Goal: Task Accomplishment & Management: Complete application form

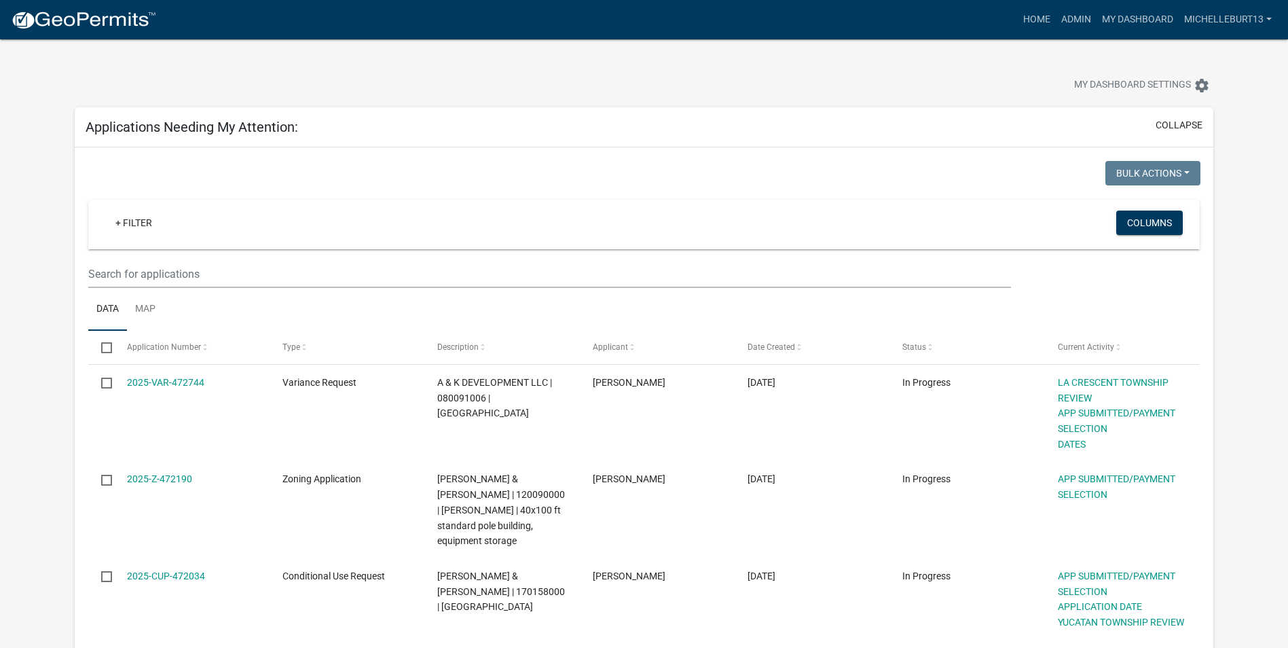
select select "3: 100"
click at [132, 226] on link "+ Filter" at bounding box center [134, 222] width 58 height 24
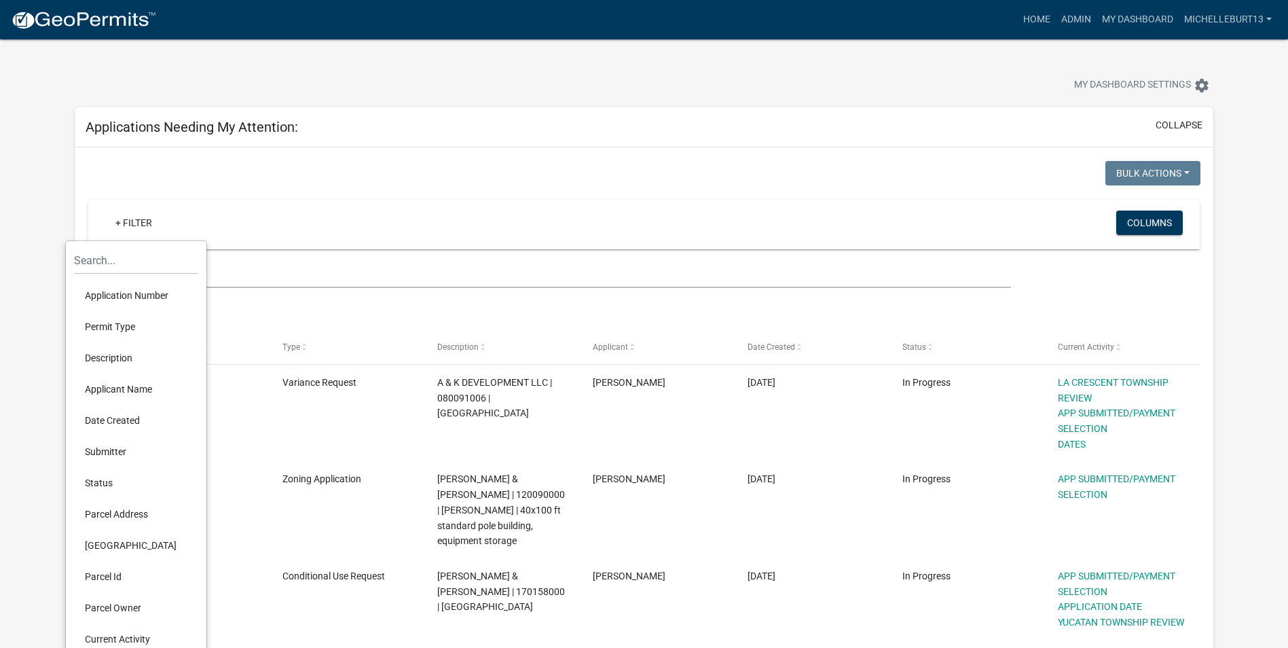
click at [124, 329] on li "Permit Type" at bounding box center [136, 326] width 124 height 31
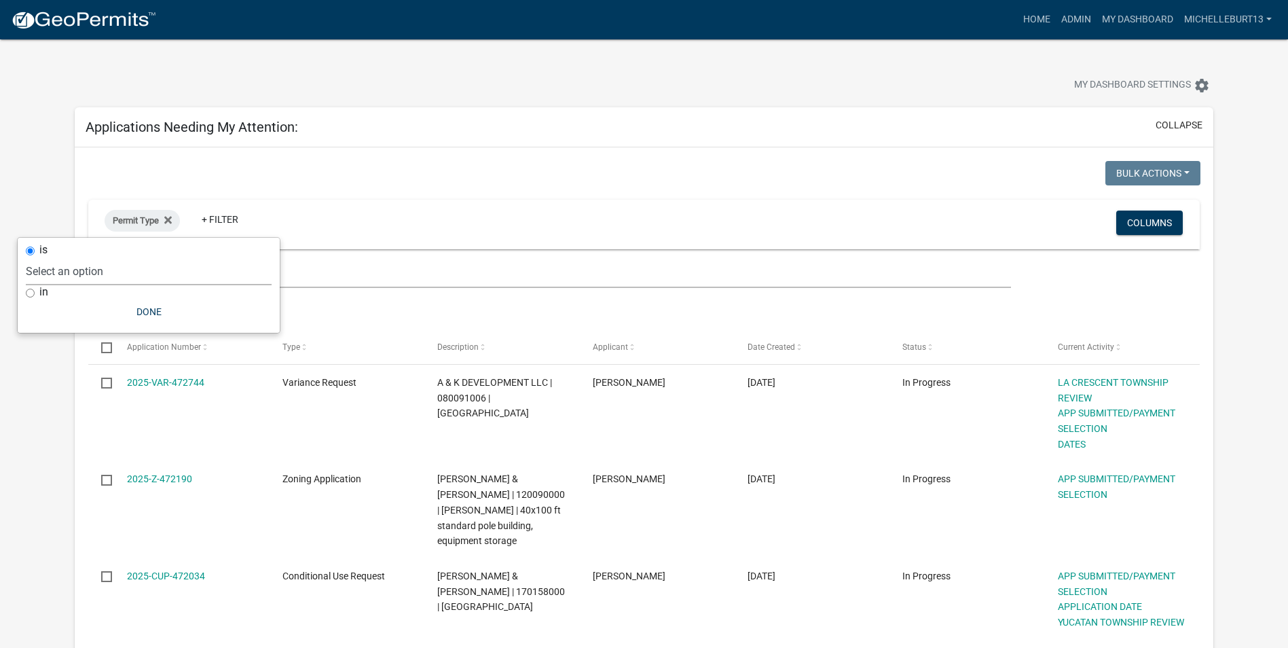
click at [122, 279] on select "Select an option 911 Address Assignment Building Contractor (Registration) Buil…" at bounding box center [149, 271] width 246 height 28
select select "bc324cb9-e0e9-4a62-a498-83b9cdb5bb02"
click at [79, 257] on select "Select an option 911 Address Assignment Building Contractor (Registration) Buil…" at bounding box center [149, 271] width 246 height 28
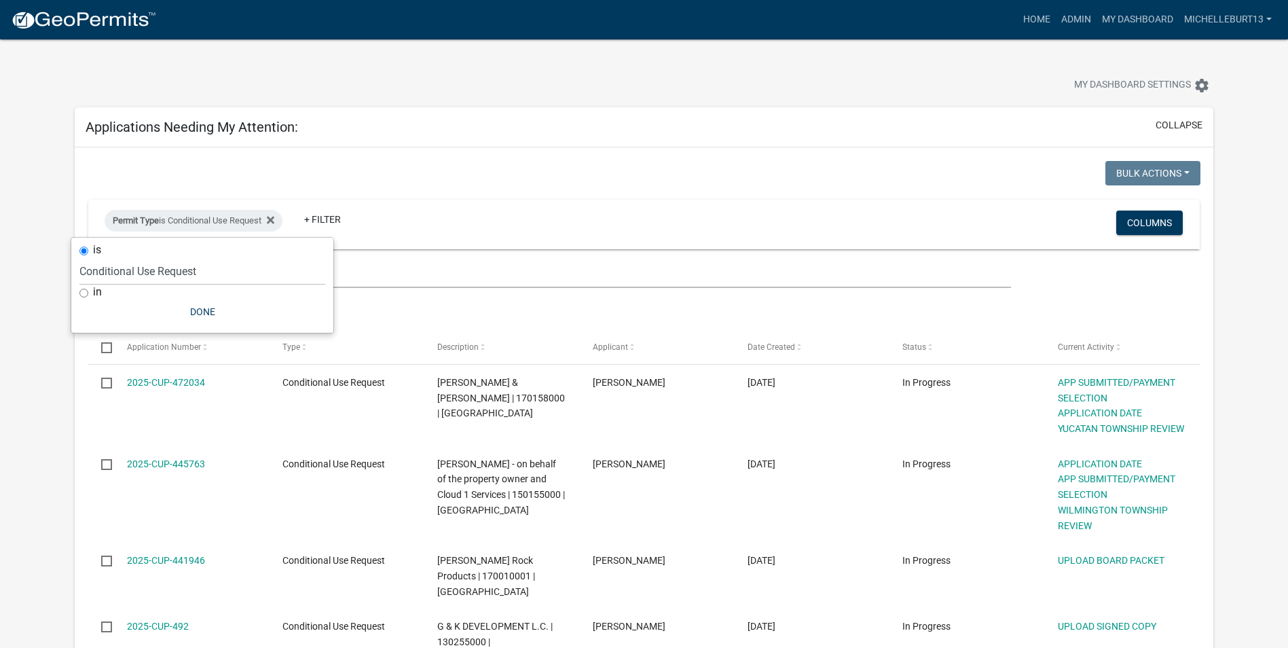
click at [523, 166] on div at bounding box center [361, 175] width 566 height 28
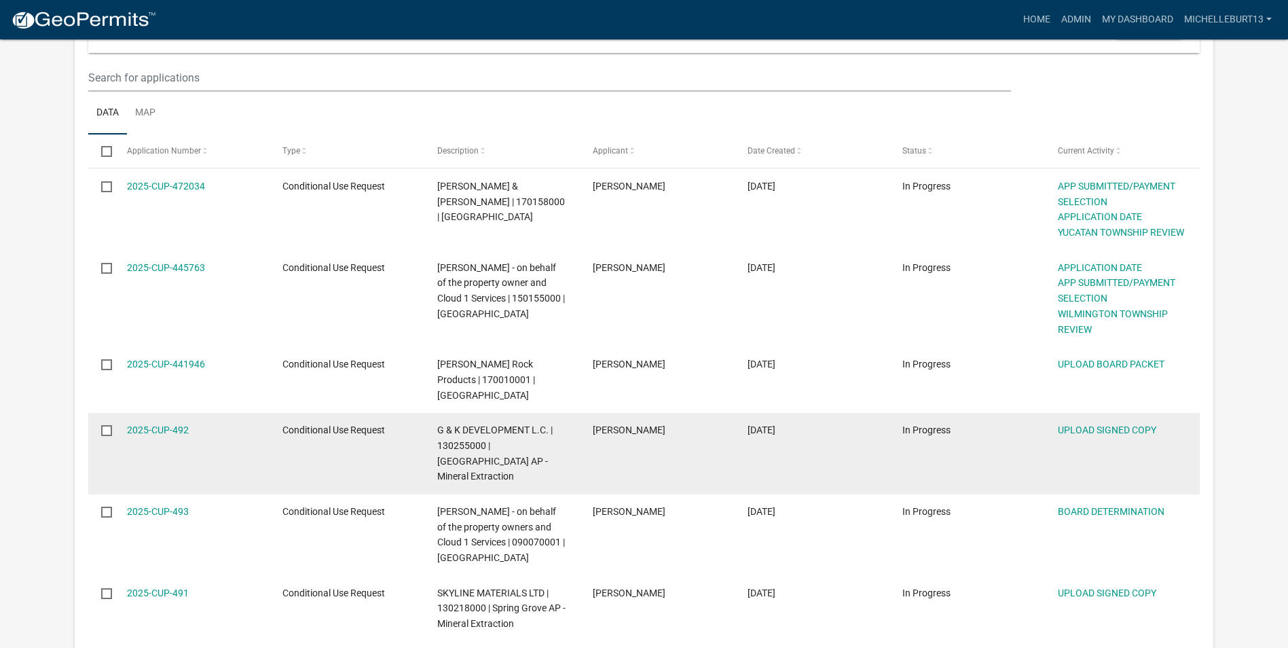
scroll to position [204, 0]
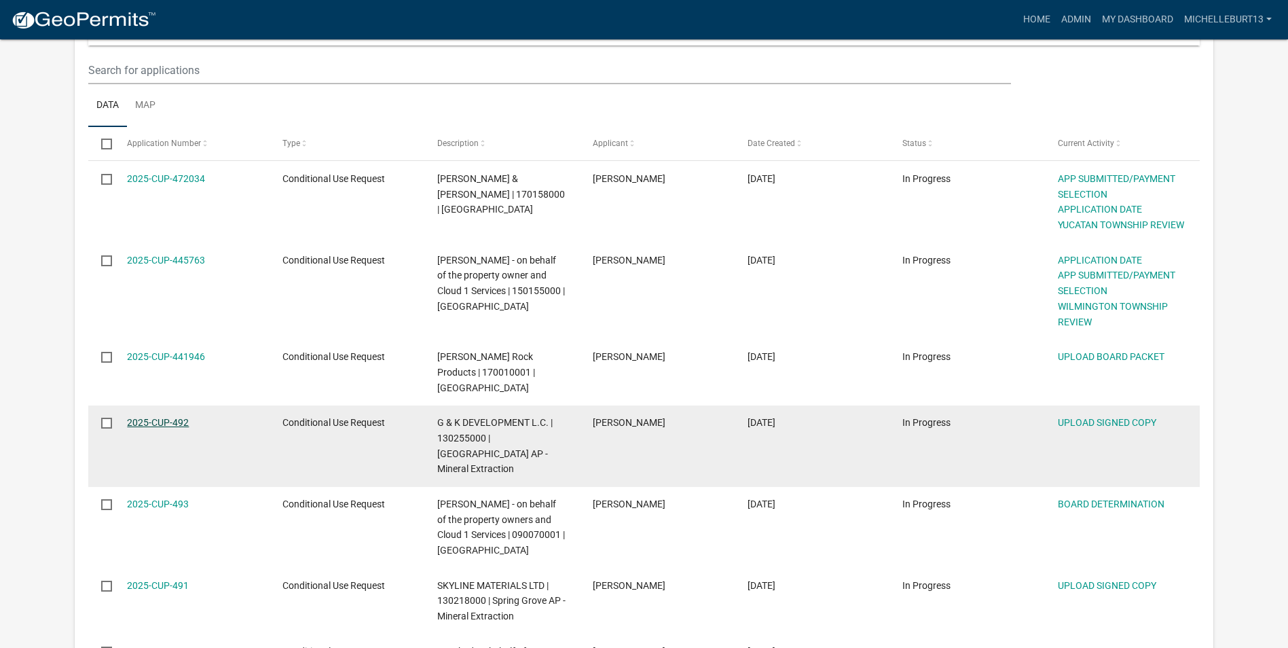
click at [174, 417] on link "2025-CUP-492" at bounding box center [158, 422] width 62 height 11
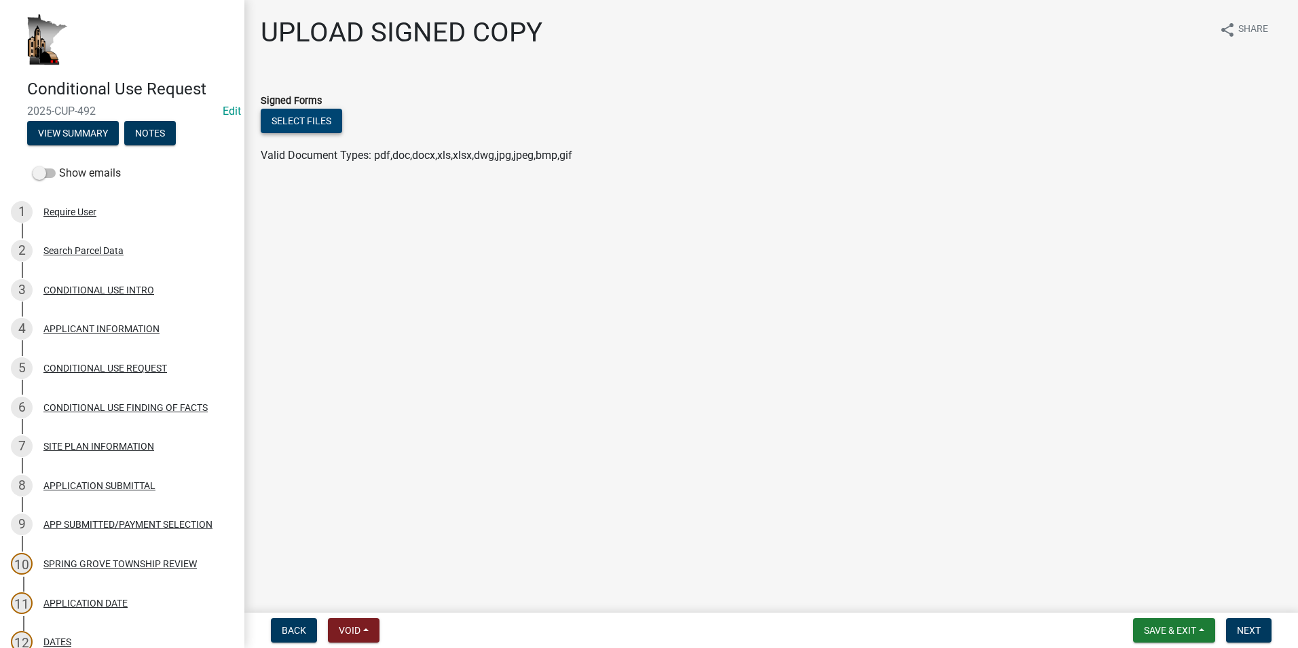
click at [302, 129] on button "Select files" at bounding box center [301, 121] width 81 height 24
click at [105, 331] on div "APPLICANT INFORMATION" at bounding box center [101, 329] width 116 height 10
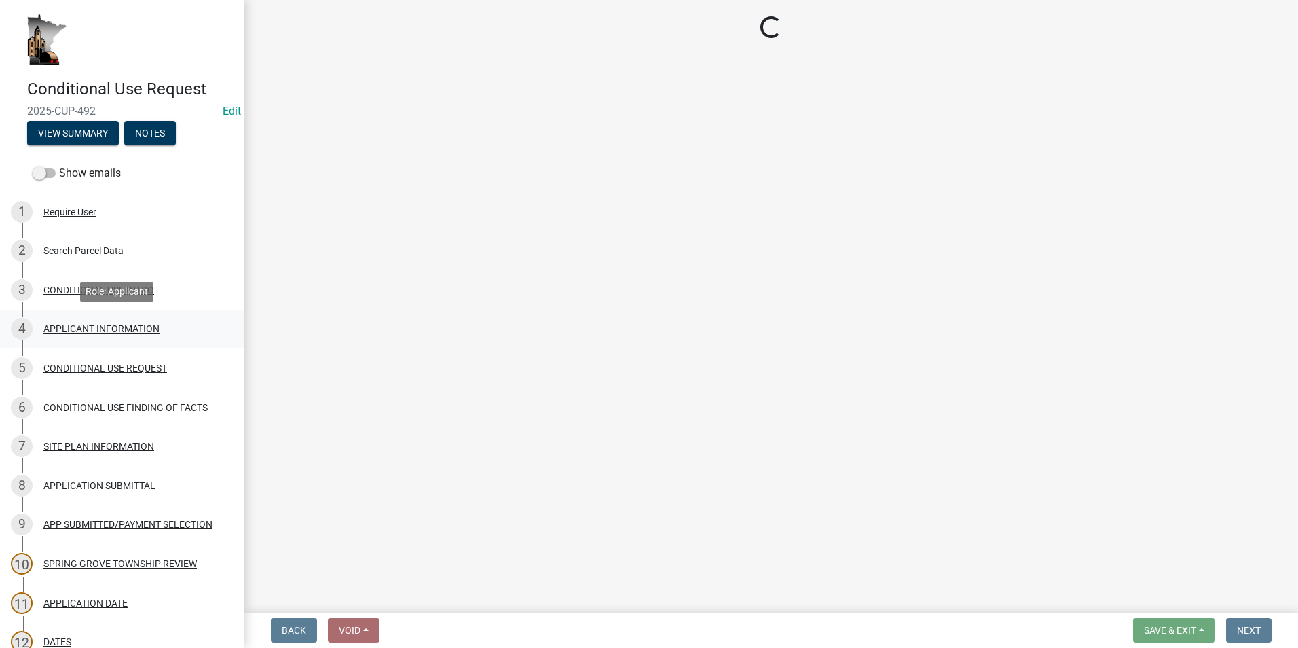
select select "9e1e8264-826e-489c-8877-360b4a057526"
select select "87bd8246-e010-4864-ada3-31d8f143e470"
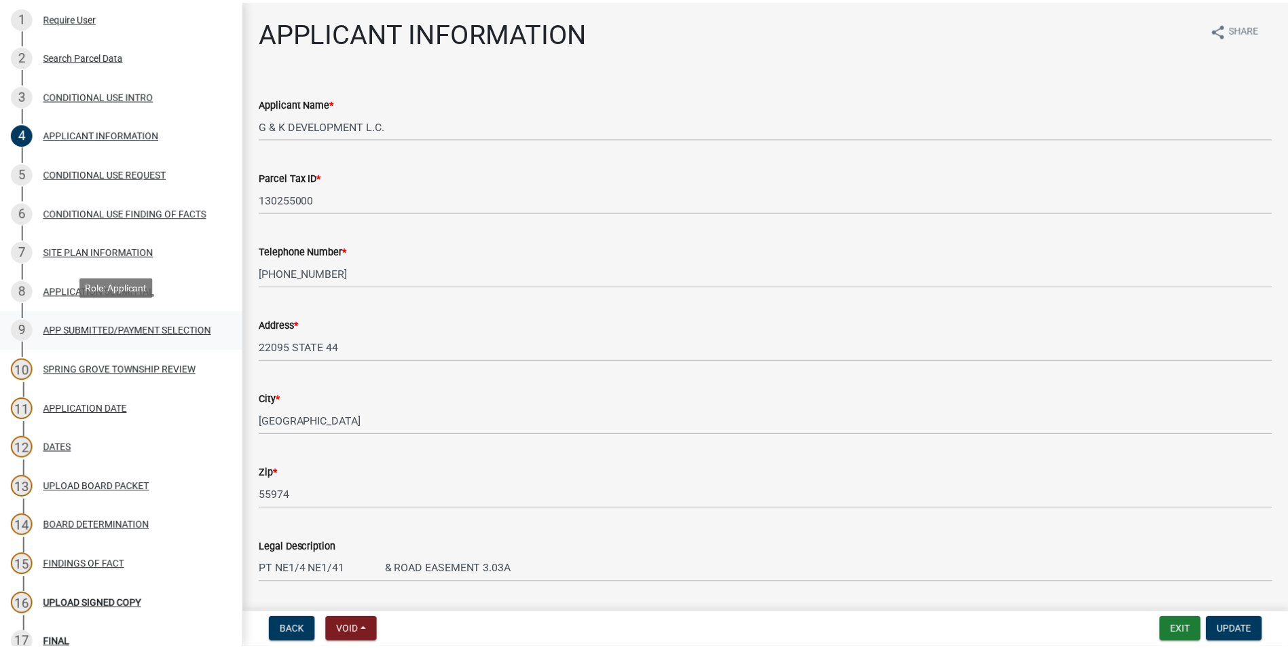
scroll to position [204, 0]
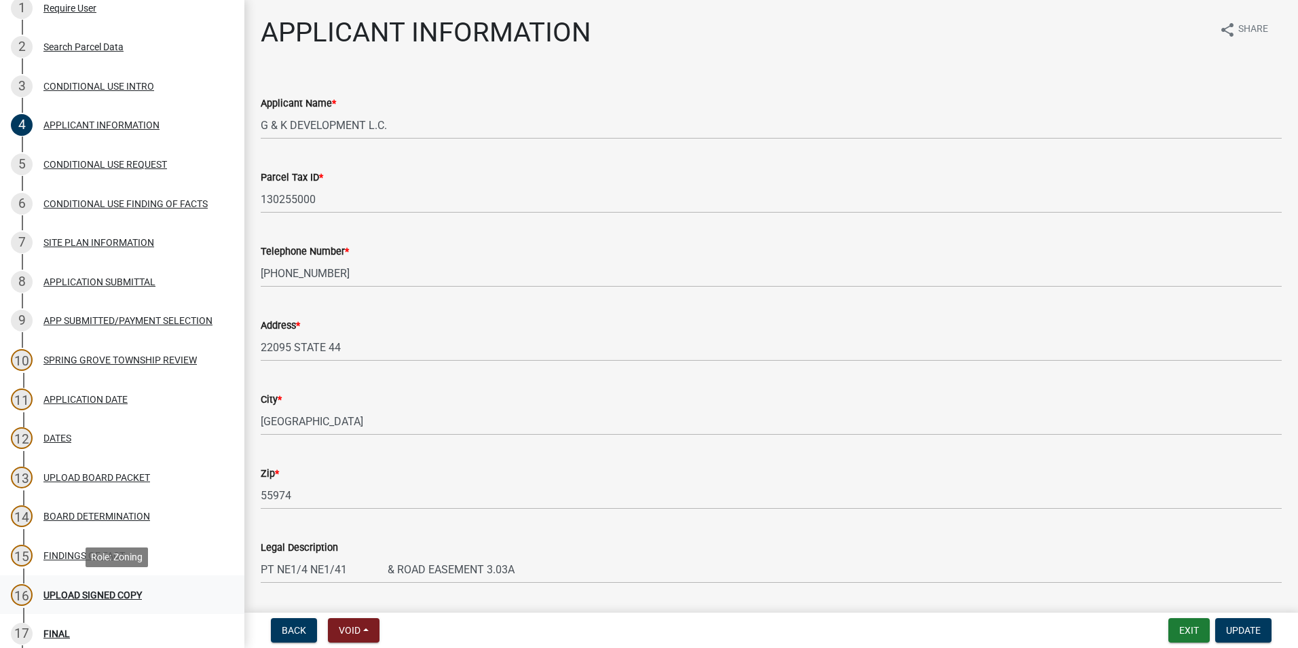
click at [101, 588] on div "16 UPLOAD SIGNED COPY" at bounding box center [117, 595] width 212 height 22
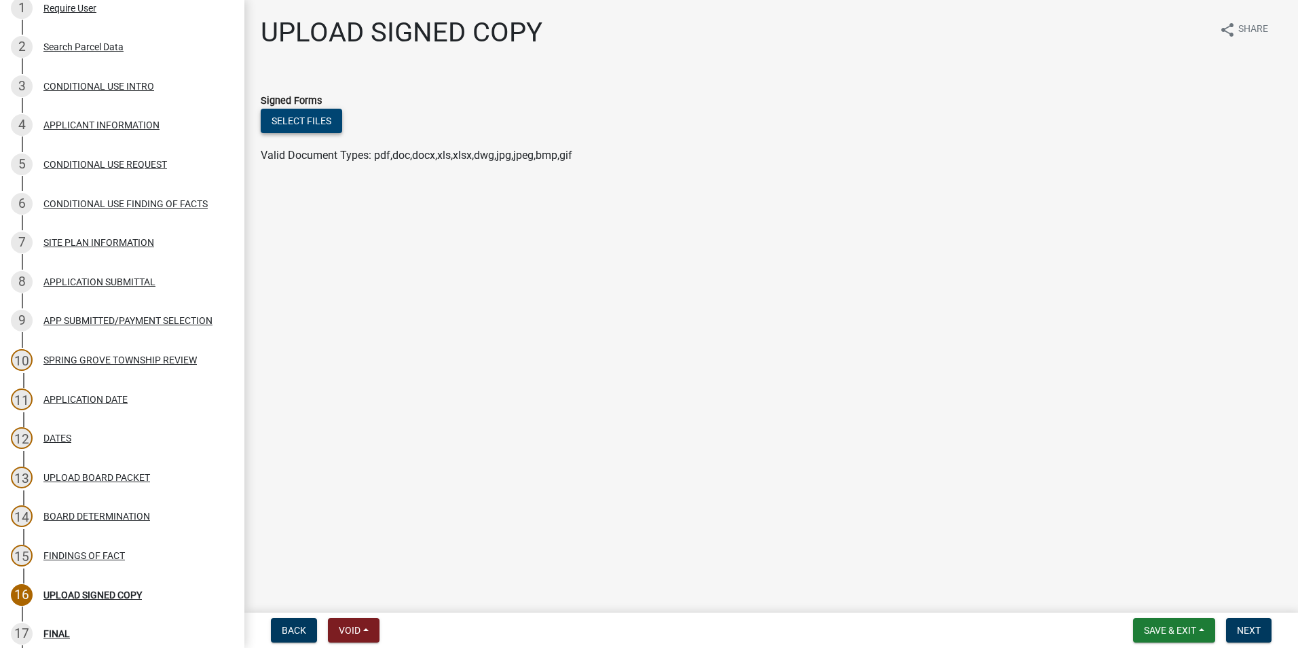
click at [311, 120] on button "Select files" at bounding box center [301, 121] width 81 height 24
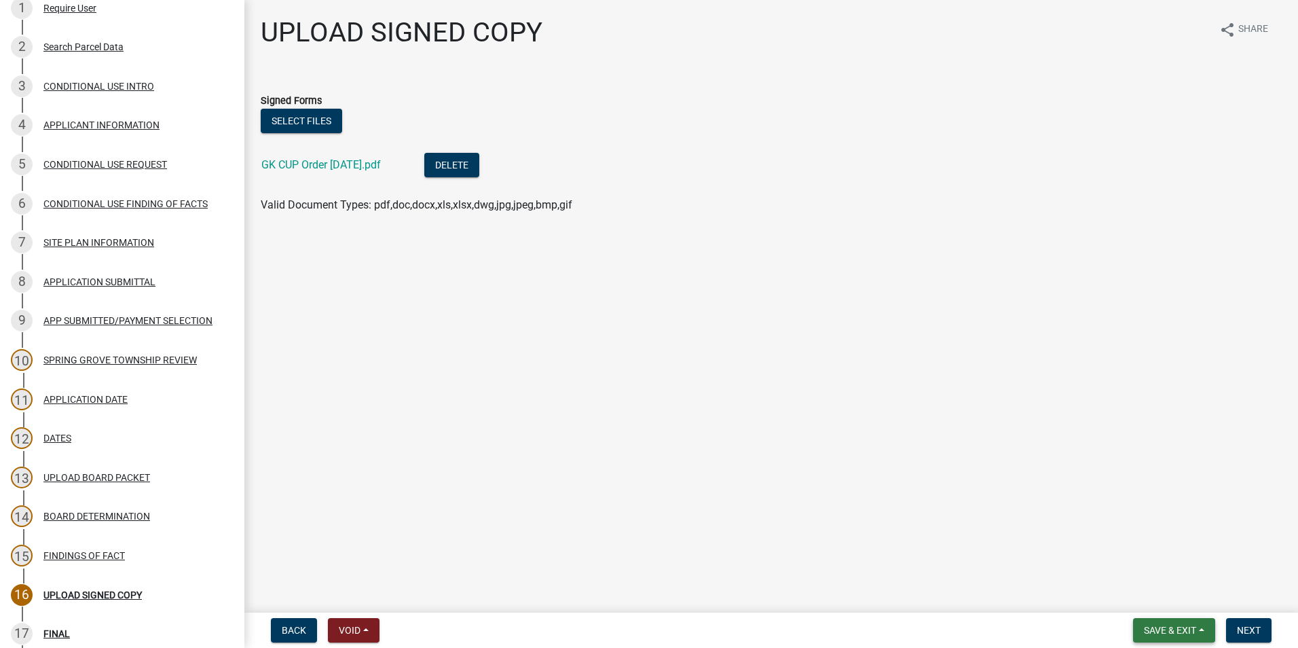
click at [1208, 631] on button "Save & Exit" at bounding box center [1174, 630] width 82 height 24
click at [1175, 597] on button "Save & Exit" at bounding box center [1161, 594] width 109 height 33
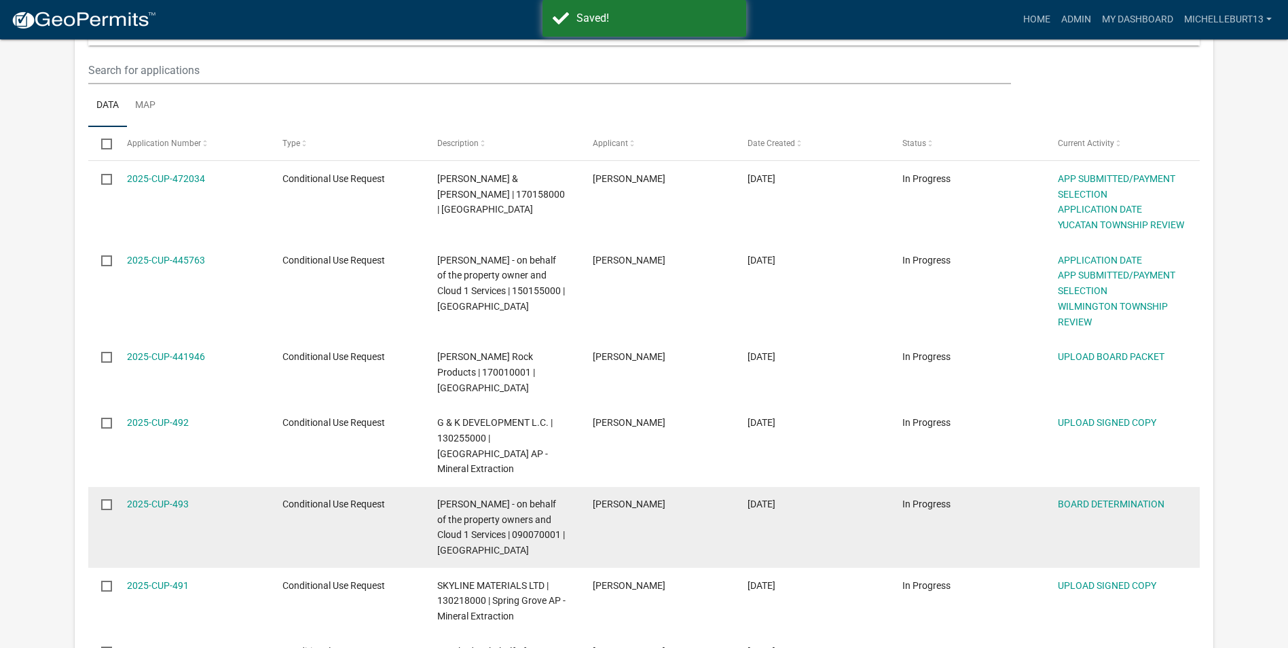
scroll to position [272, 0]
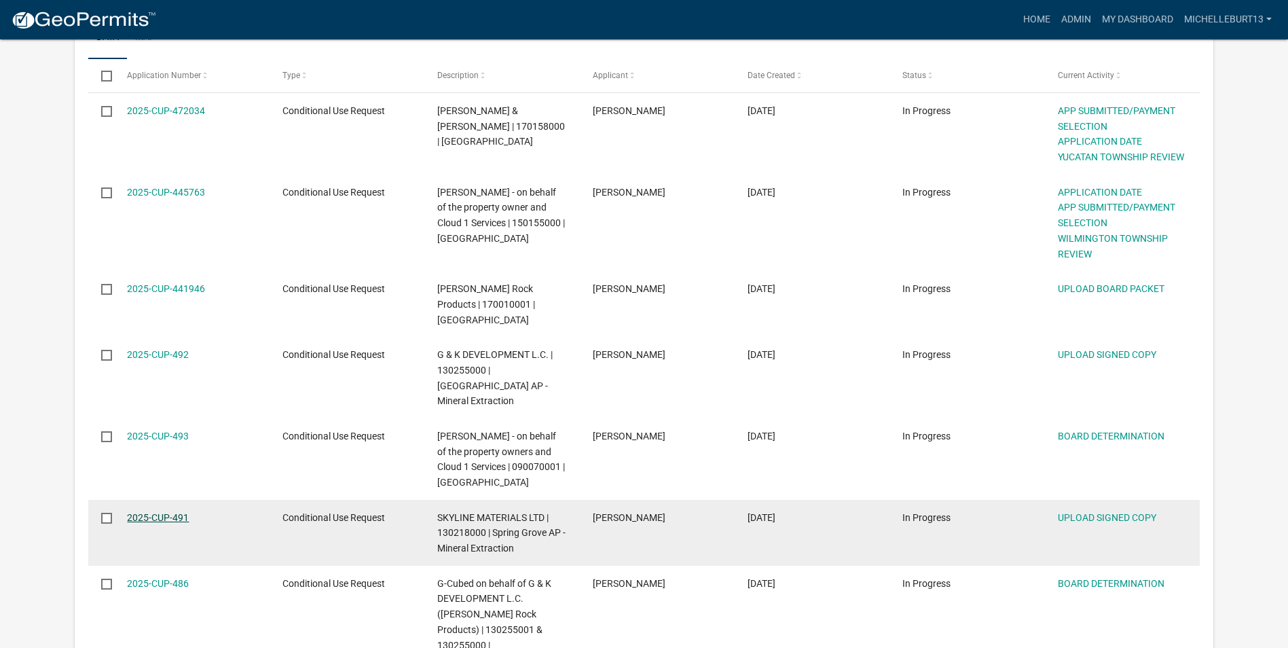
click at [159, 512] on link "2025-CUP-491" at bounding box center [158, 517] width 62 height 11
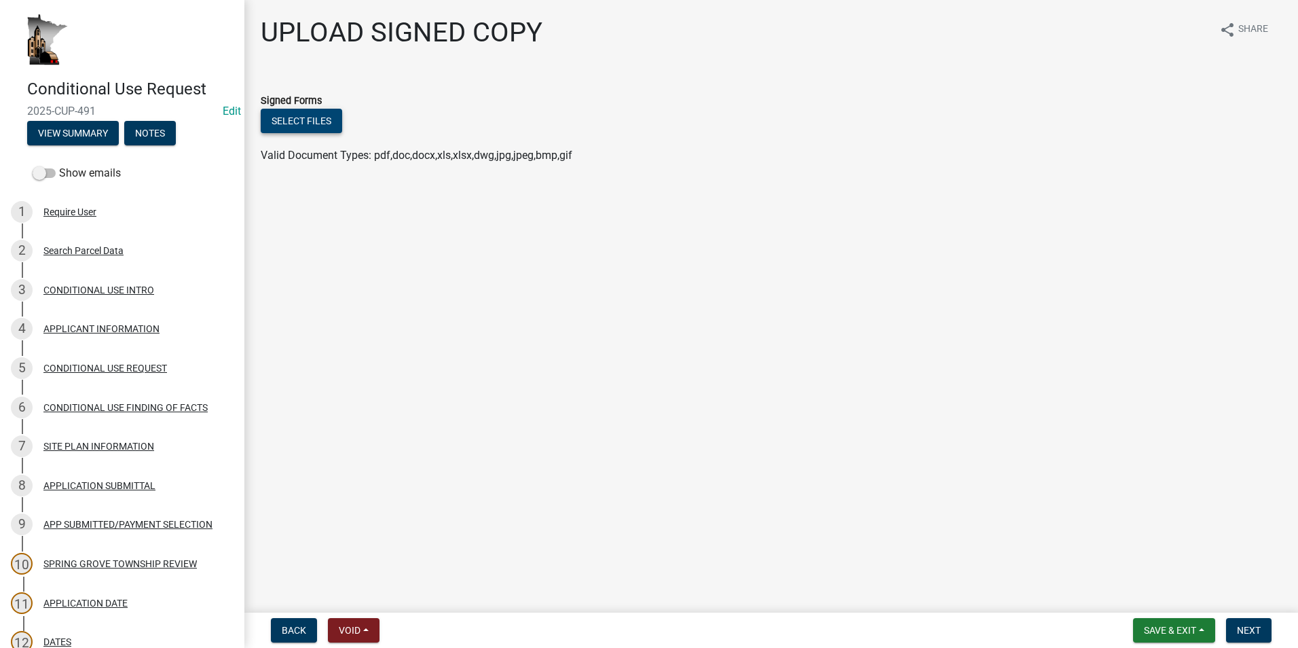
click at [288, 121] on button "Select files" at bounding box center [301, 121] width 81 height 24
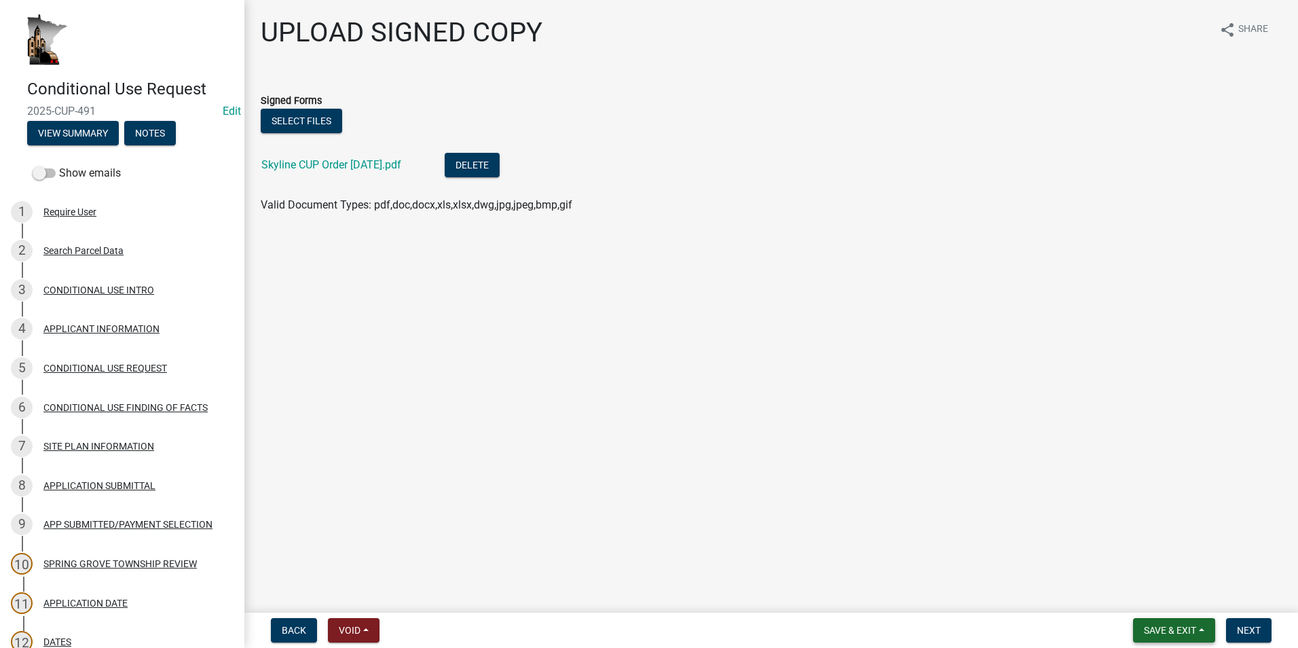
click at [1164, 629] on span "Save & Exit" at bounding box center [1170, 630] width 52 height 11
click at [1154, 594] on button "Save & Exit" at bounding box center [1161, 594] width 109 height 33
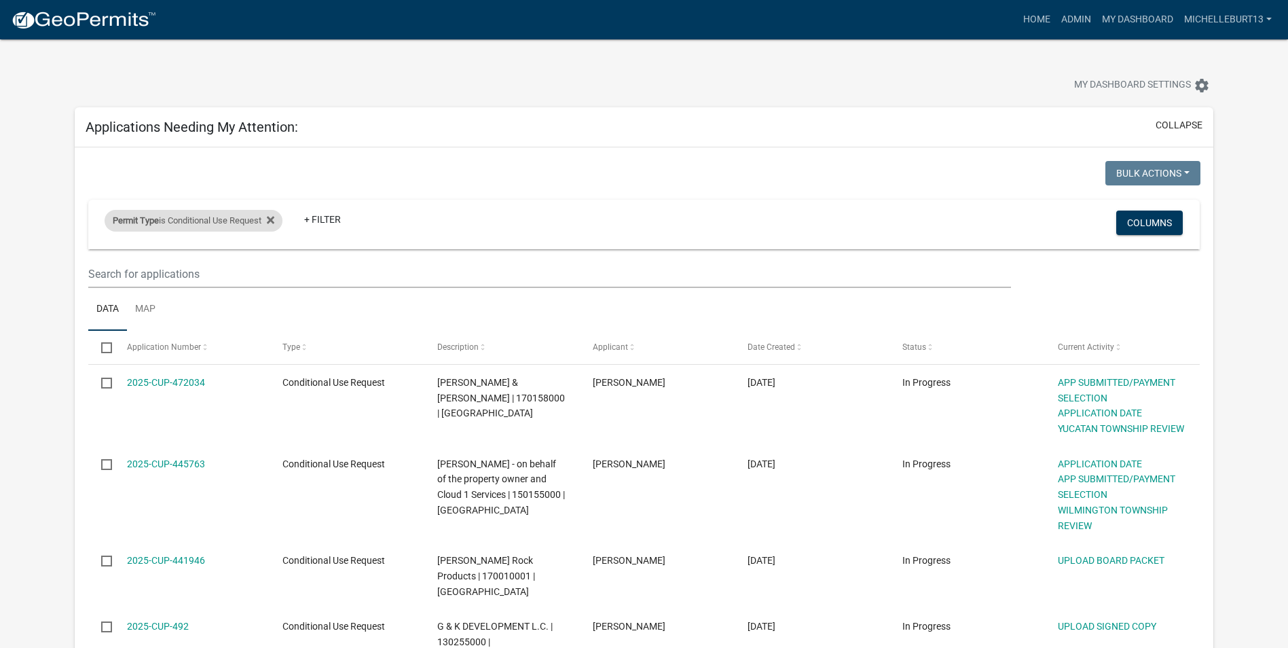
click at [209, 223] on div "Permit Type is Conditional Use Request Remove this filter" at bounding box center [194, 221] width 178 height 22
click at [179, 276] on select "Select an option 911 Address Assignment Building Contractor (Registration) Buil…" at bounding box center [202, 271] width 246 height 28
select select "673c2f27-9aad-41c8-ae77-96c346a88d9d"
click at [79, 257] on select "Select an option 911 Address Assignment Building Contractor (Registration) Buil…" at bounding box center [202, 271] width 246 height 28
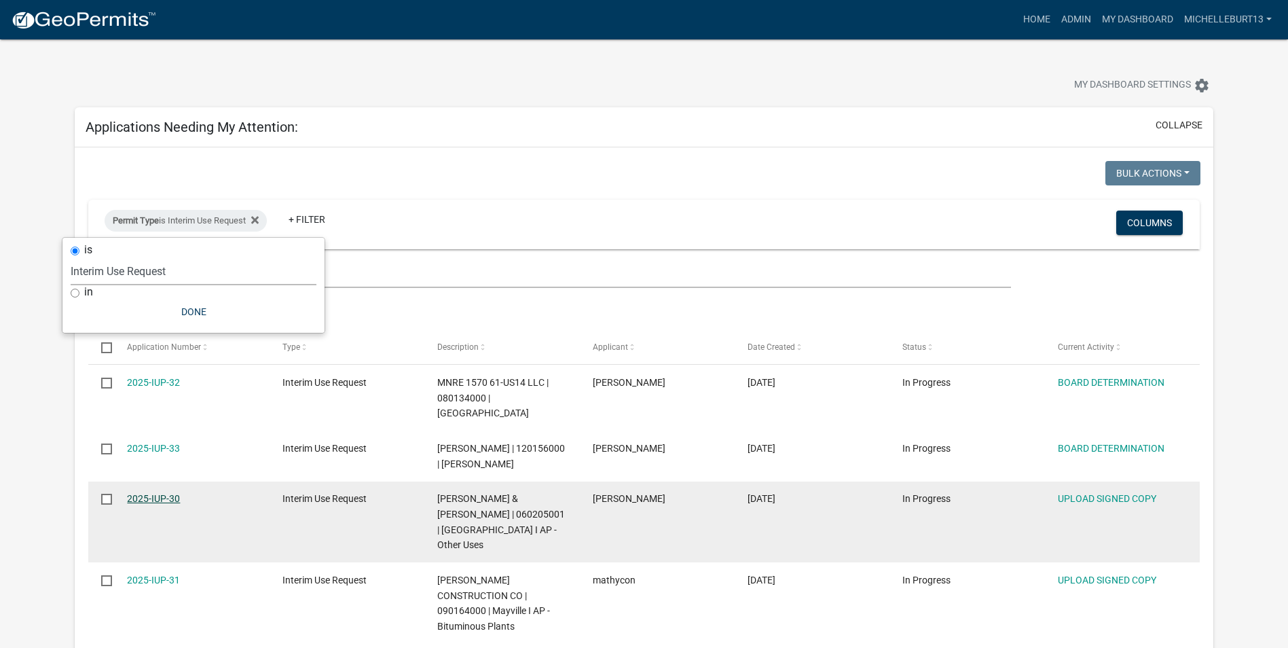
click at [162, 493] on link "2025-IUP-30" at bounding box center [153, 498] width 53 height 11
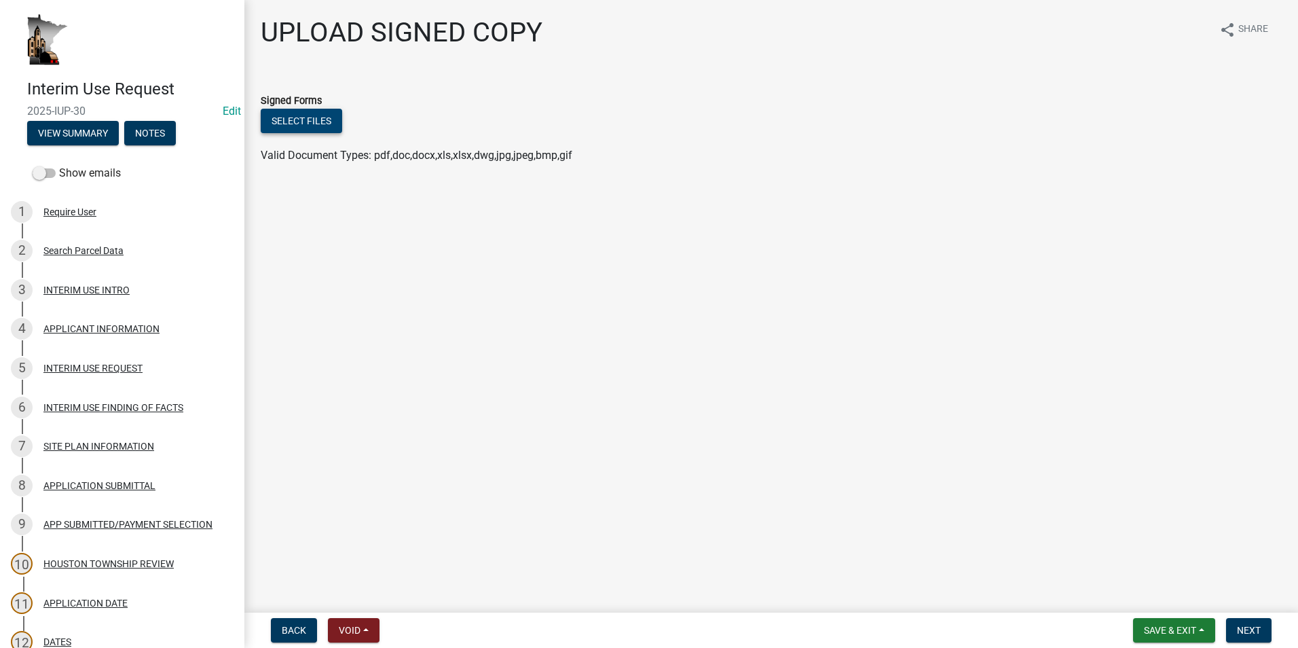
click at [285, 129] on button "Select files" at bounding box center [301, 121] width 81 height 24
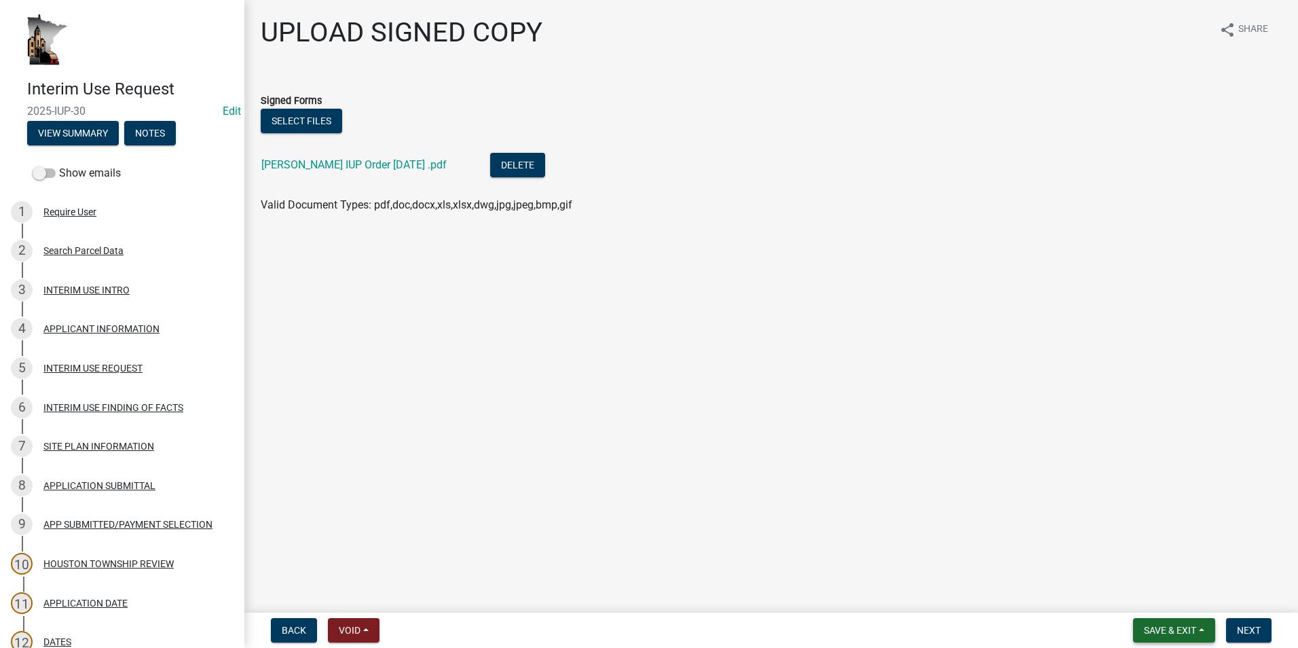
click at [1177, 629] on span "Save & Exit" at bounding box center [1170, 630] width 52 height 11
click at [1161, 604] on button "Save & Exit" at bounding box center [1161, 594] width 109 height 33
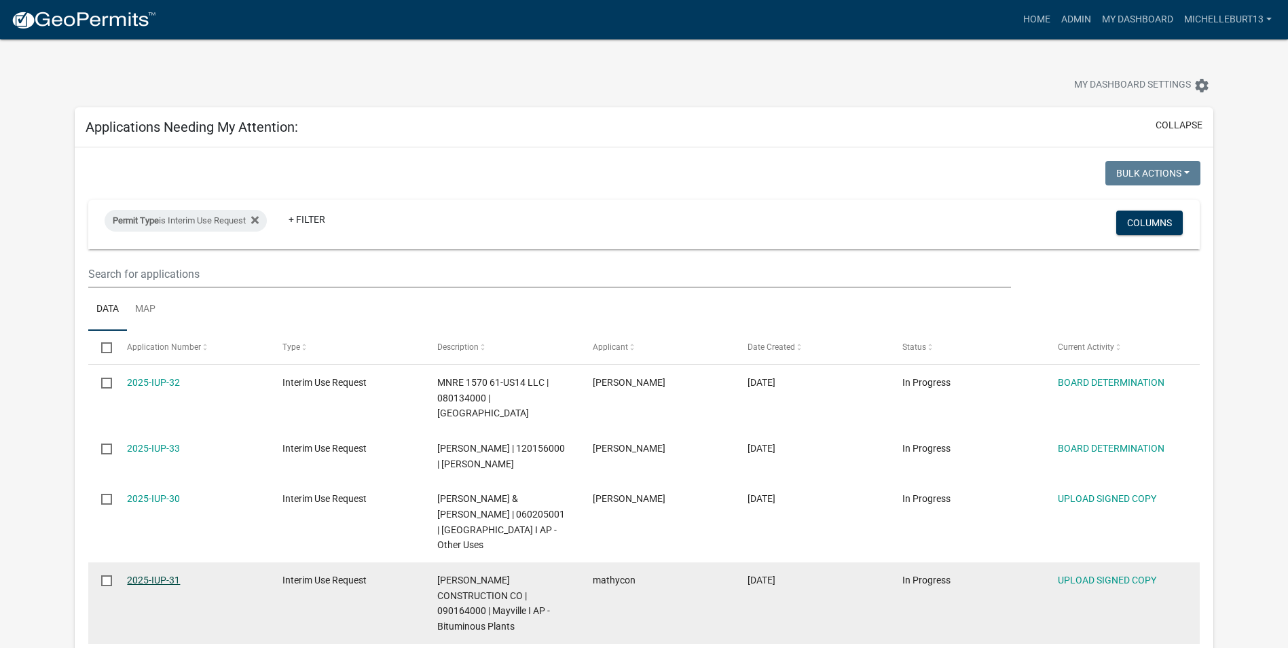
click at [158, 574] on link "2025-IUP-31" at bounding box center [153, 579] width 53 height 11
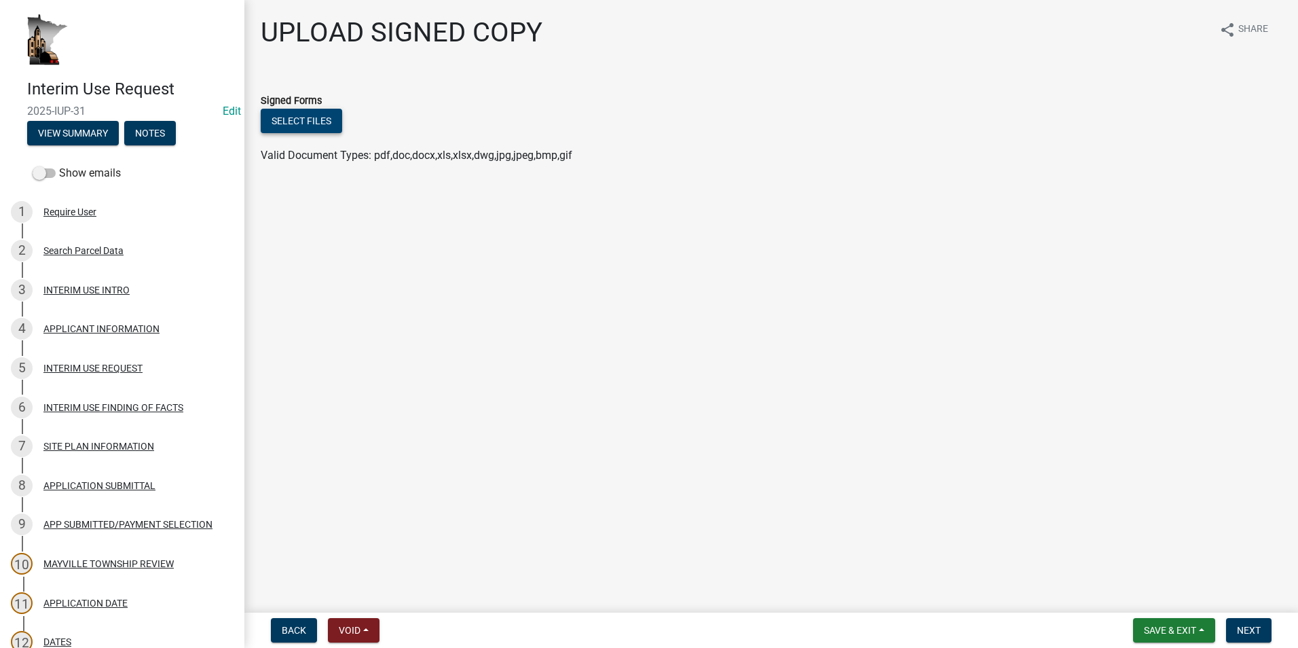
click at [294, 111] on button "Select files" at bounding box center [301, 121] width 81 height 24
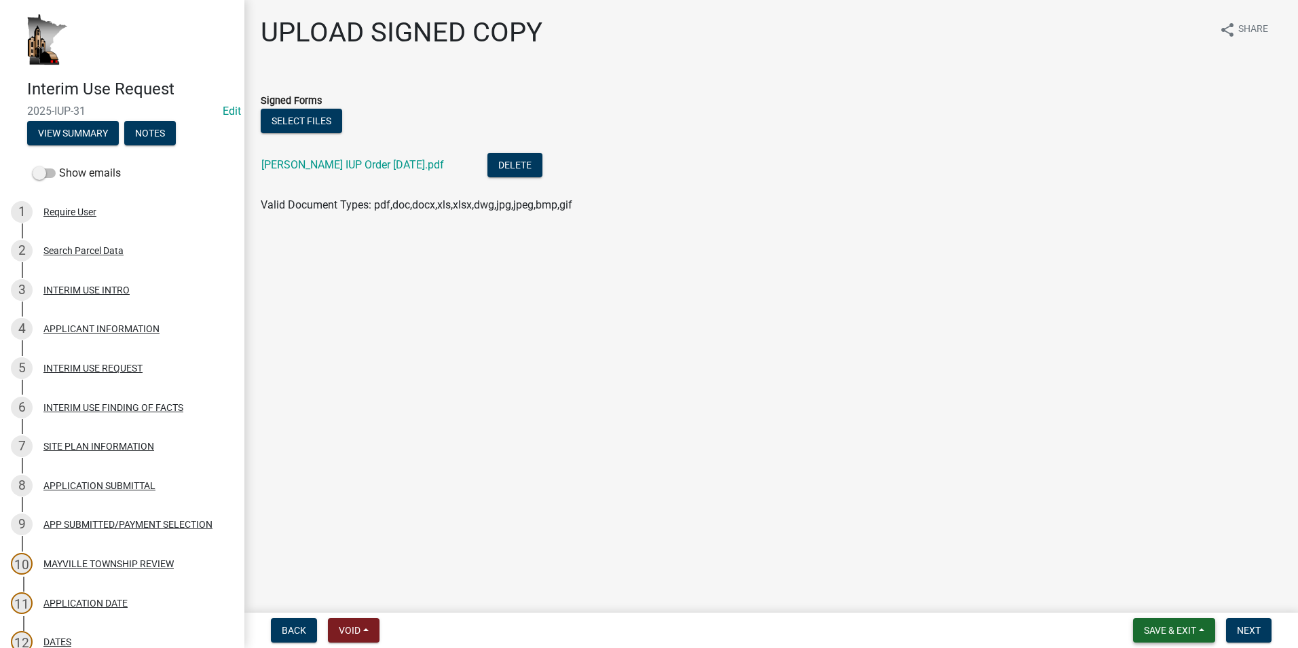
click at [1186, 621] on button "Save & Exit" at bounding box center [1174, 630] width 82 height 24
click at [1150, 590] on button "Save & Exit" at bounding box center [1161, 594] width 109 height 33
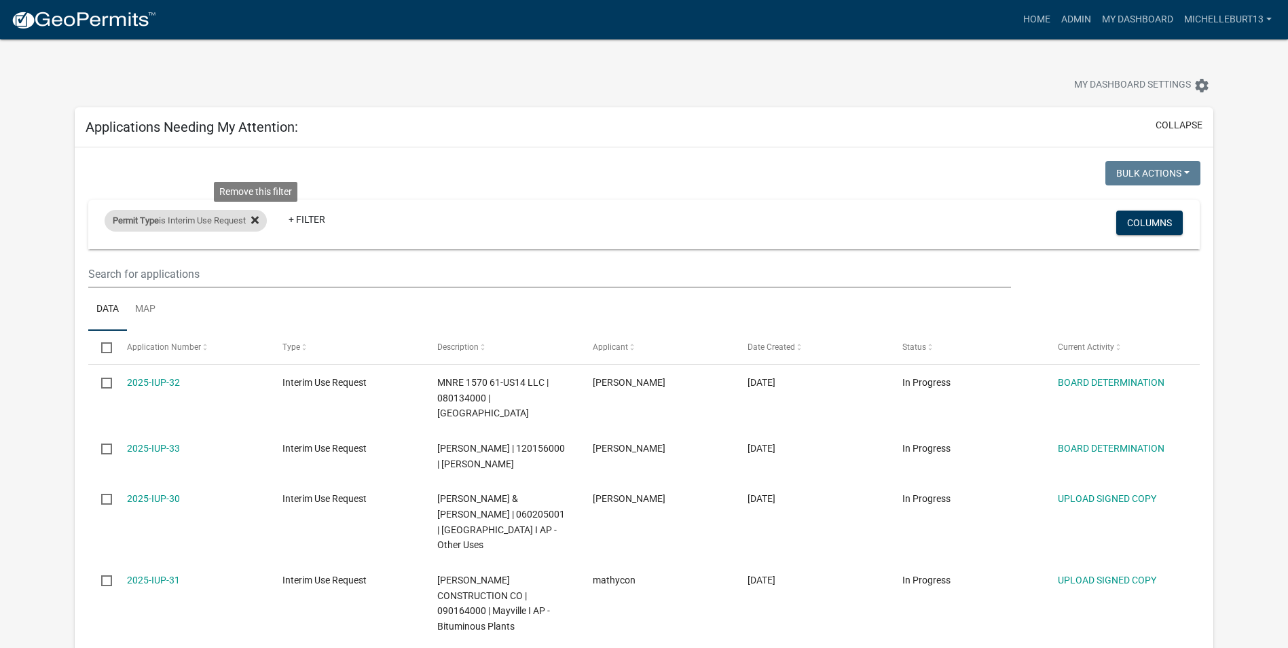
click at [257, 217] on icon at bounding box center [254, 219] width 7 height 7
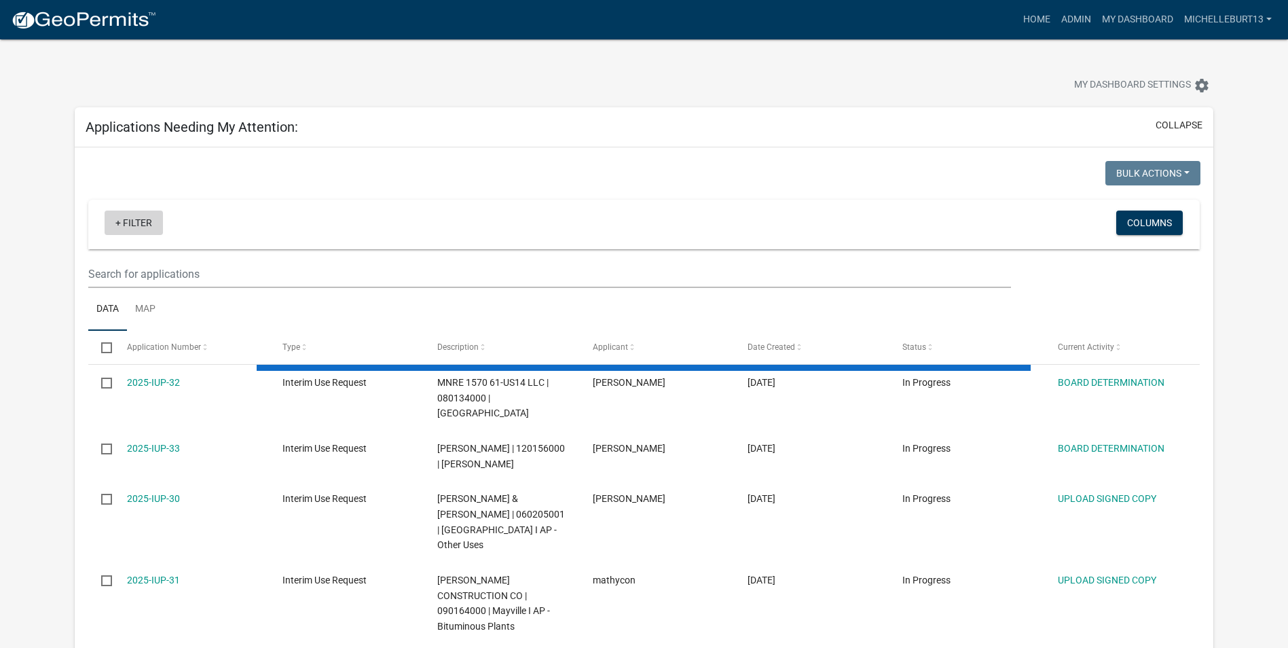
click at [136, 221] on link "+ Filter" at bounding box center [134, 222] width 58 height 24
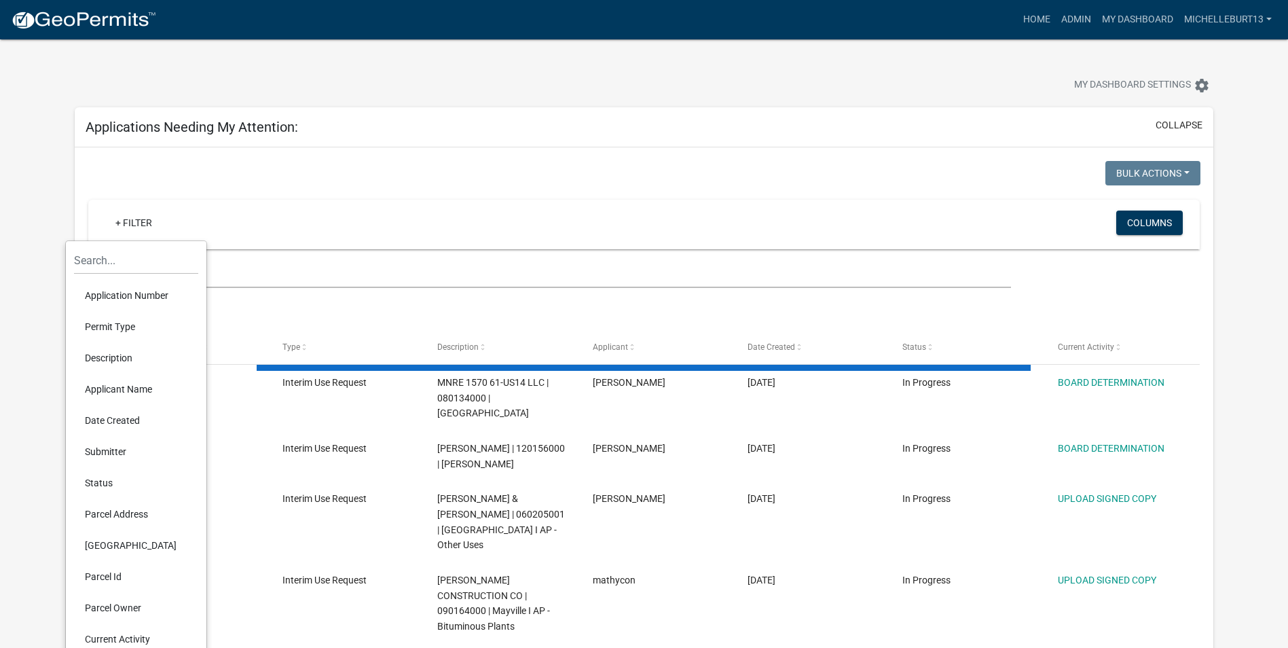
click at [113, 327] on li "Permit Type" at bounding box center [136, 326] width 124 height 31
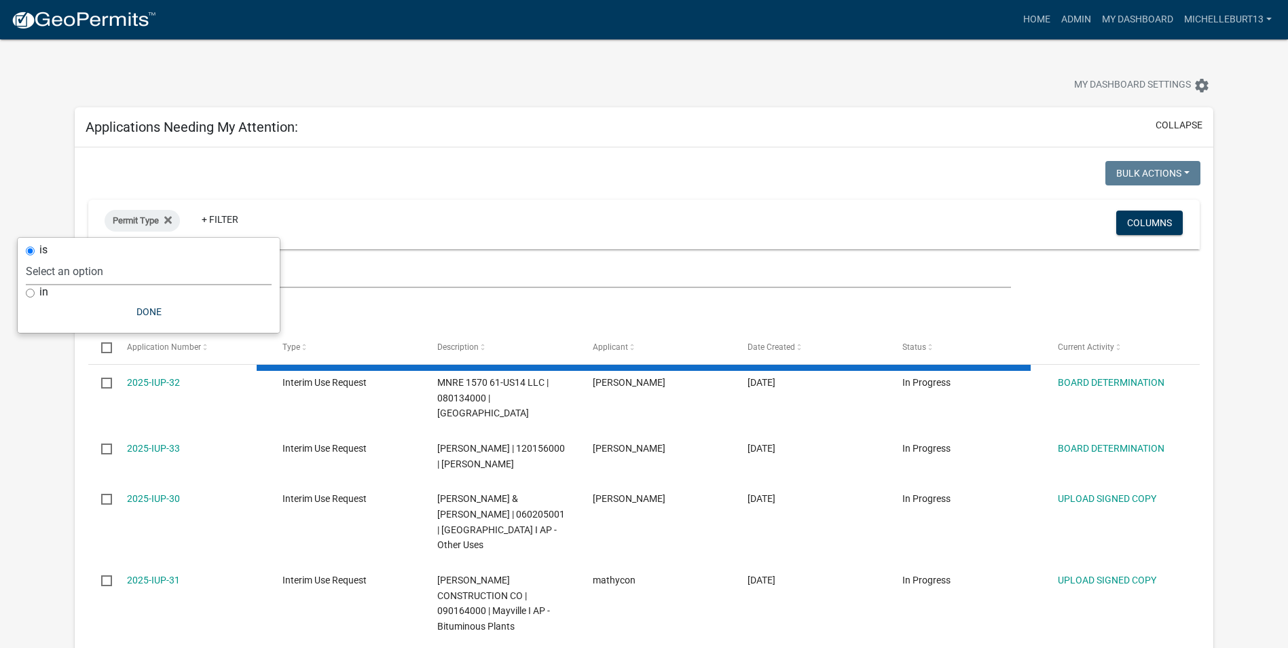
click at [84, 273] on select "Select an option 911 Address Assignment Building Contractor (Registration) Buil…" at bounding box center [149, 271] width 246 height 28
select select "253dacdd-2dce-46fa-a212-aa06fd039a76"
click at [65, 257] on select "Select an option 911 Address Assignment Building Contractor (Registration) Buil…" at bounding box center [149, 271] width 246 height 28
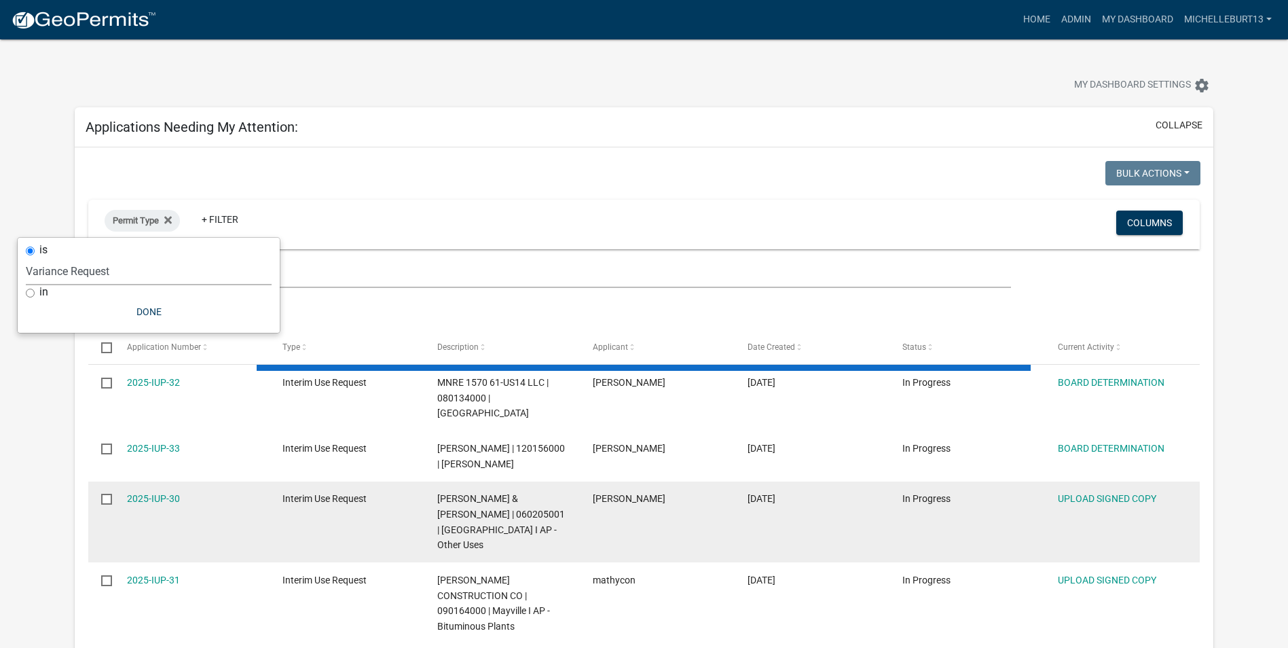
select select "3: 100"
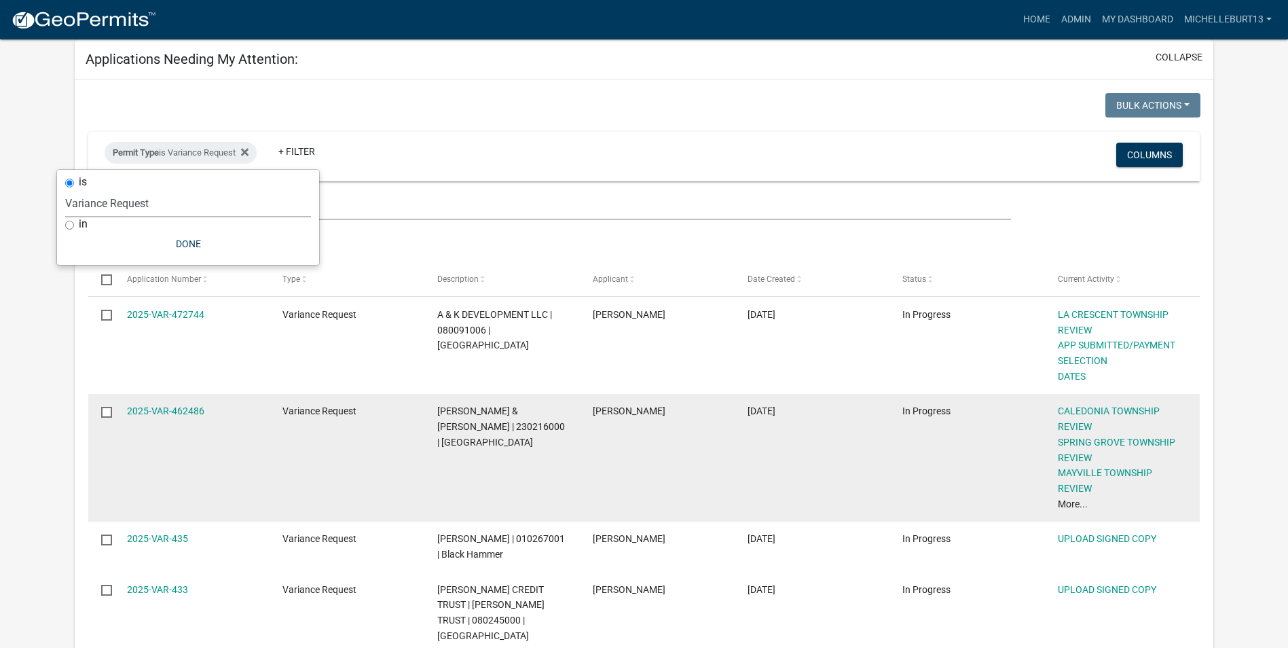
scroll to position [136, 0]
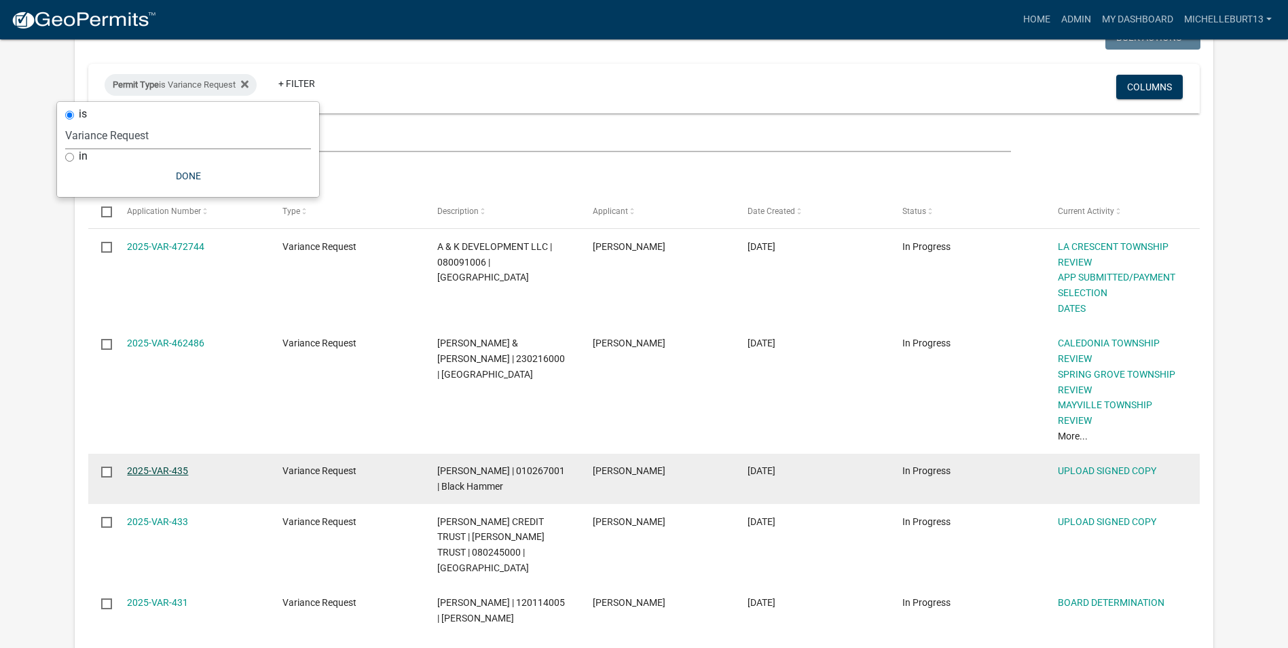
click at [166, 473] on link "2025-VAR-435" at bounding box center [157, 470] width 61 height 11
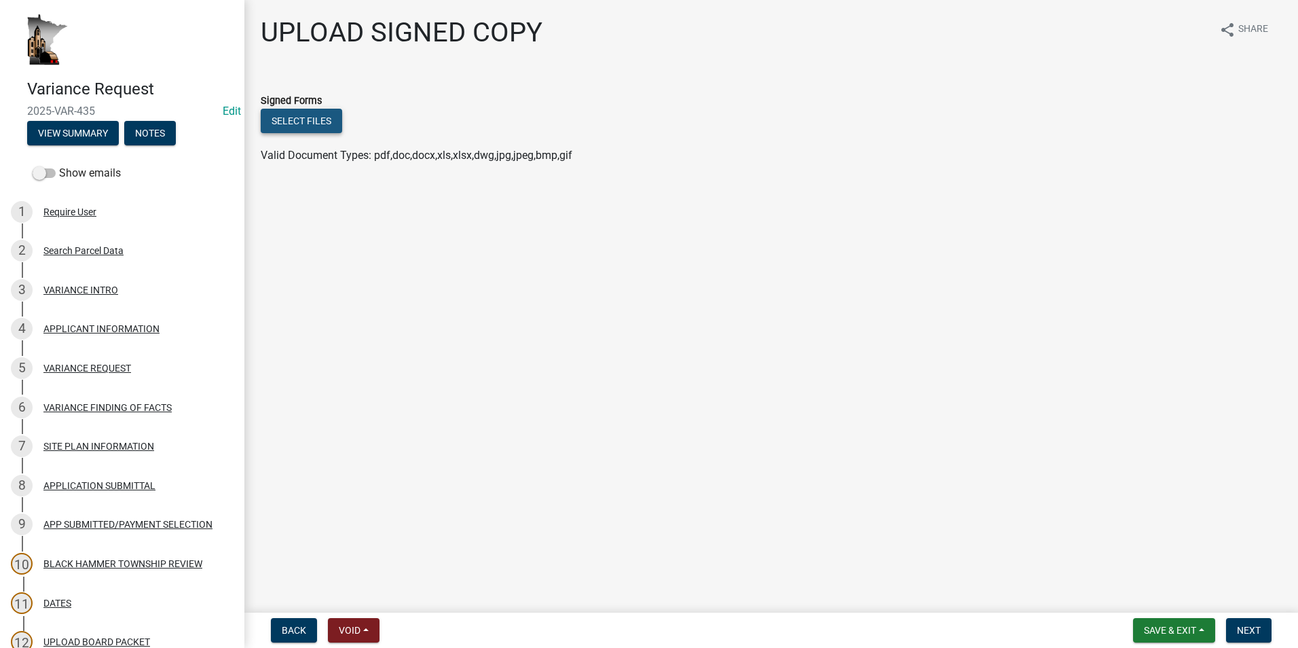
click at [307, 118] on button "Select files" at bounding box center [301, 121] width 81 height 24
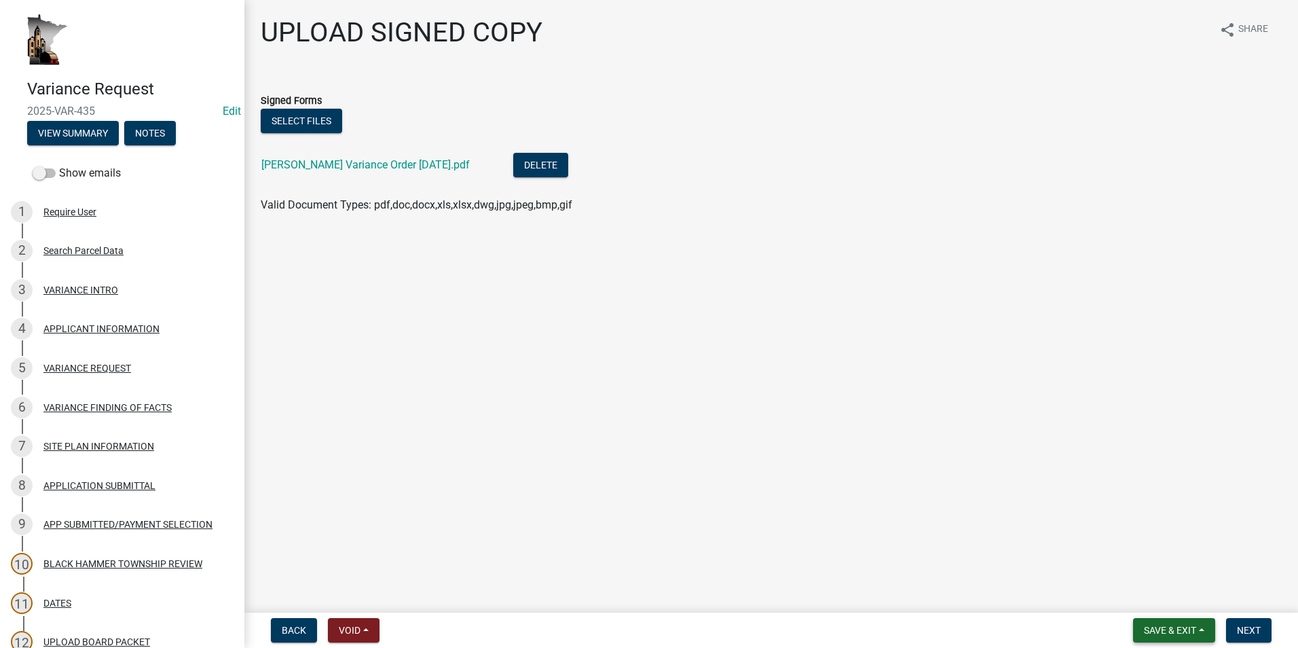
click at [1159, 627] on span "Save & Exit" at bounding box center [1170, 630] width 52 height 11
click at [1146, 563] on button "Save" at bounding box center [1161, 562] width 109 height 33
click at [1162, 635] on span "Save & Exit" at bounding box center [1170, 630] width 52 height 11
click at [1162, 589] on button "Save & Exit" at bounding box center [1161, 594] width 109 height 33
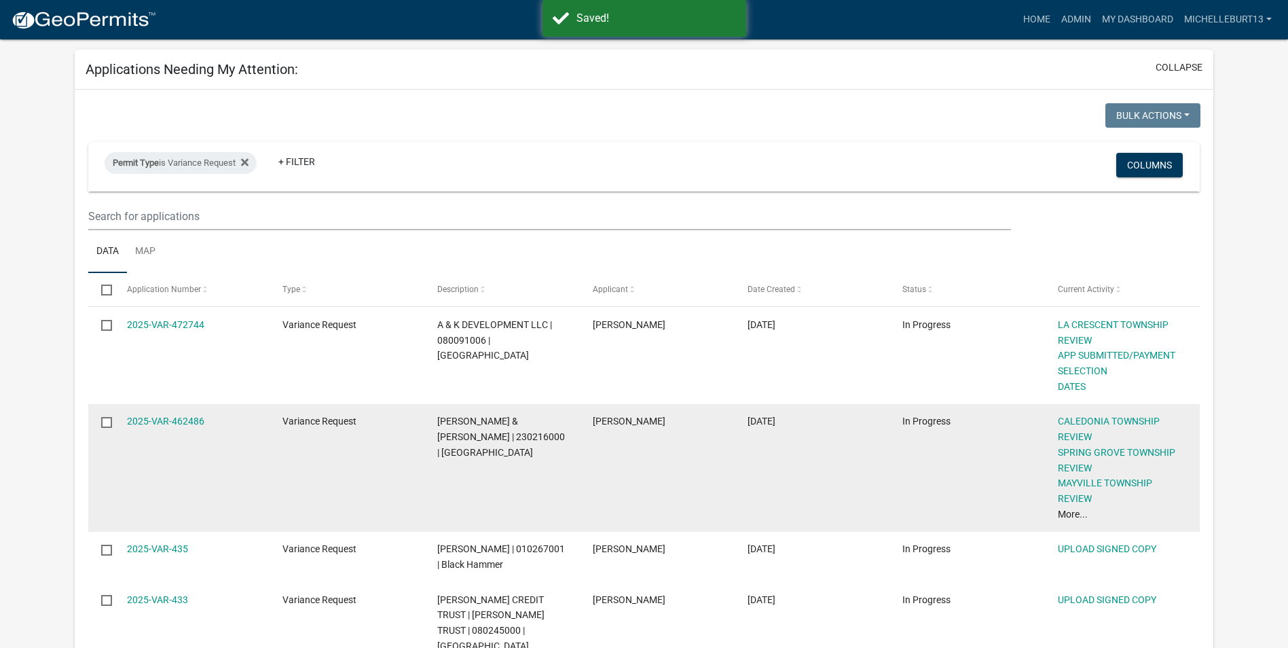
scroll to position [204, 0]
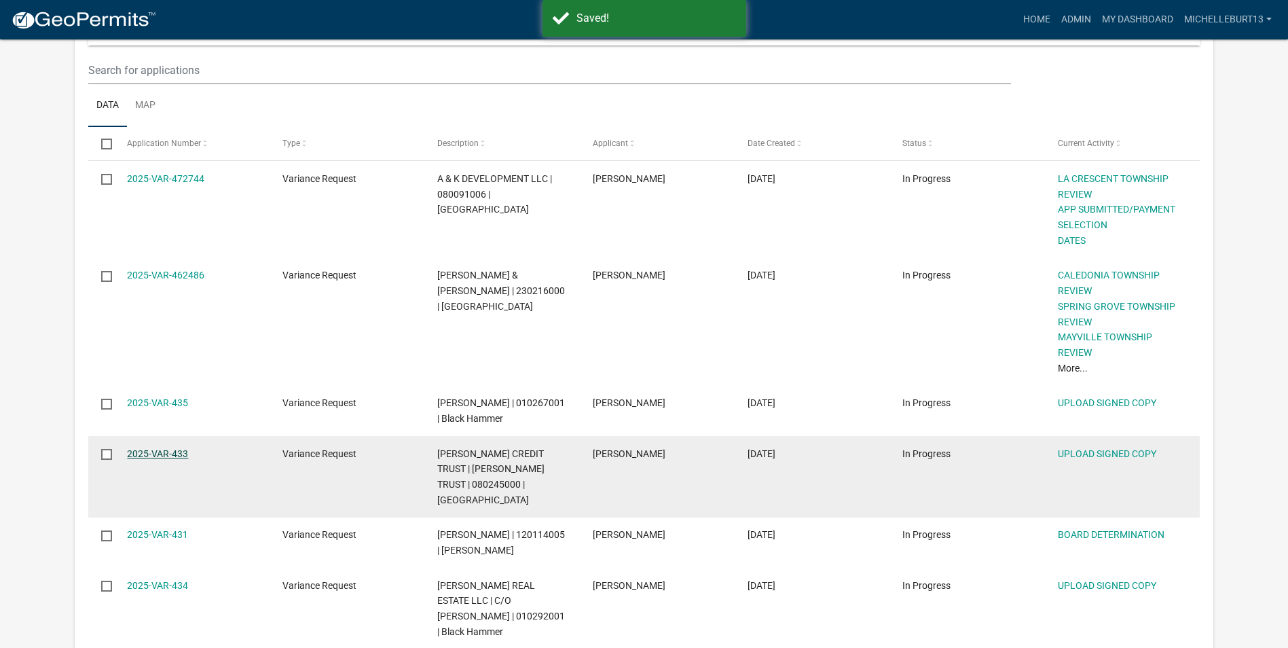
click at [143, 455] on link "2025-VAR-433" at bounding box center [157, 453] width 61 height 11
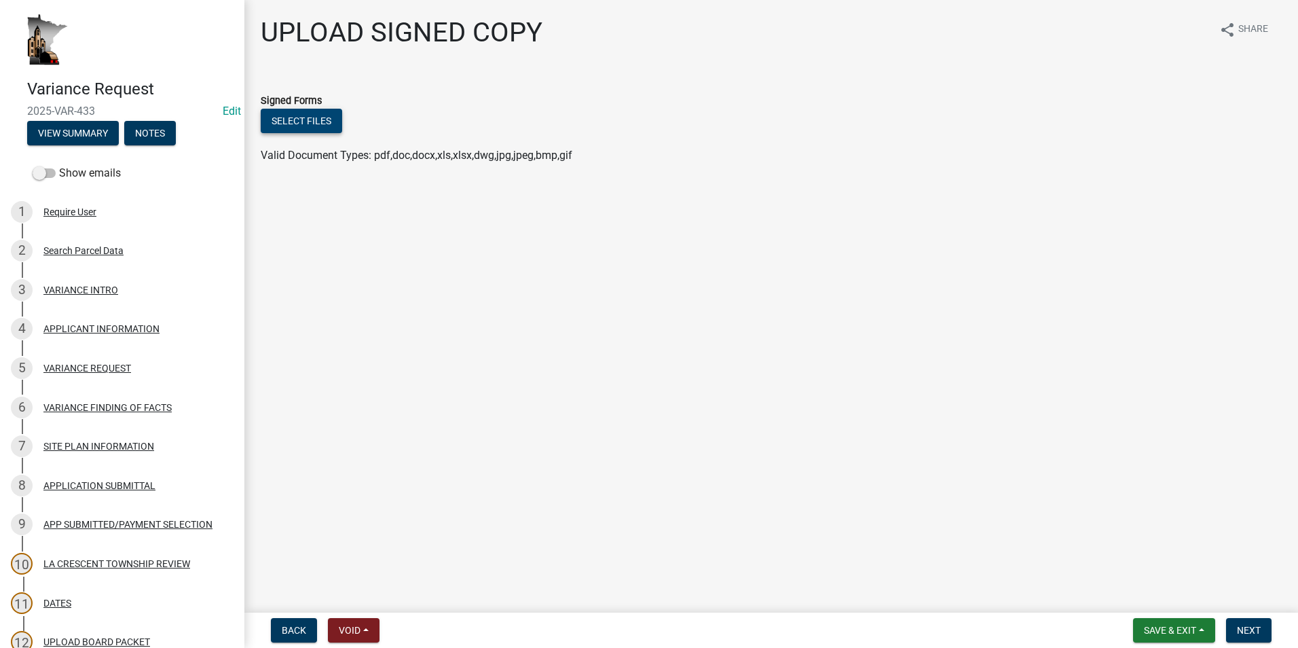
click at [306, 120] on button "Select files" at bounding box center [301, 121] width 81 height 24
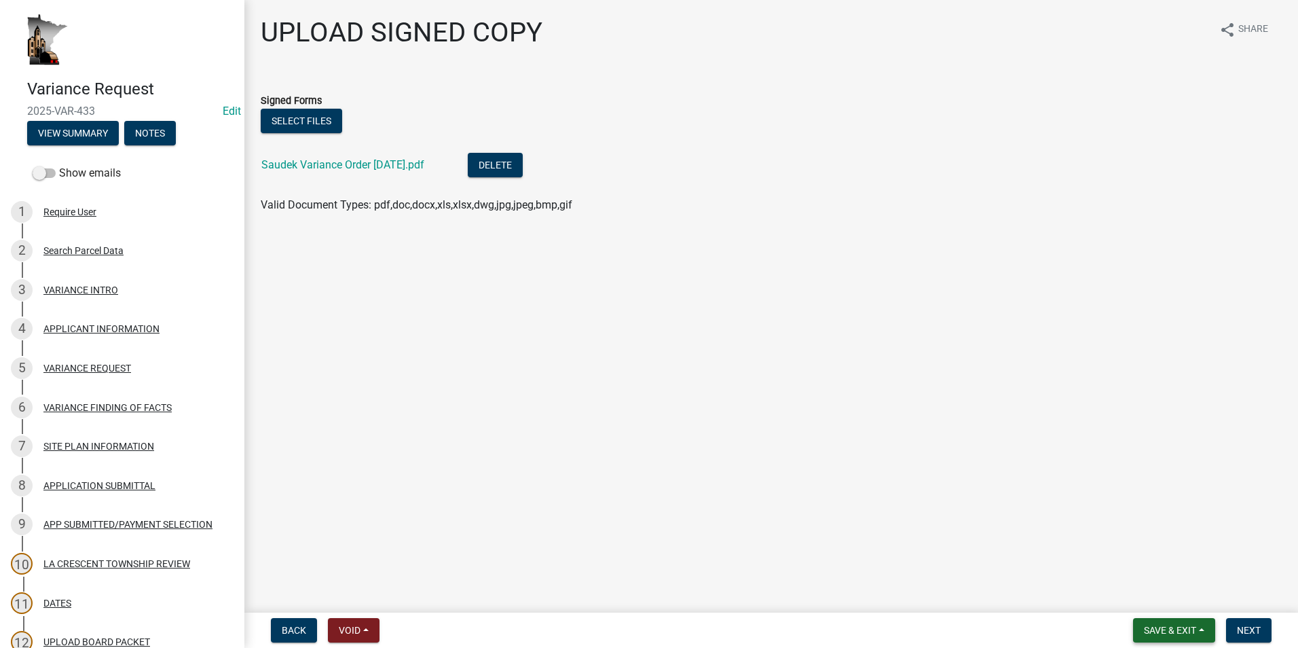
click at [1156, 623] on button "Save & Exit" at bounding box center [1174, 630] width 82 height 24
click at [1154, 598] on button "Save & Exit" at bounding box center [1161, 594] width 109 height 33
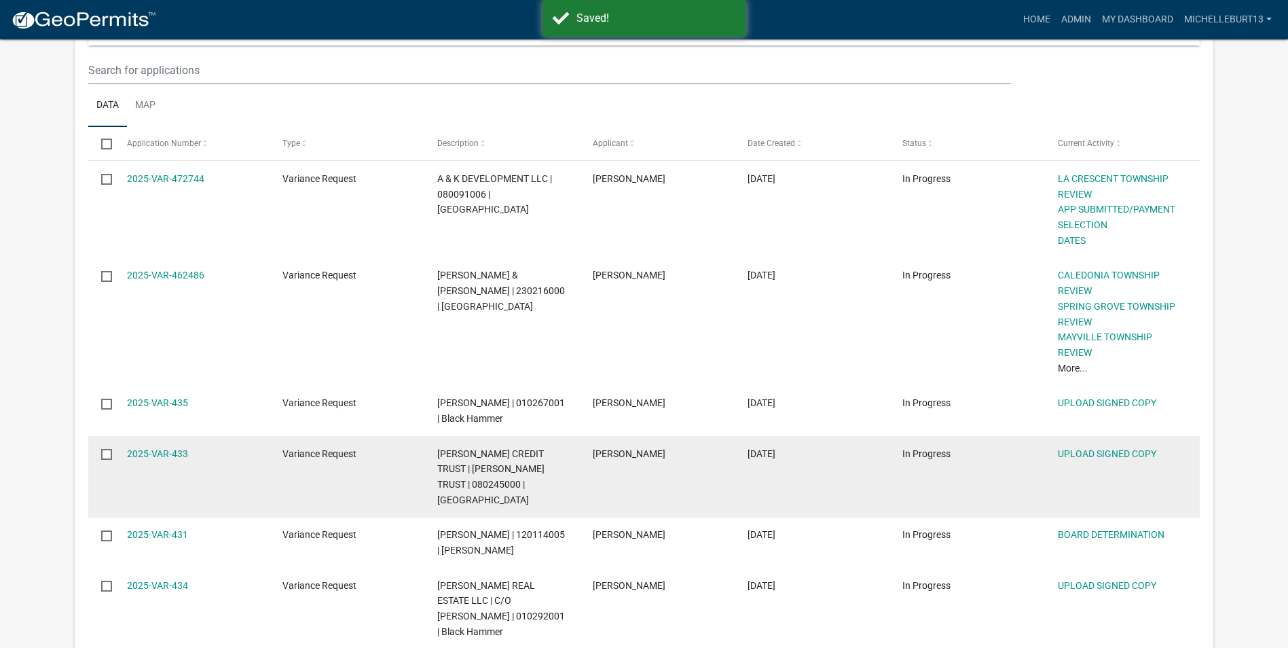
scroll to position [272, 0]
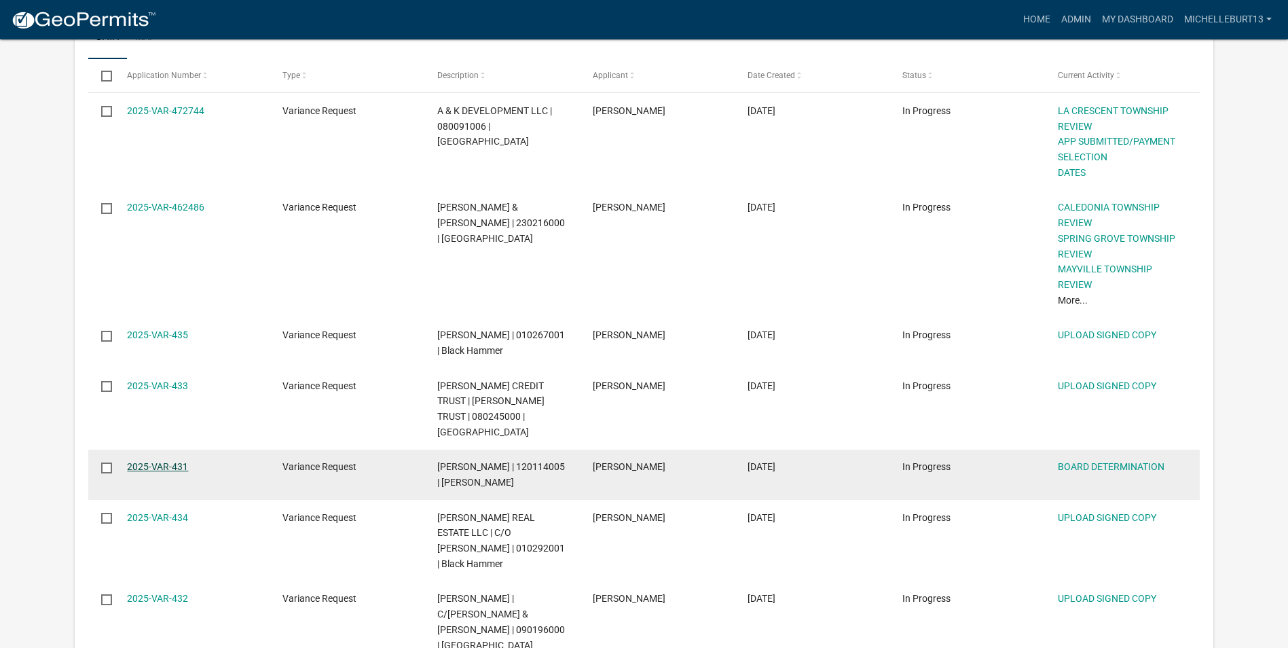
click at [149, 468] on link "2025-VAR-431" at bounding box center [157, 466] width 61 height 11
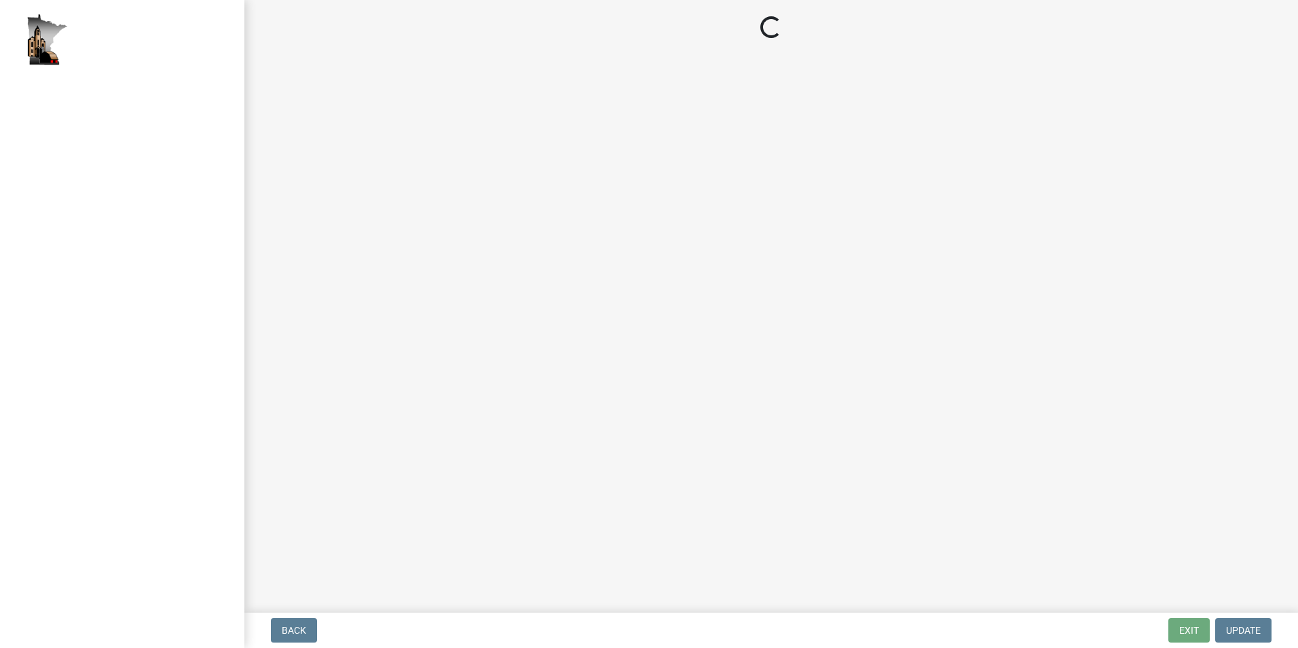
select select "0bec4f57-792b-45db-ab4a-3a66c0e1559c"
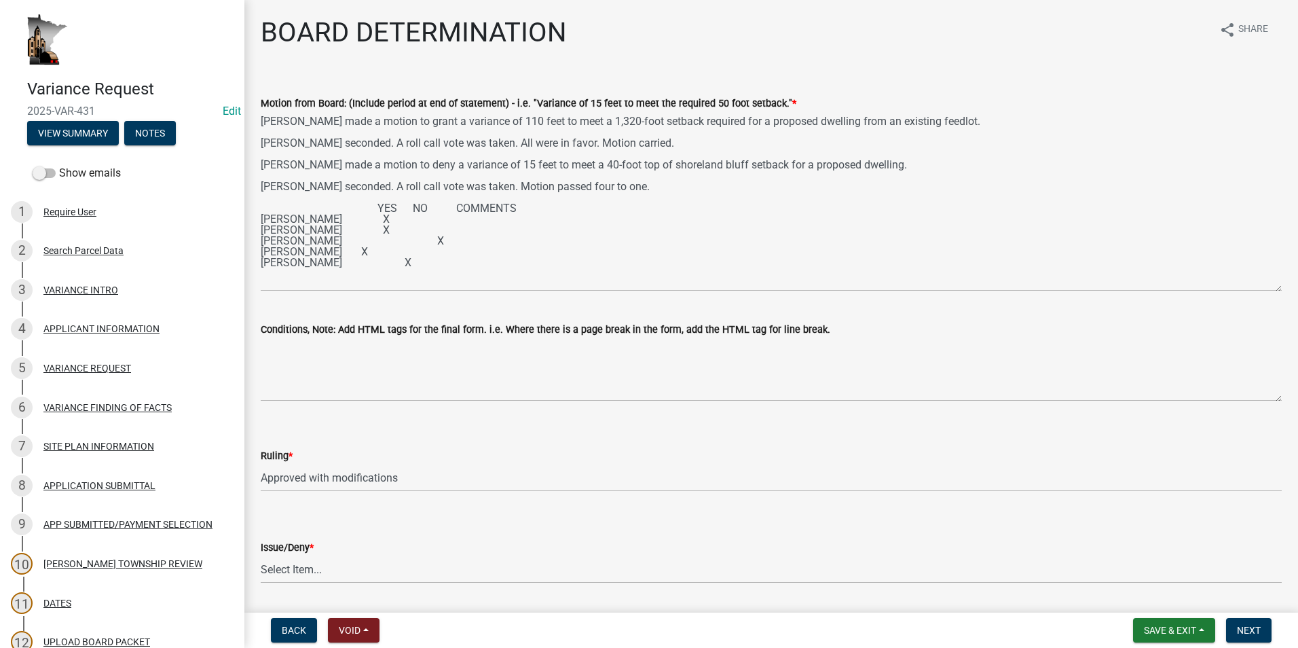
drag, startPoint x: 1266, startPoint y: 172, endPoint x: 1279, endPoint y: 289, distance: 116.9
click at [1279, 289] on div "Motion from Board: (Include period at end of statement) - i.e. "Variance of 15 …" at bounding box center [772, 183] width 1042 height 215
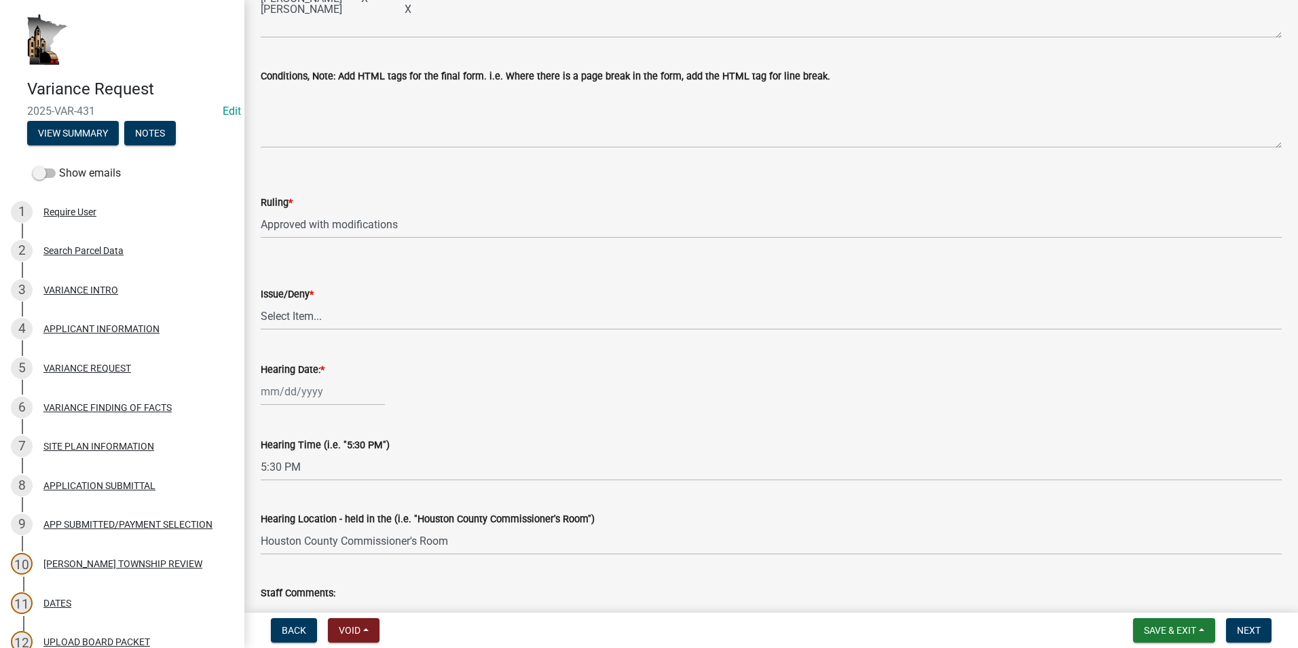
scroll to position [272, 0]
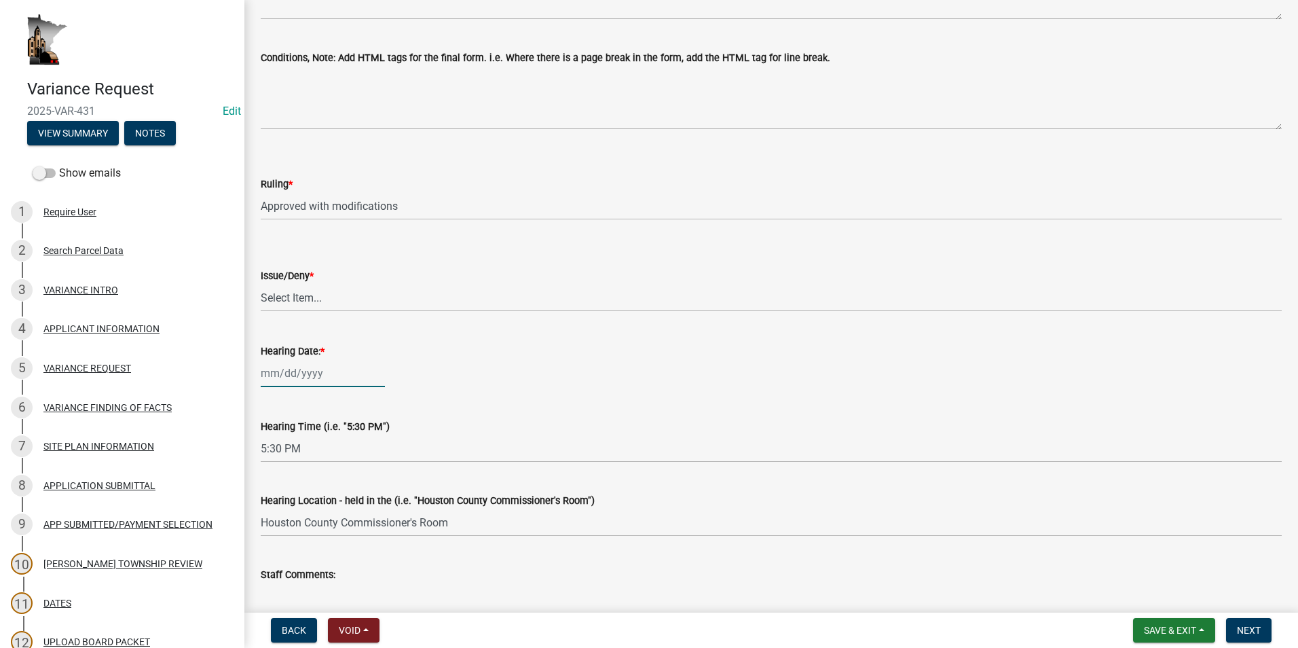
click at [287, 378] on div at bounding box center [323, 373] width 124 height 28
select select "9"
select select "2025"
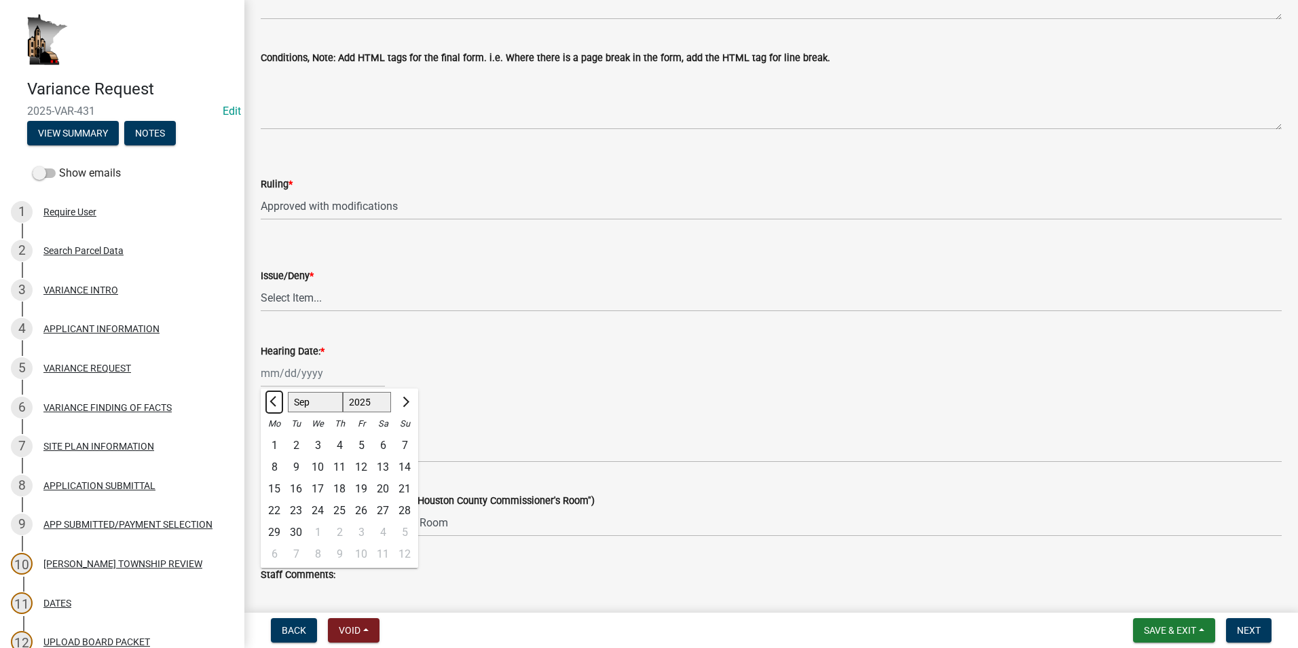
click at [272, 407] on button "Previous month" at bounding box center [274, 402] width 16 height 22
select select "7"
click at [337, 532] on div "31" at bounding box center [340, 532] width 22 height 22
type input "[DATE]"
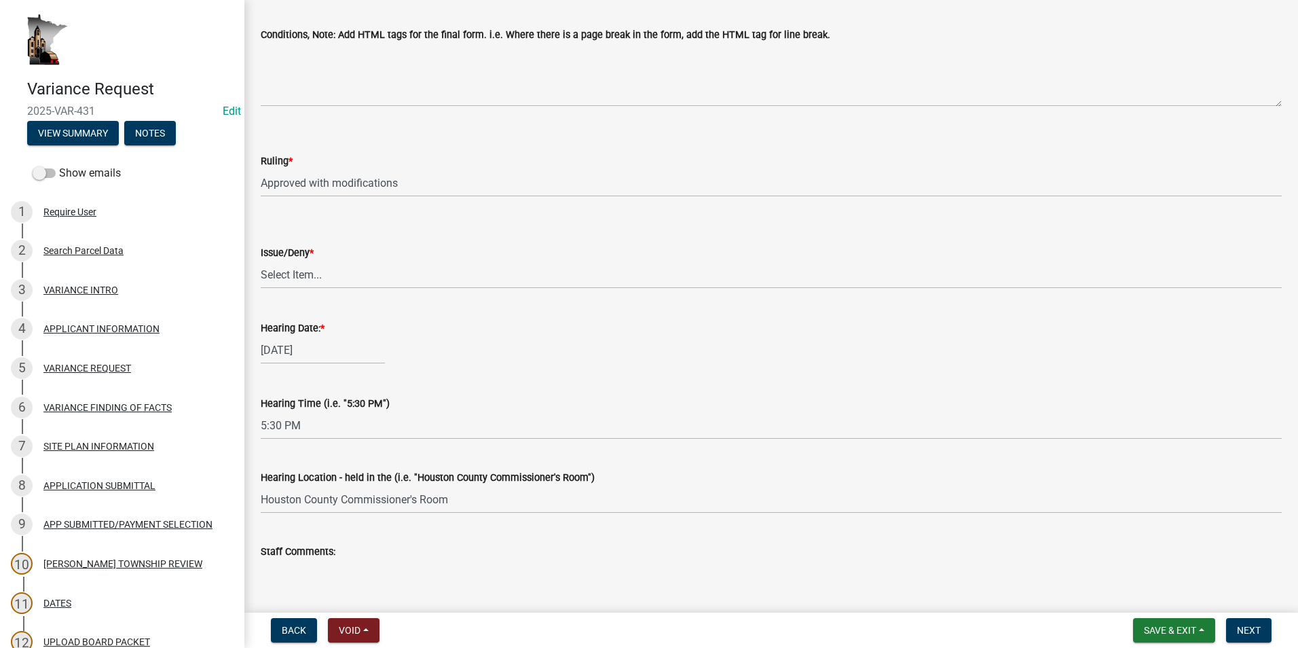
scroll to position [204, 0]
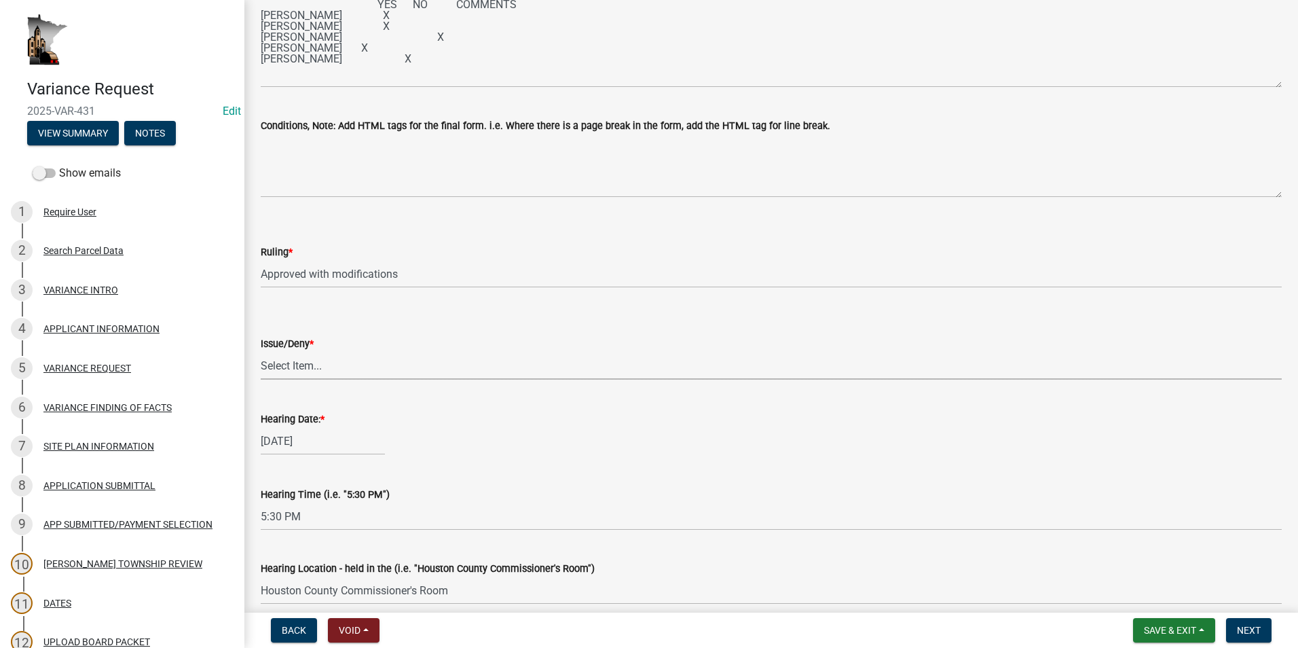
click at [307, 365] on select "Select Item... issue deny" at bounding box center [771, 366] width 1021 height 28
click at [261, 352] on select "Select Item... issue deny" at bounding box center [771, 366] width 1021 height 28
select select "769fd7b2-2d56-4f27-a175-fdb054d0b85a"
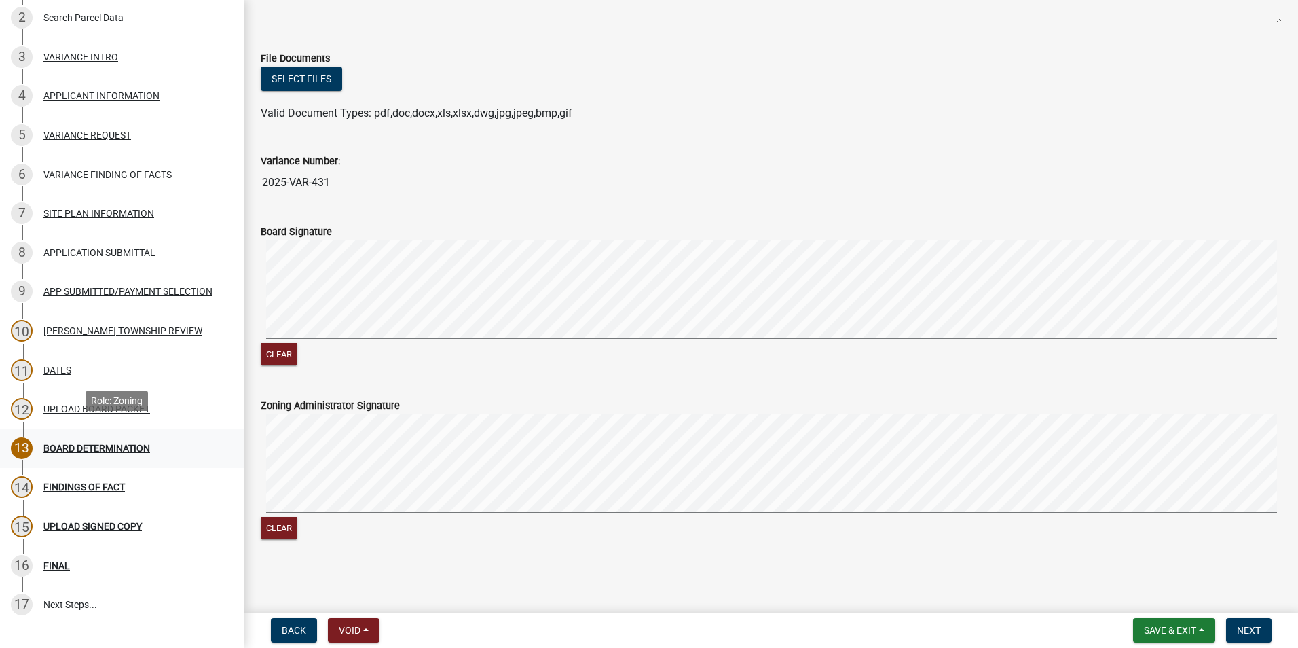
scroll to position [272, 0]
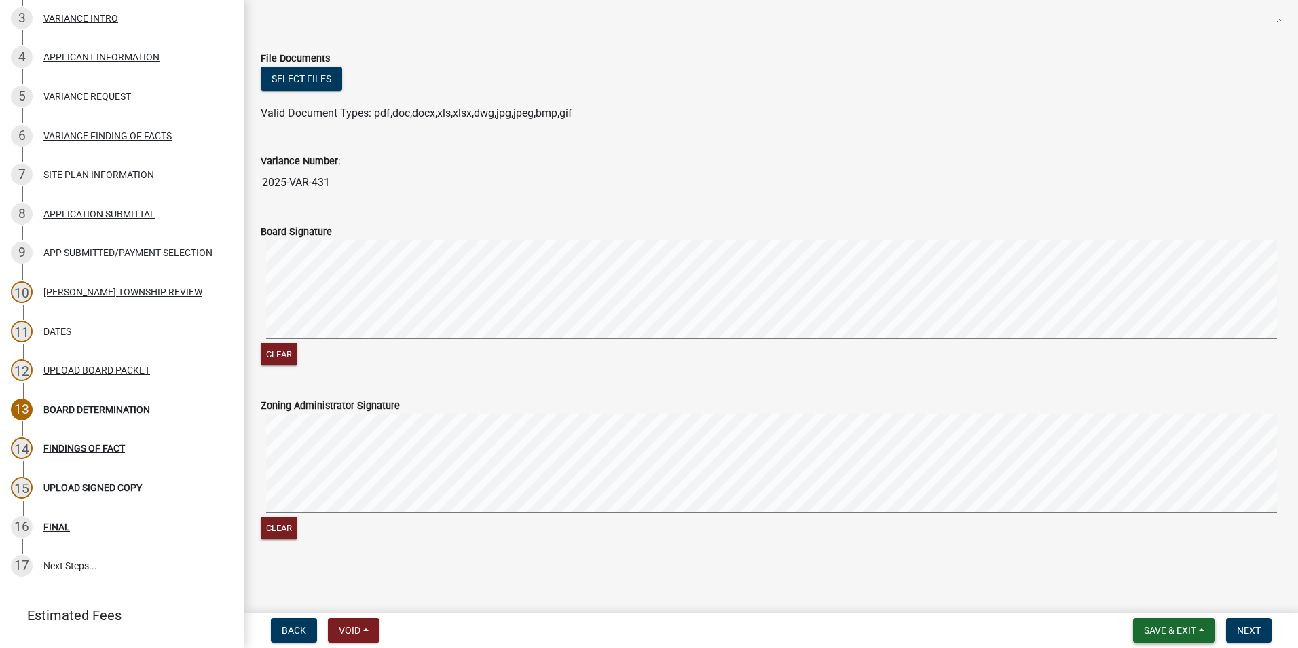
click at [1196, 629] on span "Save & Exit" at bounding box center [1170, 630] width 52 height 11
click at [1156, 557] on button "Save" at bounding box center [1161, 562] width 109 height 33
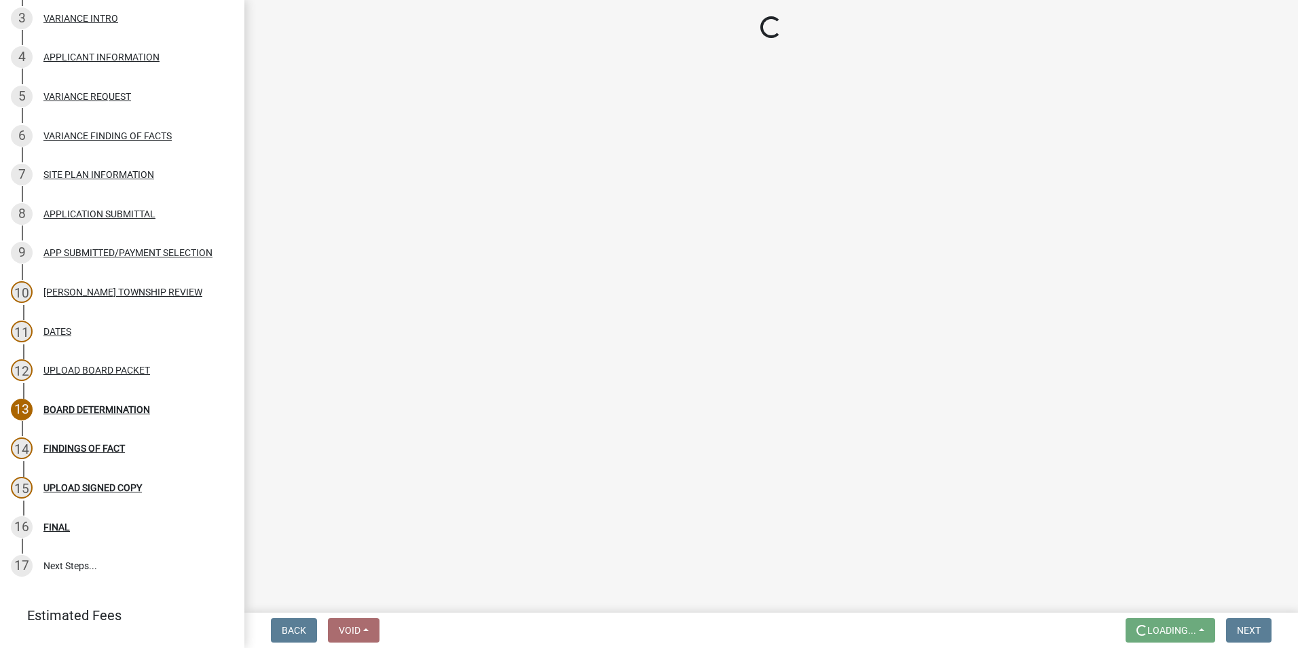
scroll to position [0, 0]
click at [85, 487] on div "UPLOAD SIGNED COPY" at bounding box center [92, 488] width 98 height 10
select select "0bec4f57-792b-45db-ab4a-3a66c0e1559c"
select select "769fd7b2-2d56-4f27-a175-fdb054d0b85a"
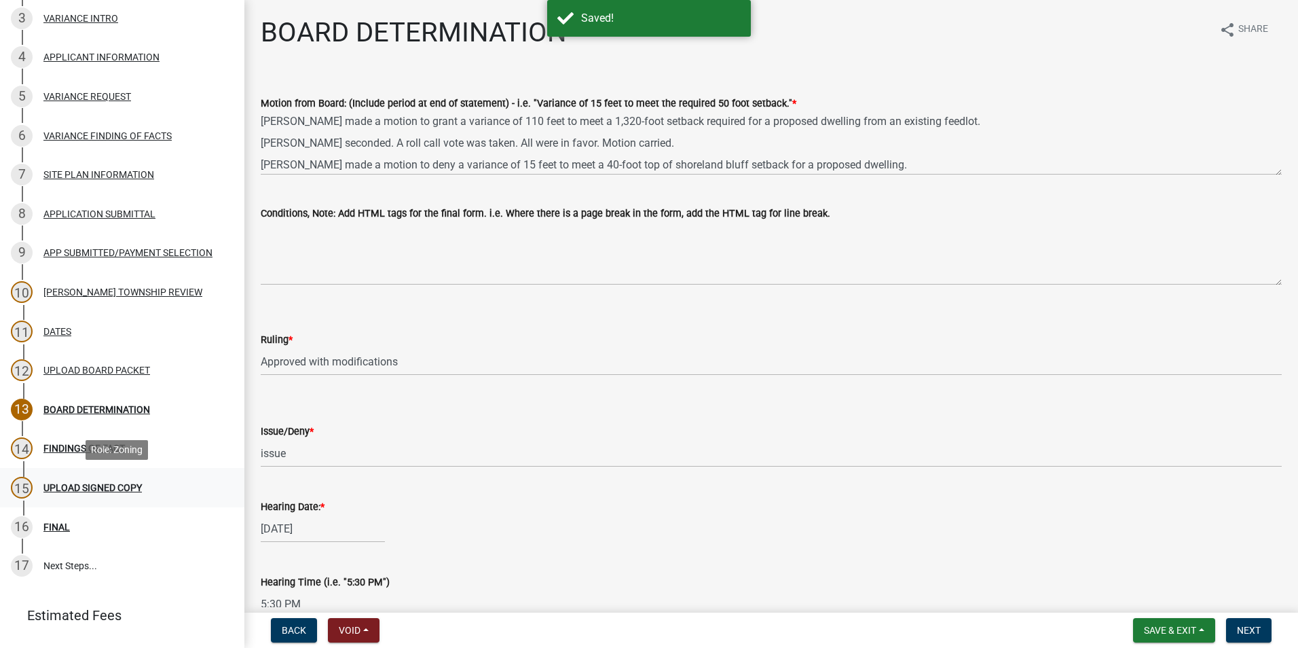
drag, startPoint x: 85, startPoint y: 487, endPoint x: 153, endPoint y: 492, distance: 68.7
click at [153, 492] on div "15 UPLOAD SIGNED COPY" at bounding box center [117, 488] width 212 height 22
click at [168, 487] on div "15 UPLOAD SIGNED COPY" at bounding box center [117, 488] width 212 height 22
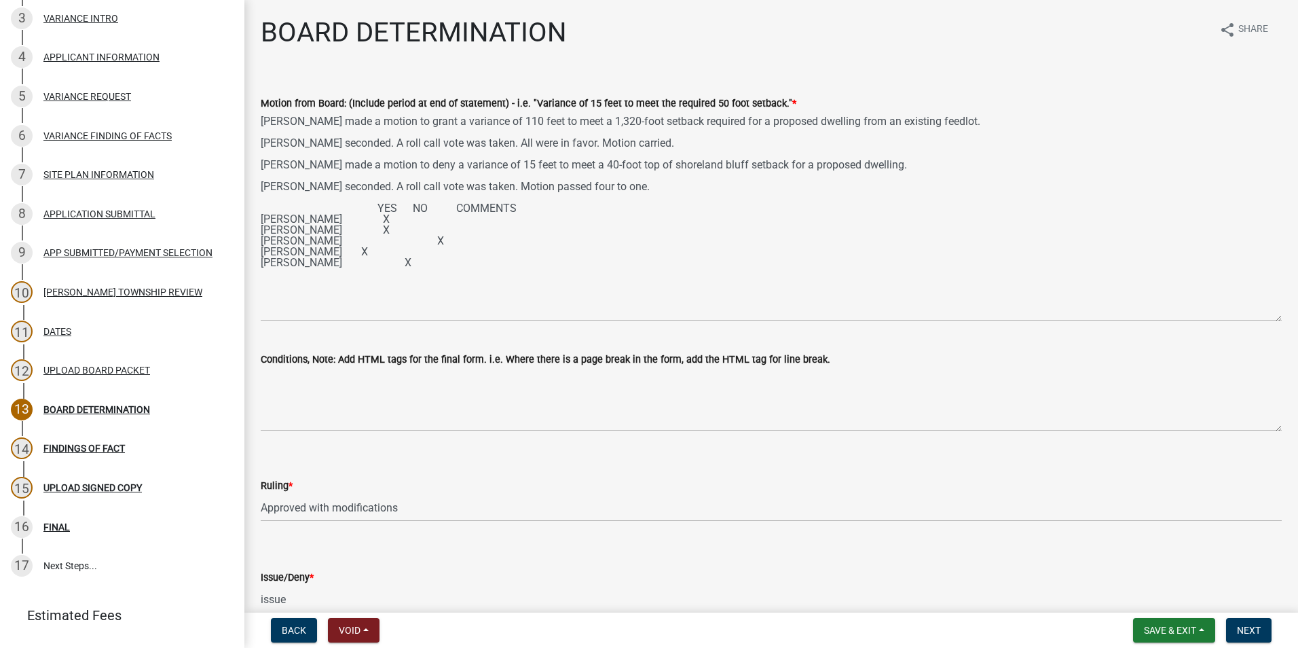
drag, startPoint x: 1268, startPoint y: 173, endPoint x: 1255, endPoint y: 319, distance: 146.5
click at [1255, 319] on textarea "[PERSON_NAME] made a motion to grant a variance of 110 feet to meet a 1,320-foo…" at bounding box center [771, 216] width 1021 height 210
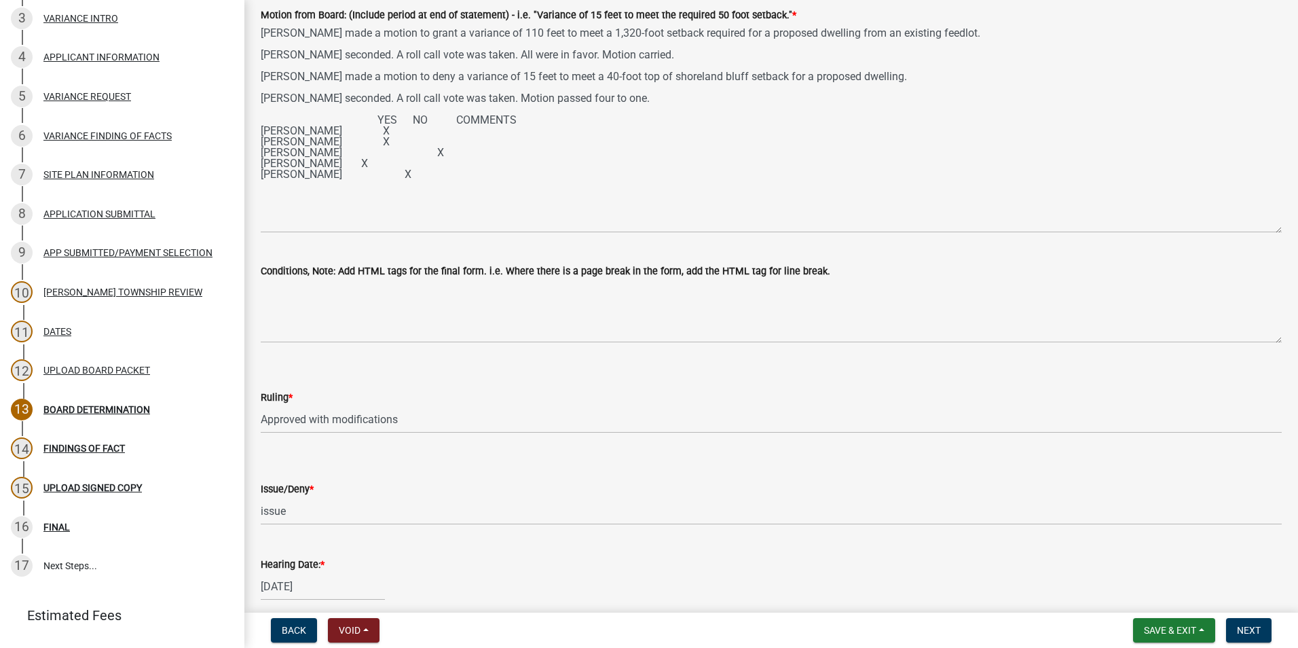
scroll to position [272, 0]
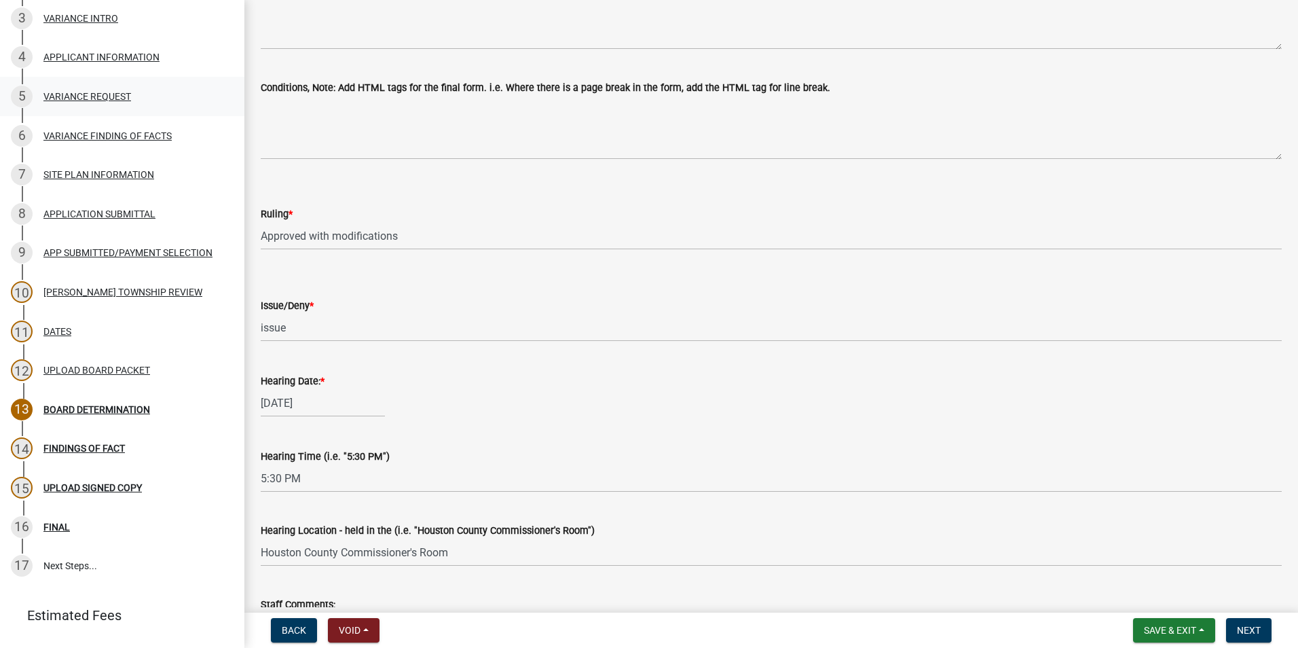
click at [110, 98] on div "VARIANCE REQUEST" at bounding box center [87, 97] width 88 height 10
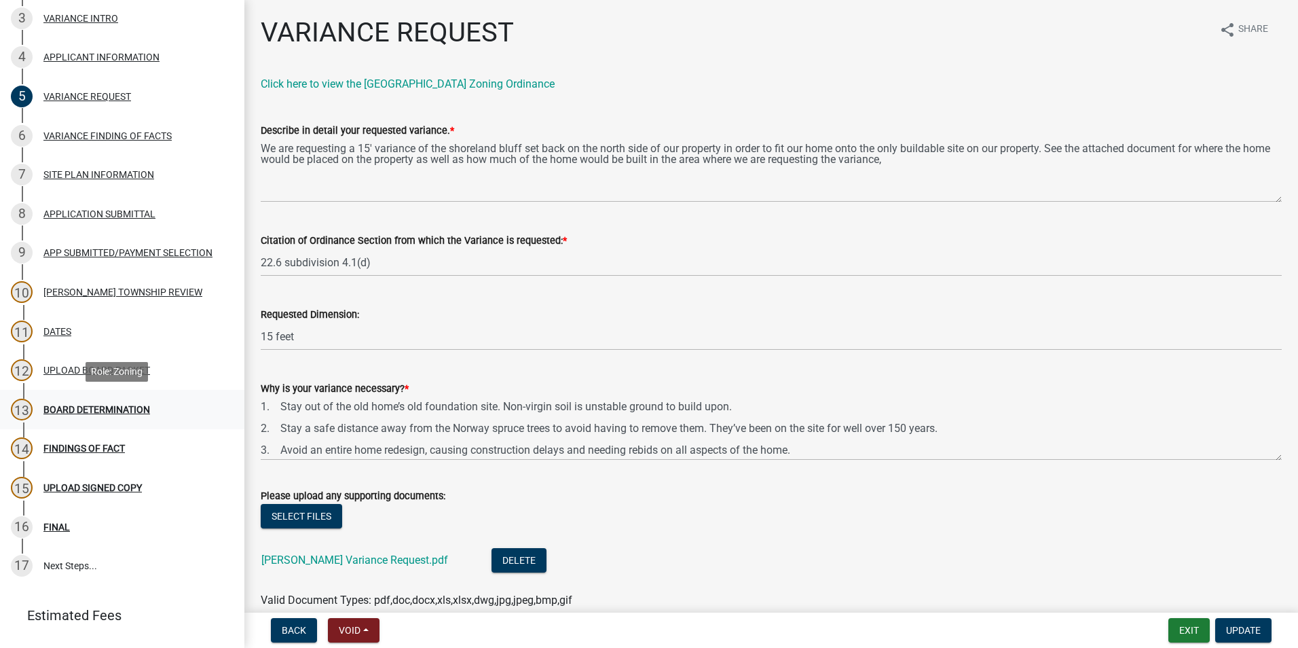
click at [103, 412] on div "BOARD DETERMINATION" at bounding box center [96, 410] width 107 height 10
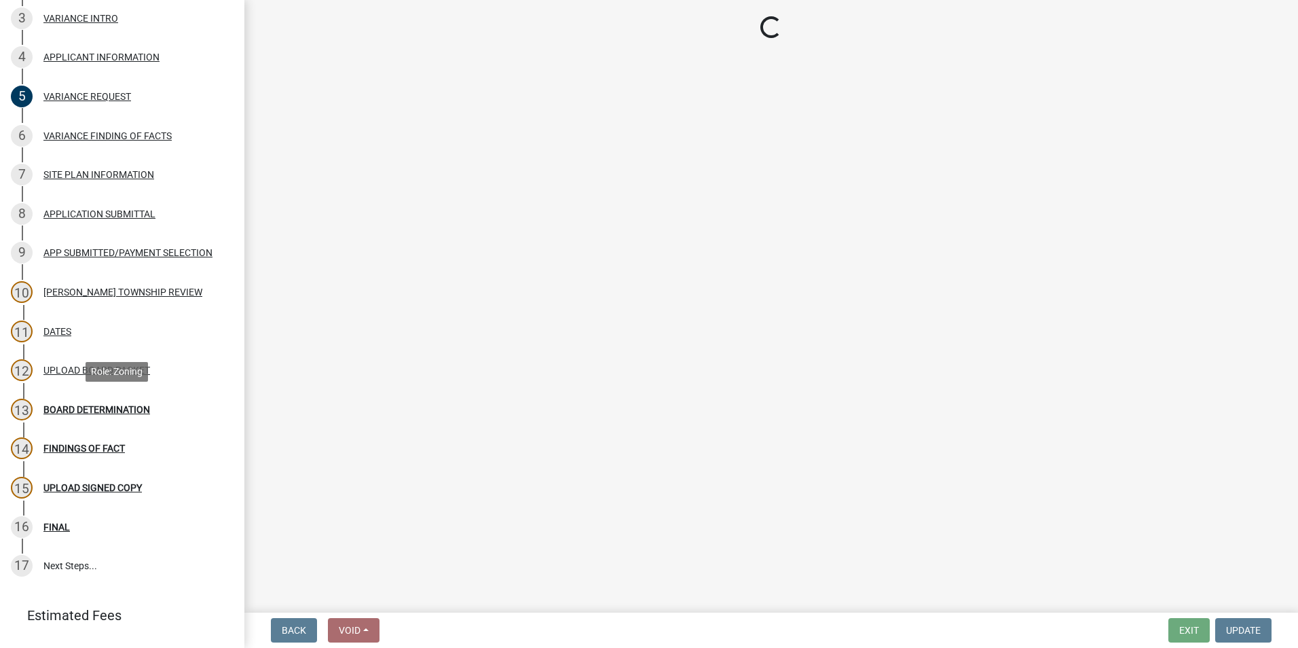
select select "0bec4f57-792b-45db-ab4a-3a66c0e1559c"
select select "769fd7b2-2d56-4f27-a175-fdb054d0b85a"
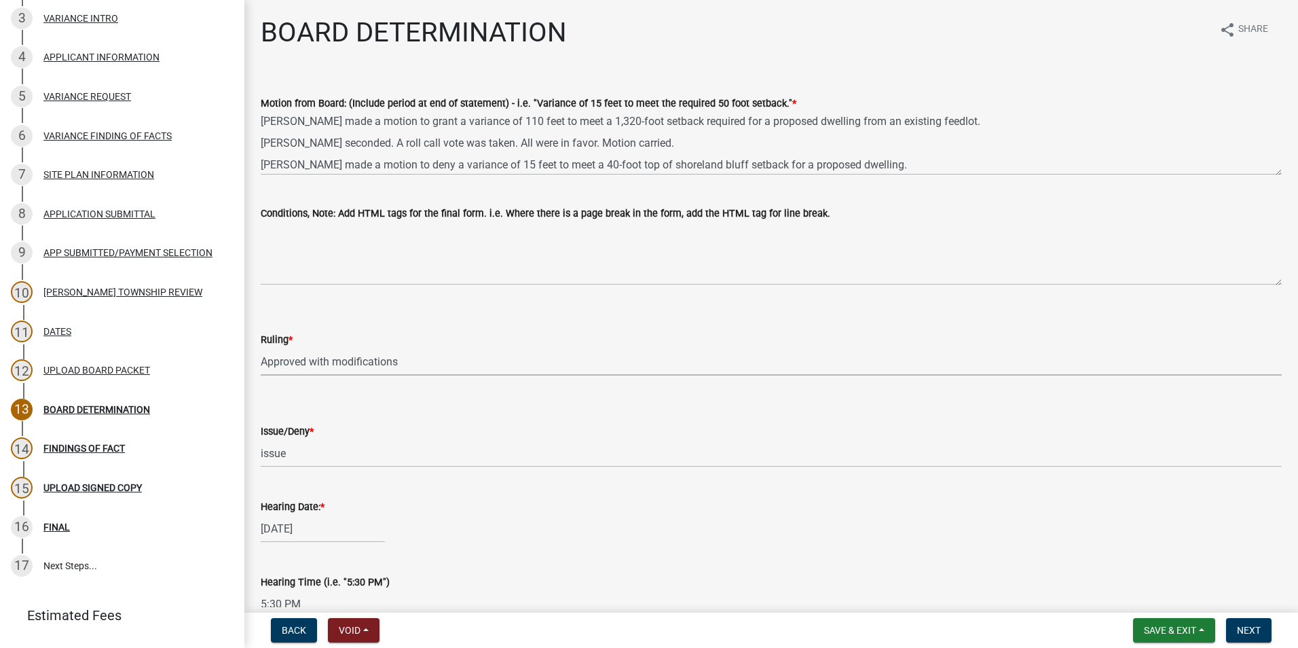
click at [399, 361] on select "Select Item... Approved Denied Approved with modifications Tabled" at bounding box center [771, 362] width 1021 height 28
click at [407, 358] on select "Select Item... Approved Denied Approved with modifications Tabled" at bounding box center [771, 362] width 1021 height 28
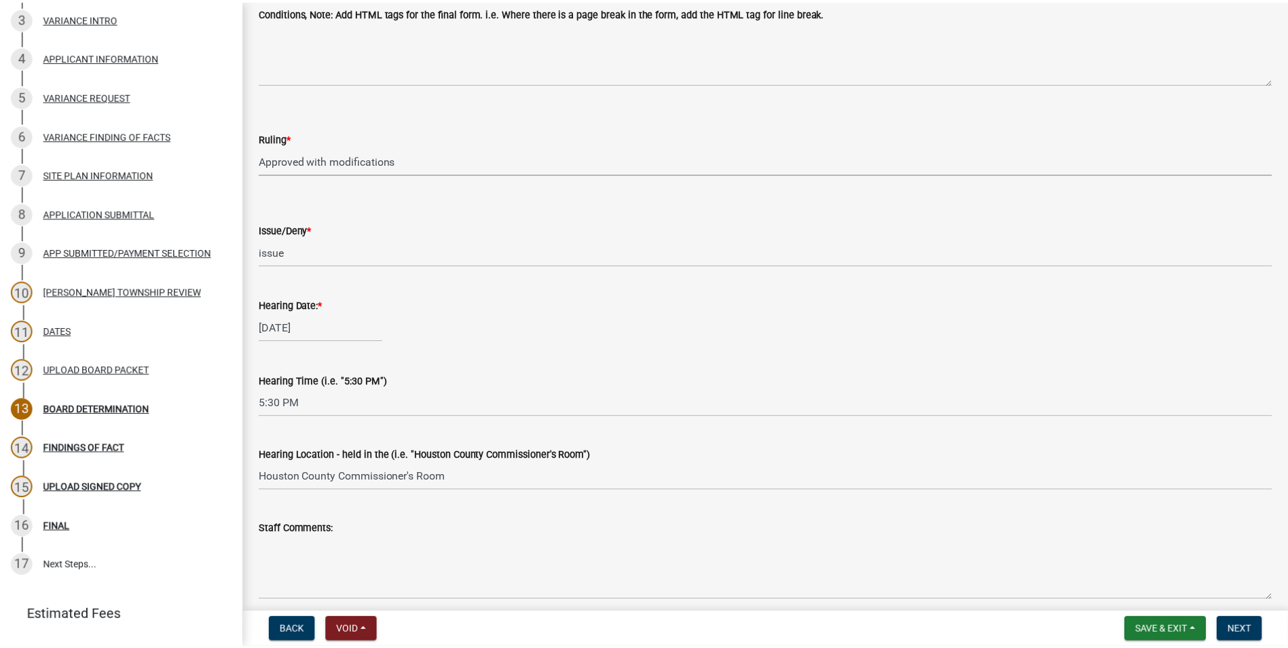
scroll to position [204, 0]
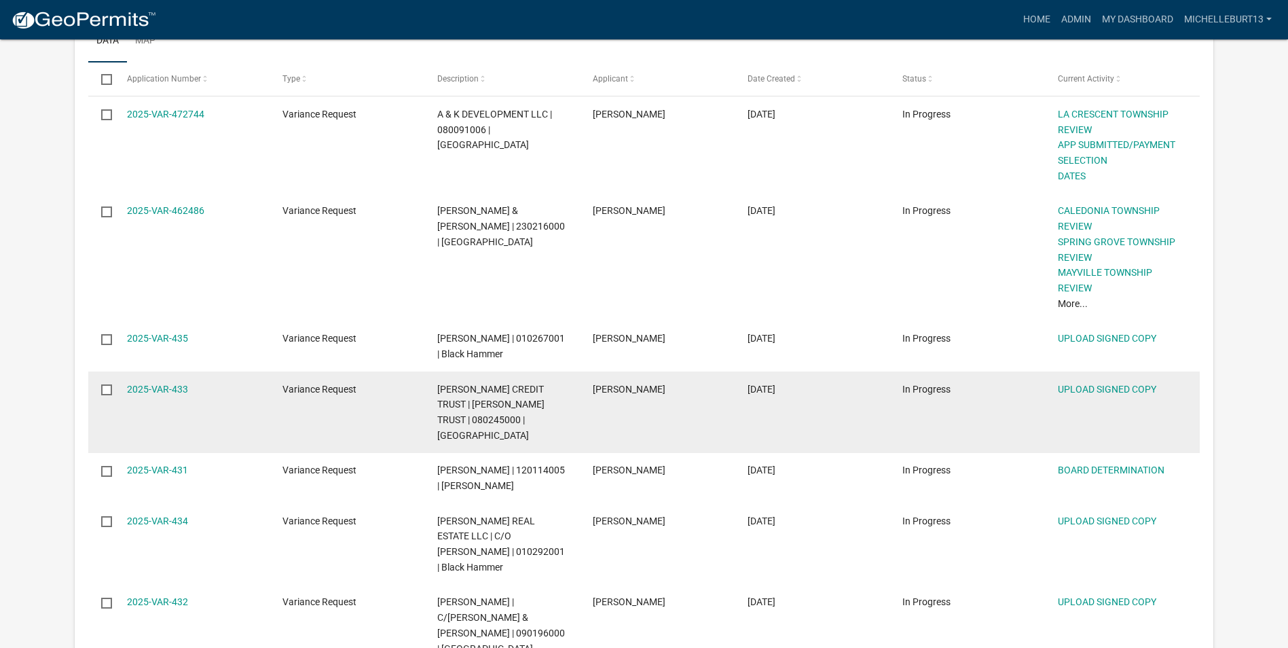
scroll to position [272, 0]
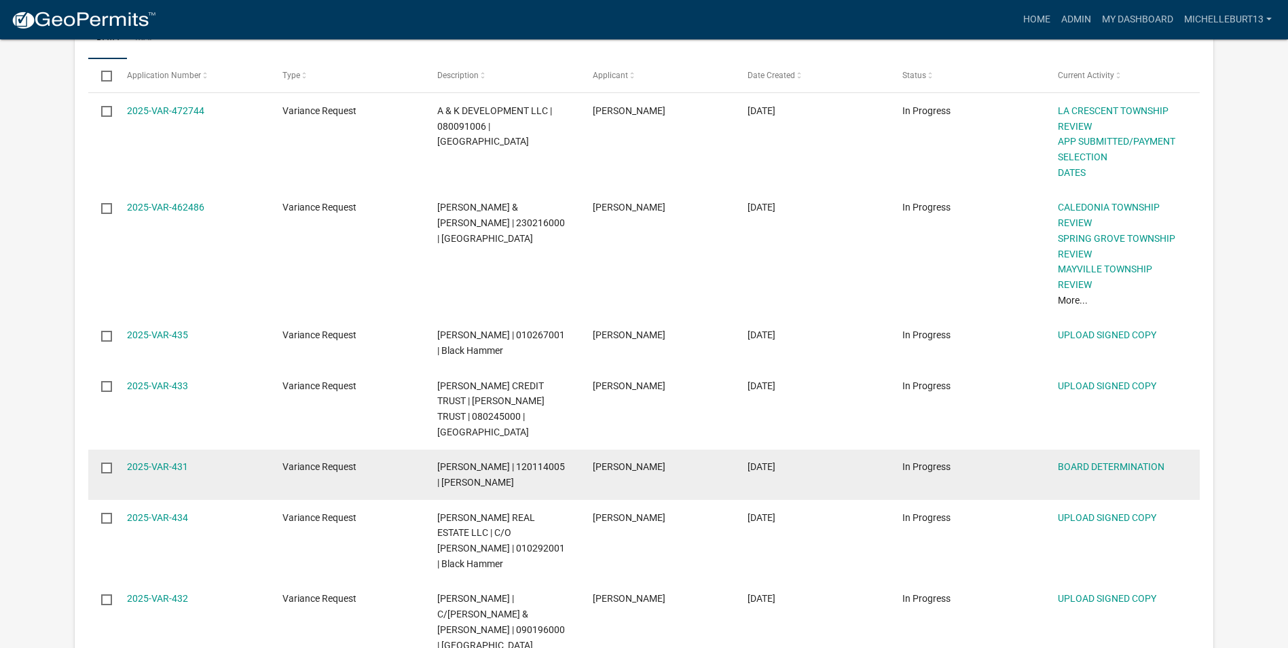
click at [153, 461] on link "2025-VAR-431" at bounding box center [157, 466] width 61 height 11
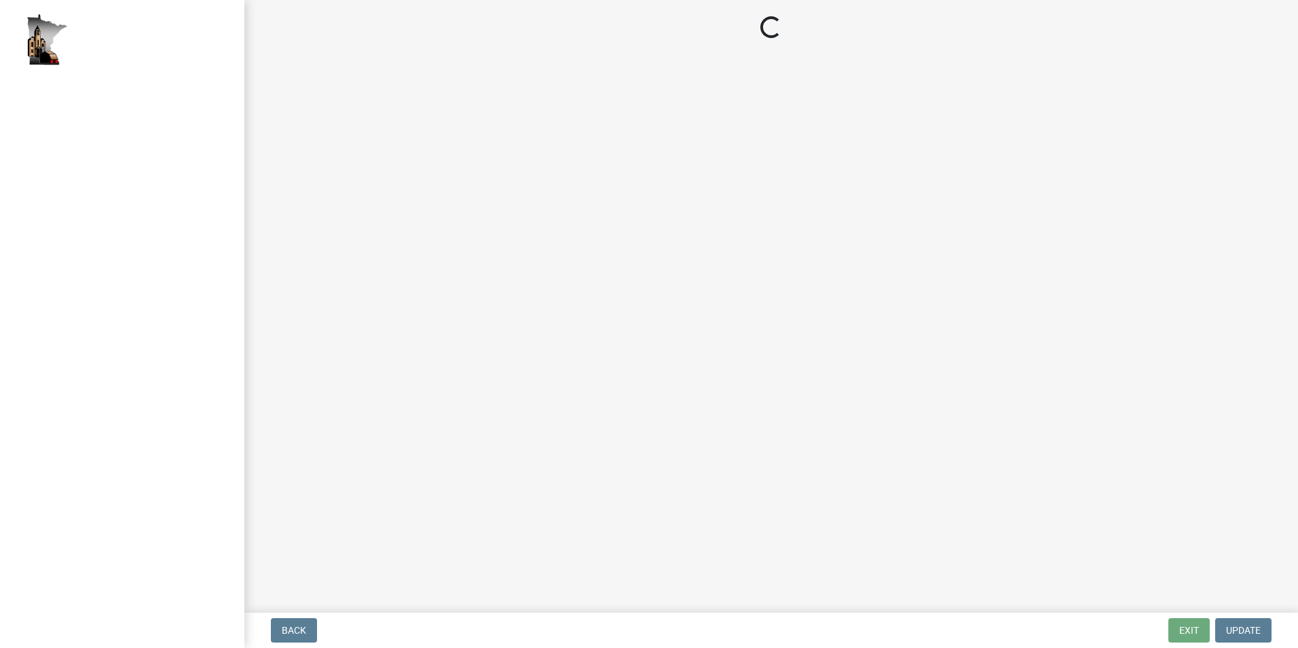
select select "0bec4f57-792b-45db-ab4a-3a66c0e1559c"
select select "769fd7b2-2d56-4f27-a175-fdb054d0b85a"
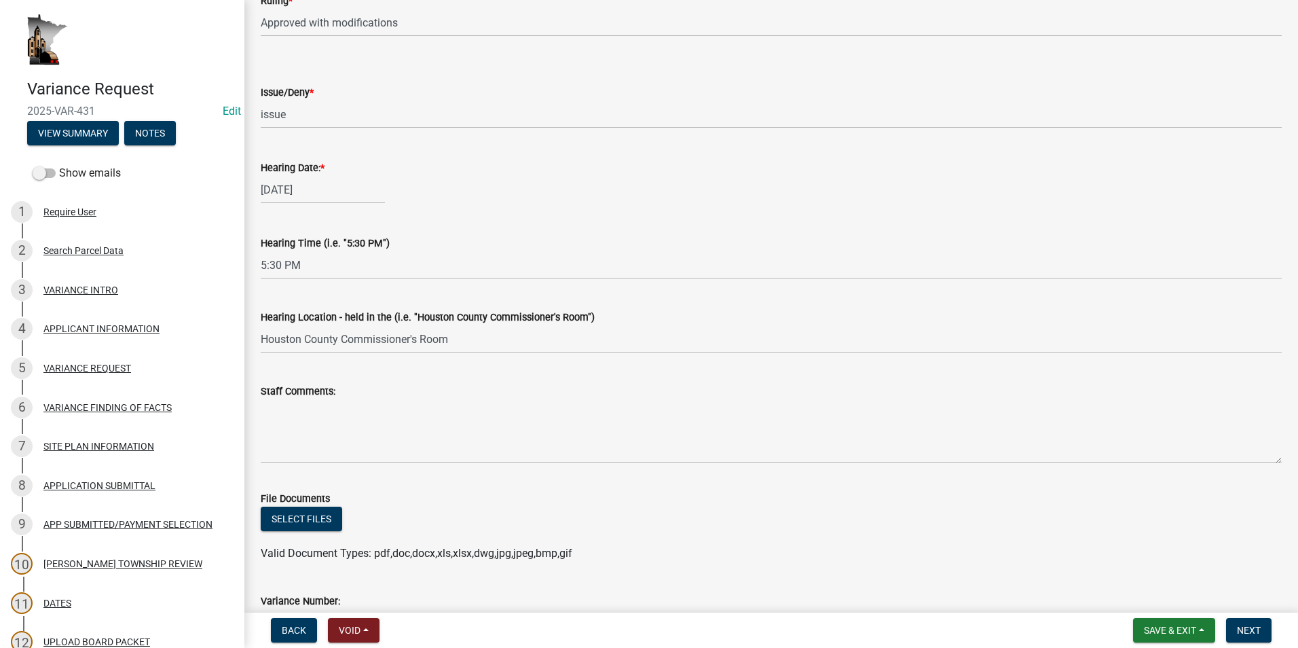
scroll to position [339, 0]
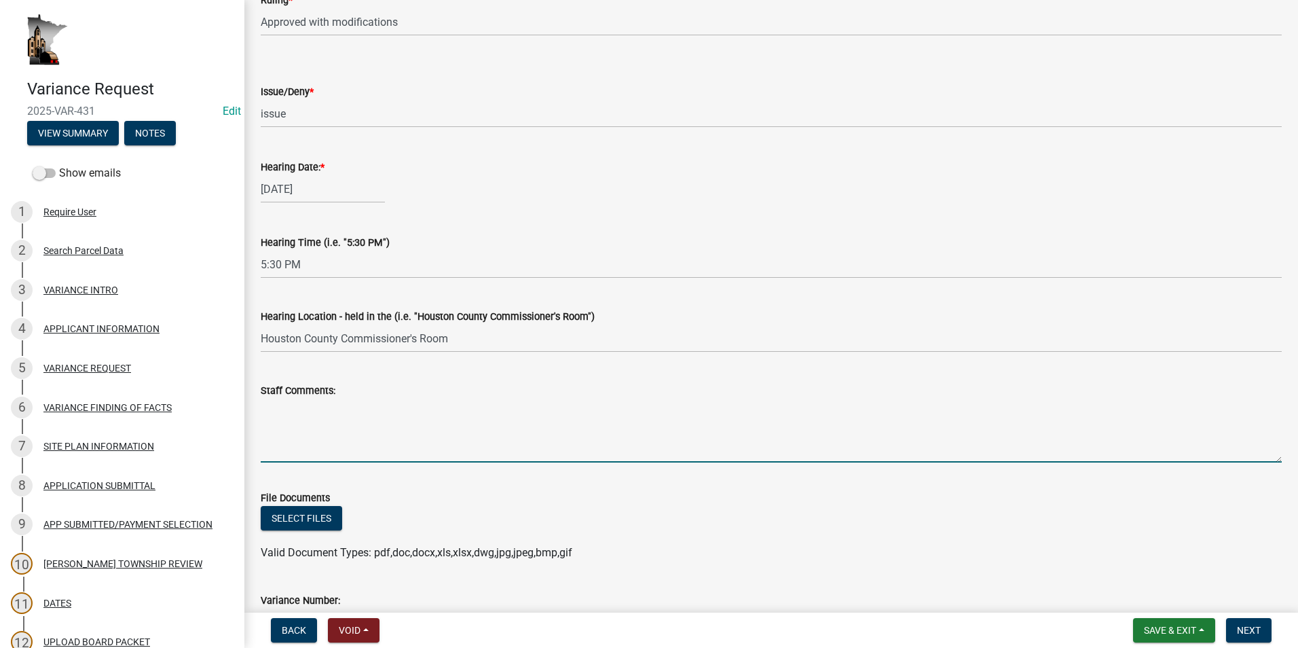
click at [282, 412] on textarea "Staff Comments:" at bounding box center [771, 431] width 1021 height 64
click at [843, 409] on textarea "The Board of Adjustment decided to vote on the findings for the shoreland bluff…" at bounding box center [771, 431] width 1021 height 64
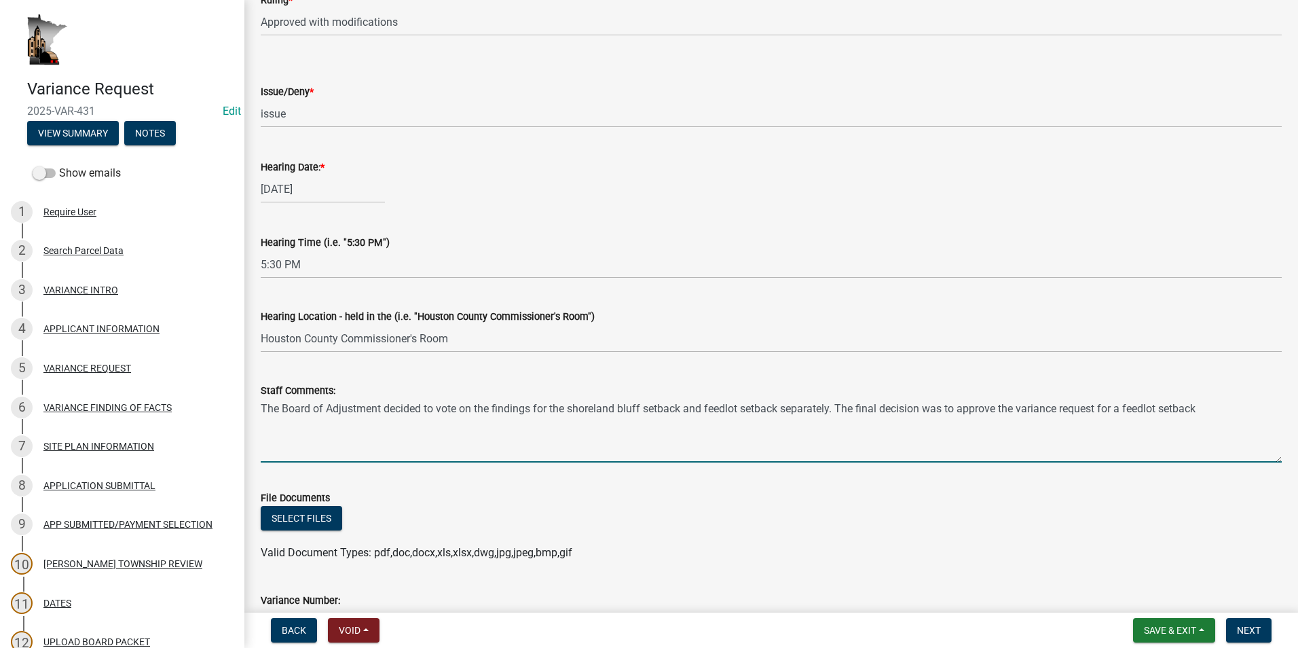
drag, startPoint x: 681, startPoint y: 409, endPoint x: 621, endPoint y: 412, distance: 59.8
click at [621, 412] on textarea "The Board of Adjustment decided to vote on the findings for the shoreland bluff…" at bounding box center [771, 431] width 1021 height 64
drag, startPoint x: 759, startPoint y: 408, endPoint x: 715, endPoint y: 408, distance: 44.1
click at [715, 408] on textarea "The Board of Adjustment decided to vote on the findings for the shoreland varia…" at bounding box center [771, 431] width 1021 height 64
click at [1184, 410] on textarea "The Board of Adjustment decided to vote on the findings for the shoreland varia…" at bounding box center [771, 431] width 1021 height 64
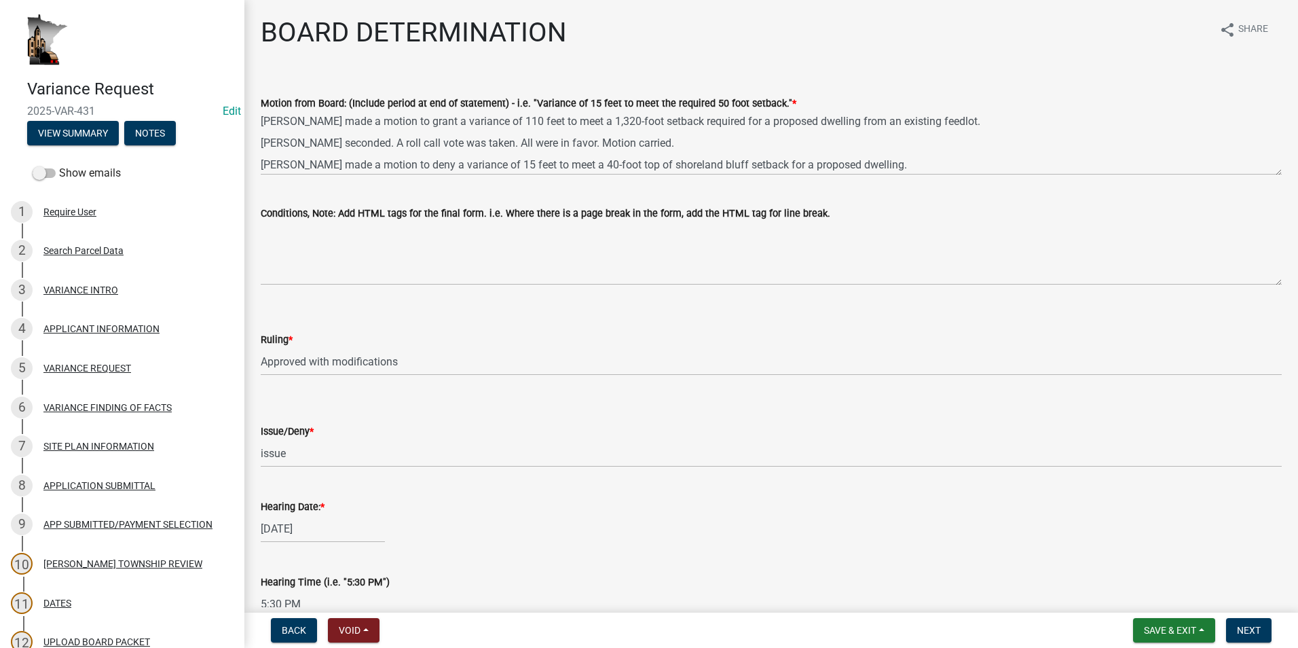
scroll to position [68, 0]
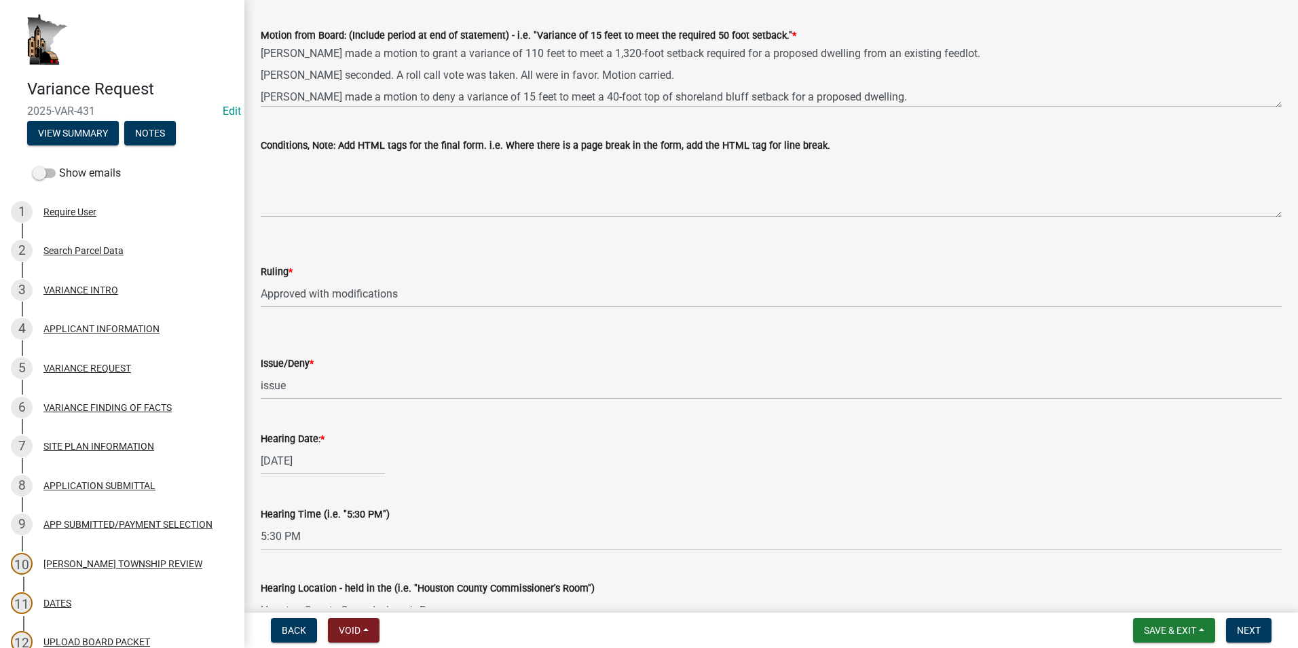
type textarea "The Board of Adjustment decided to vote on the findings for the shoreland varia…"
click at [348, 286] on select "Select Item... Approved Denied Approved with modifications Tabled" at bounding box center [771, 294] width 1021 height 28
click at [261, 280] on select "Select Item... Approved Denied Approved with modifications Tabled" at bounding box center [771, 294] width 1021 height 28
select select "8600c4e9-4522-463c-8132-b3a41dbb2ac8"
click at [308, 383] on select "Select Item... issue deny" at bounding box center [771, 385] width 1021 height 28
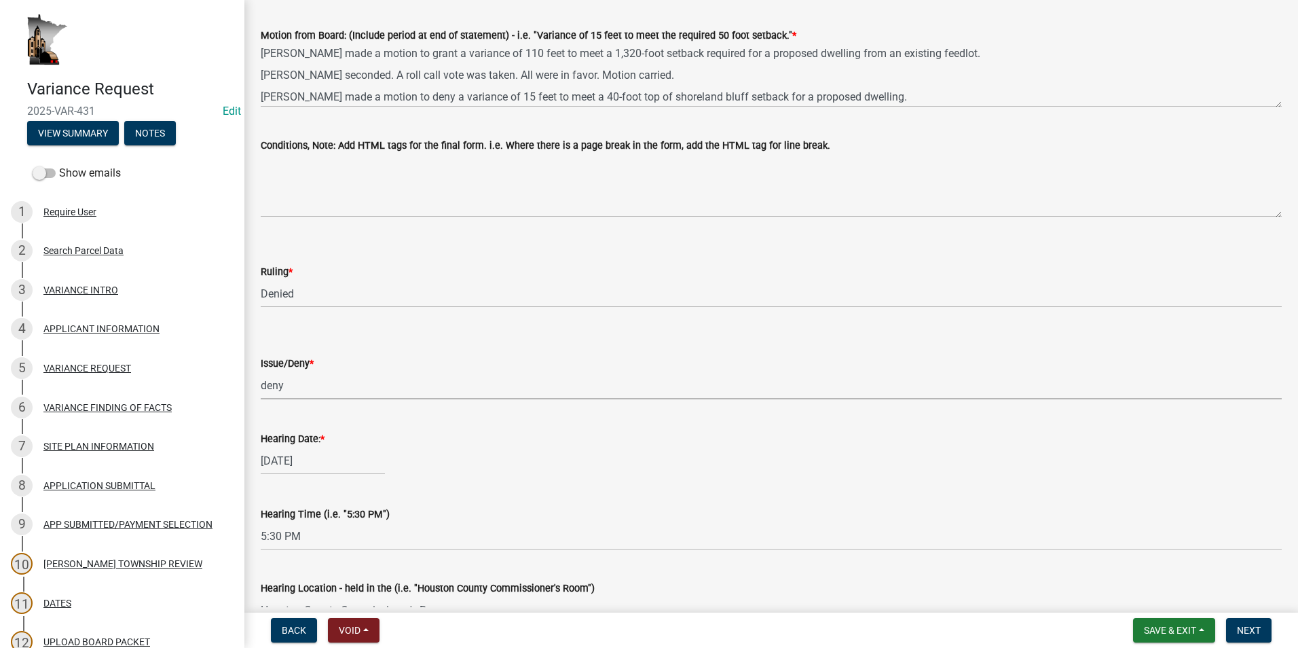
click at [261, 371] on select "Select Item... issue deny" at bounding box center [771, 385] width 1021 height 28
select select "6cf1fc57-99e9-4a5e-b1f3-05f8057e37a5"
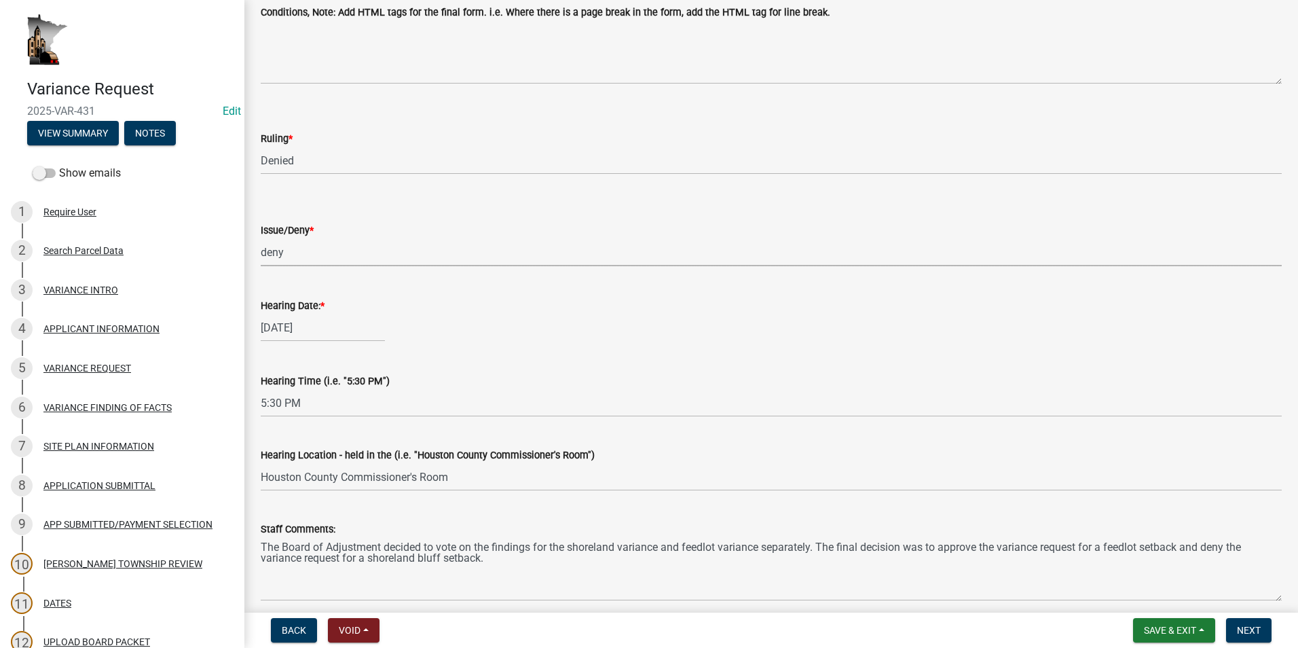
scroll to position [204, 0]
click at [323, 164] on select "Select Item... Approved Denied Approved with modifications Tabled" at bounding box center [771, 158] width 1021 height 28
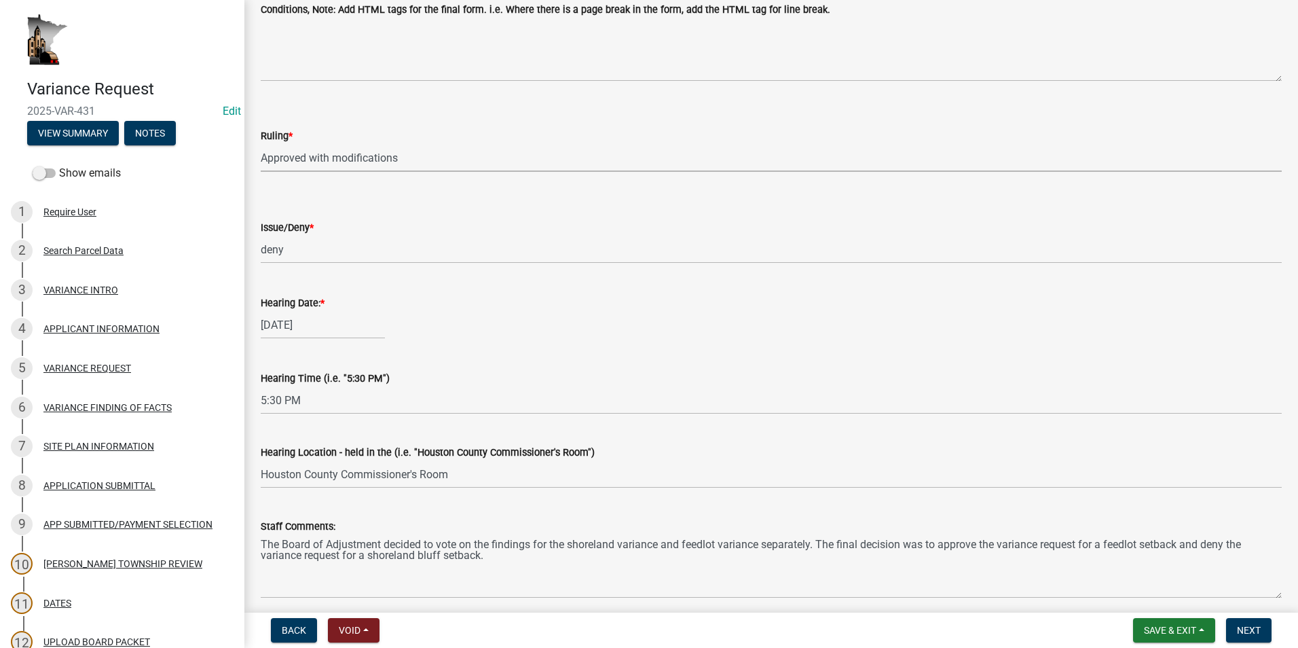
click at [261, 144] on select "Select Item... Approved Denied Approved with modifications Tabled" at bounding box center [771, 158] width 1021 height 28
select select "0bec4f57-792b-45db-ab4a-3a66c0e1559c"
click at [396, 159] on select "Select Item... Approved Denied Approved with modifications Tabled" at bounding box center [771, 158] width 1021 height 28
click at [1249, 632] on span "Next" at bounding box center [1249, 630] width 24 height 11
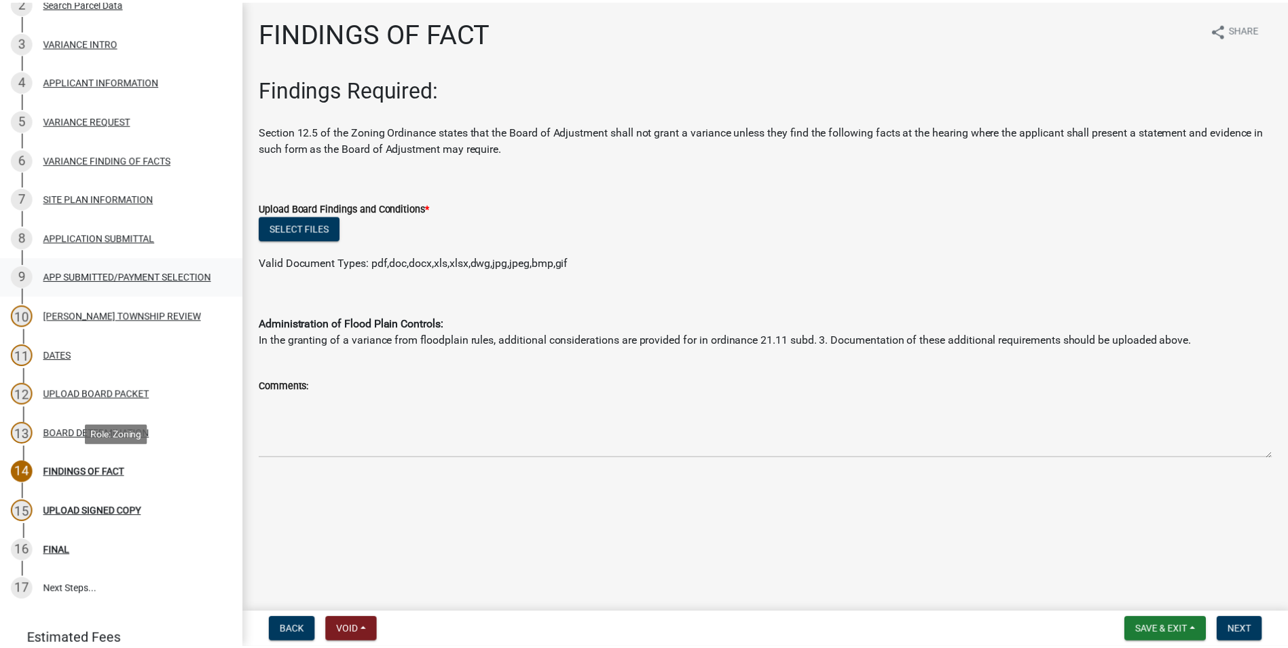
scroll to position [272, 0]
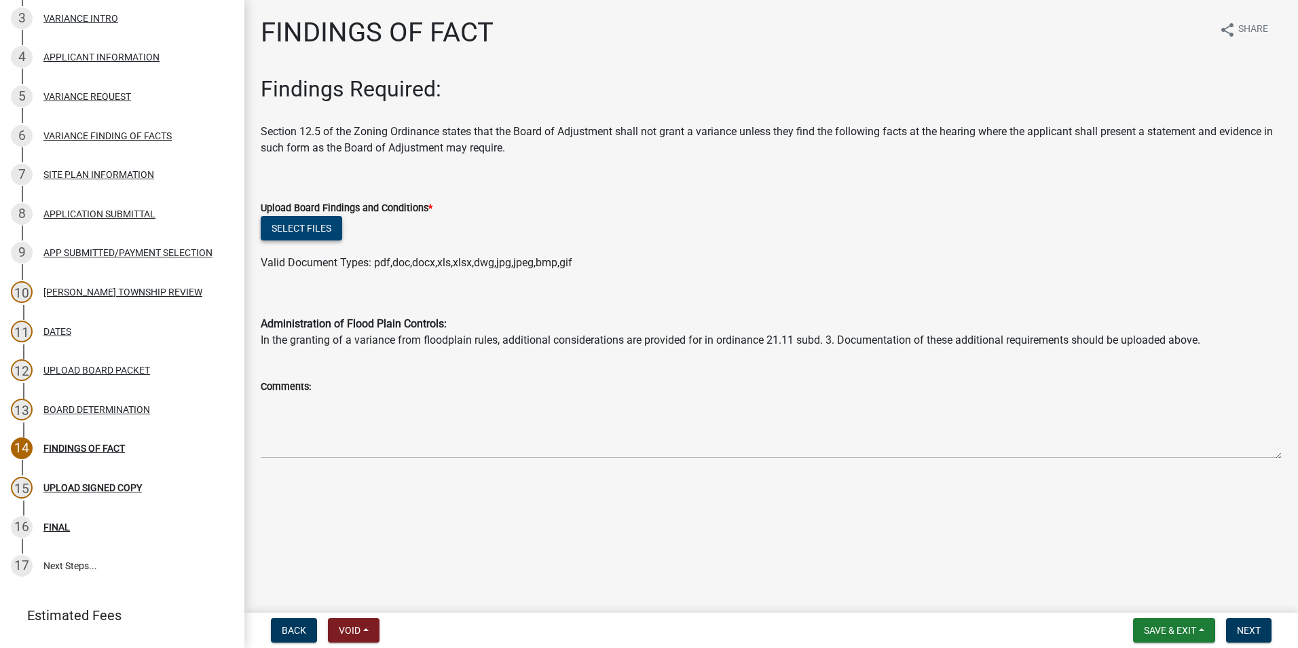
click at [301, 225] on button "Select files" at bounding box center [301, 228] width 81 height 24
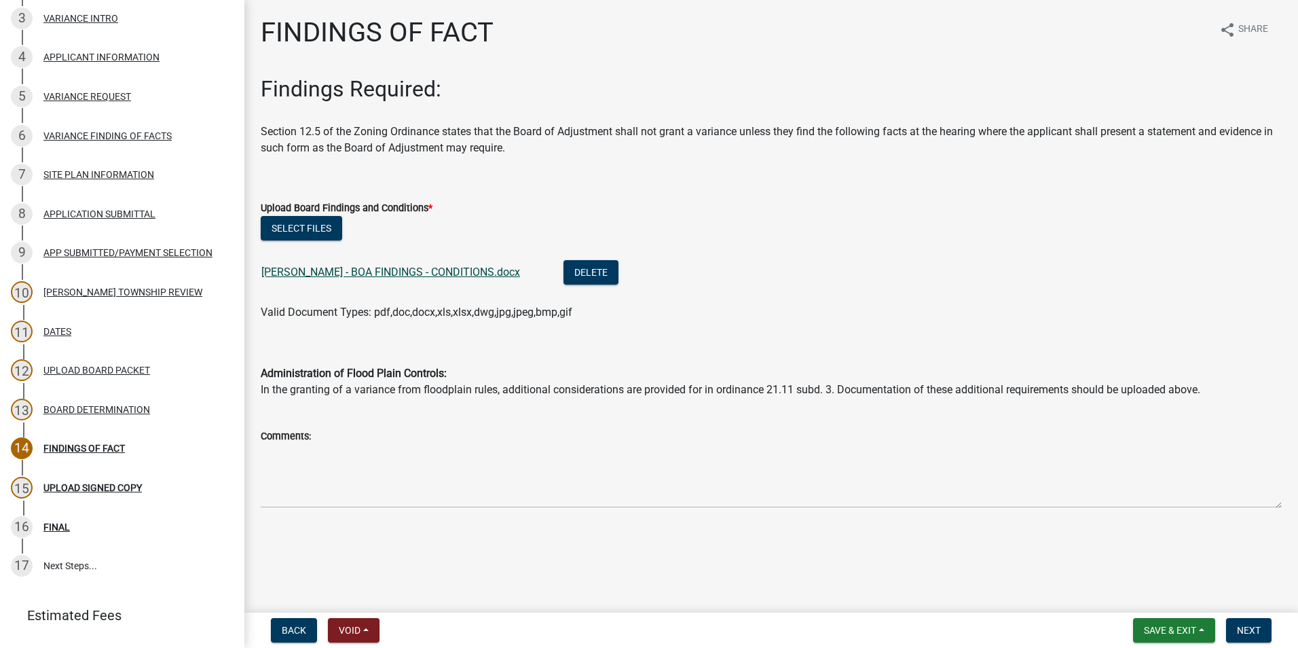
click at [428, 272] on link "[PERSON_NAME] - BOA FINDINGS - CONDITIONS.docx" at bounding box center [390, 271] width 259 height 13
click at [1251, 630] on span "Next" at bounding box center [1249, 630] width 24 height 11
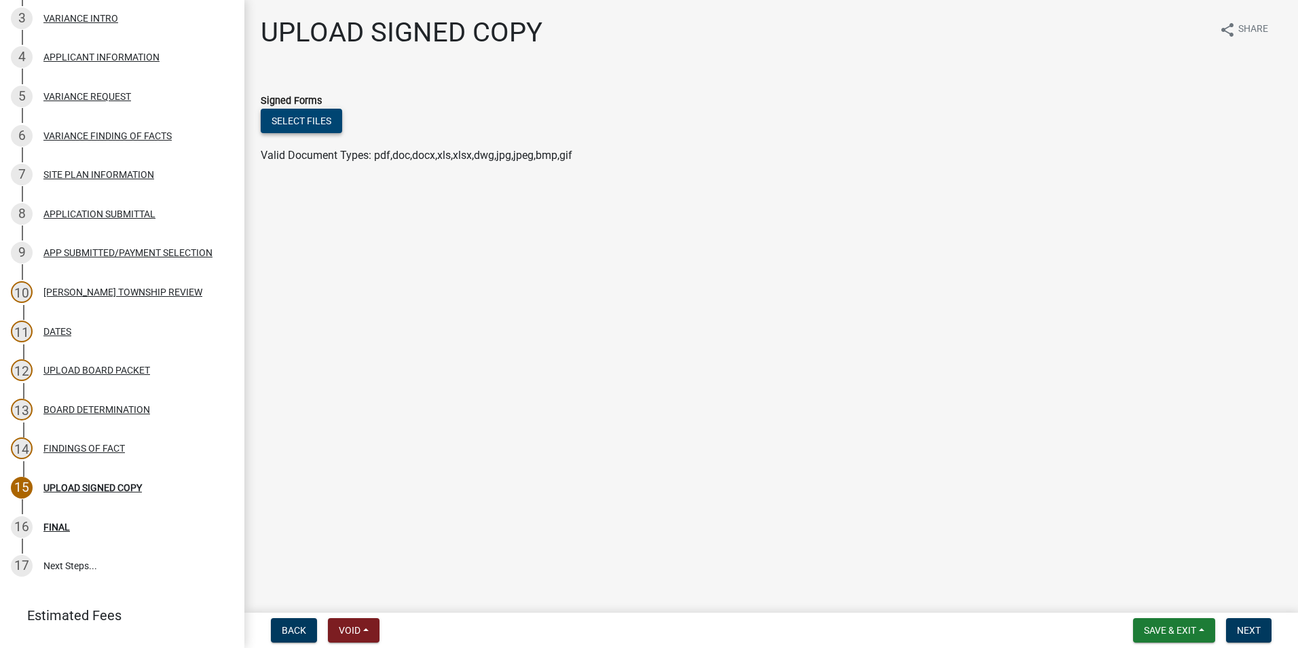
click at [333, 124] on button "Select files" at bounding box center [301, 121] width 81 height 24
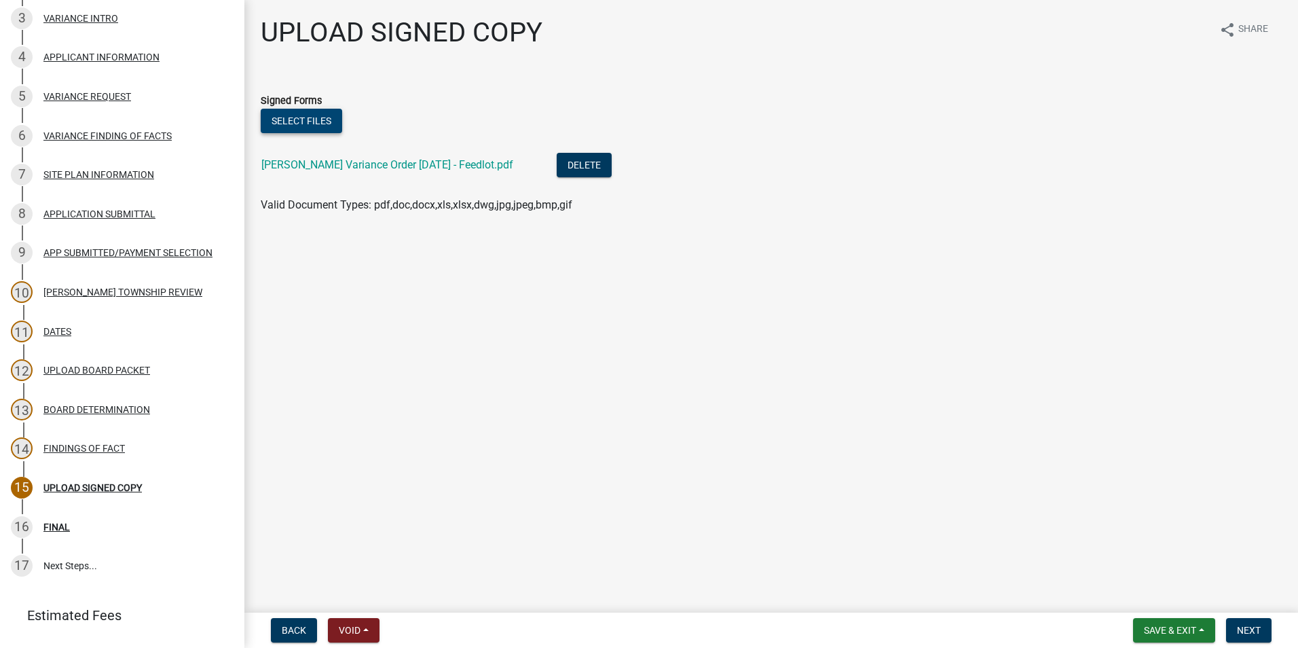
click at [298, 119] on button "Select files" at bounding box center [301, 121] width 81 height 24
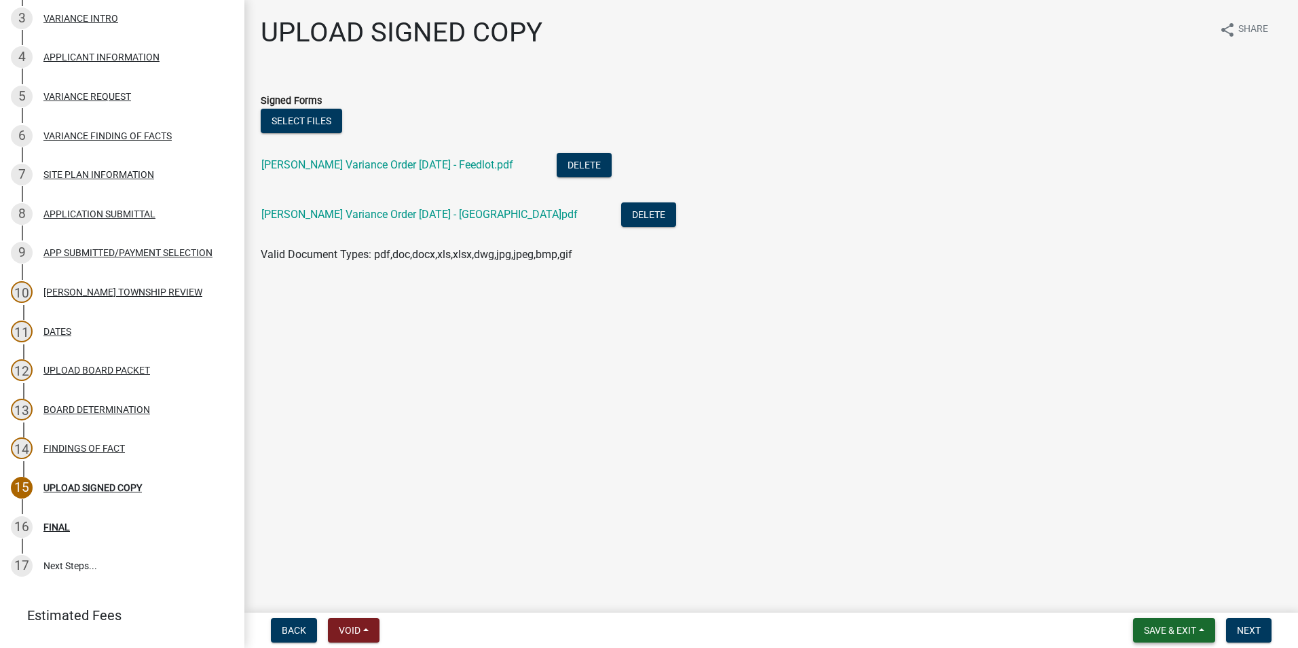
click at [1169, 629] on span "Save & Exit" at bounding box center [1170, 630] width 52 height 11
click at [1151, 597] on button "Save & Exit" at bounding box center [1161, 594] width 109 height 33
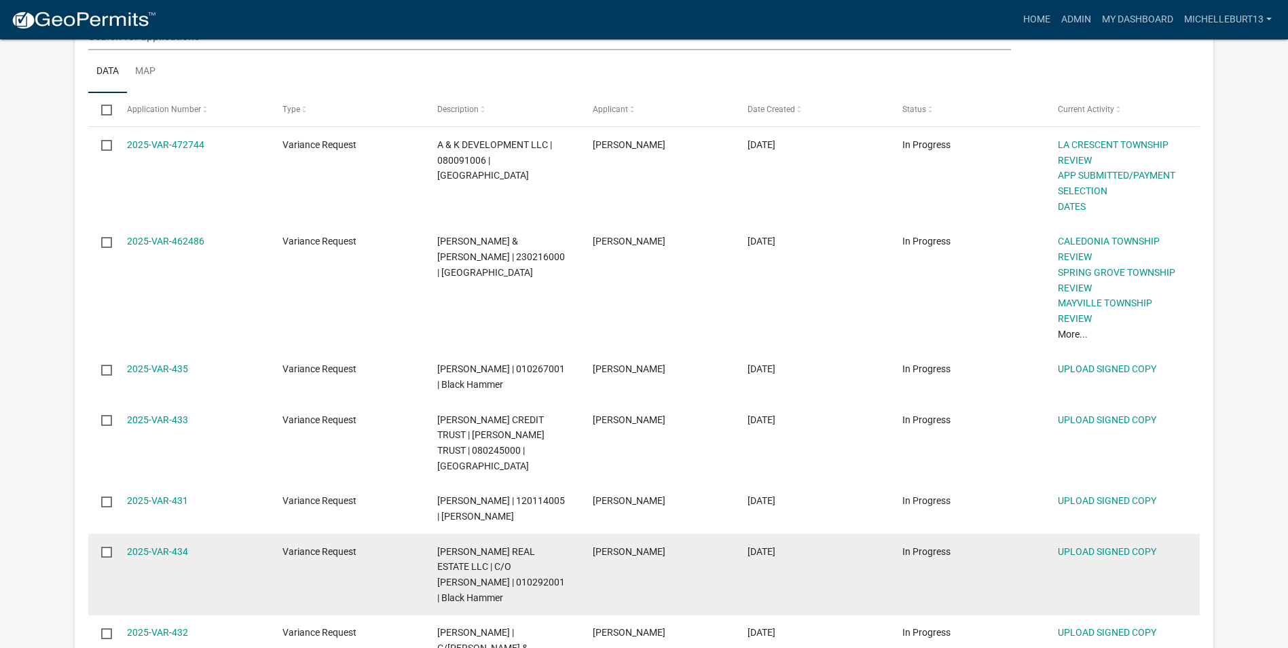
scroll to position [272, 0]
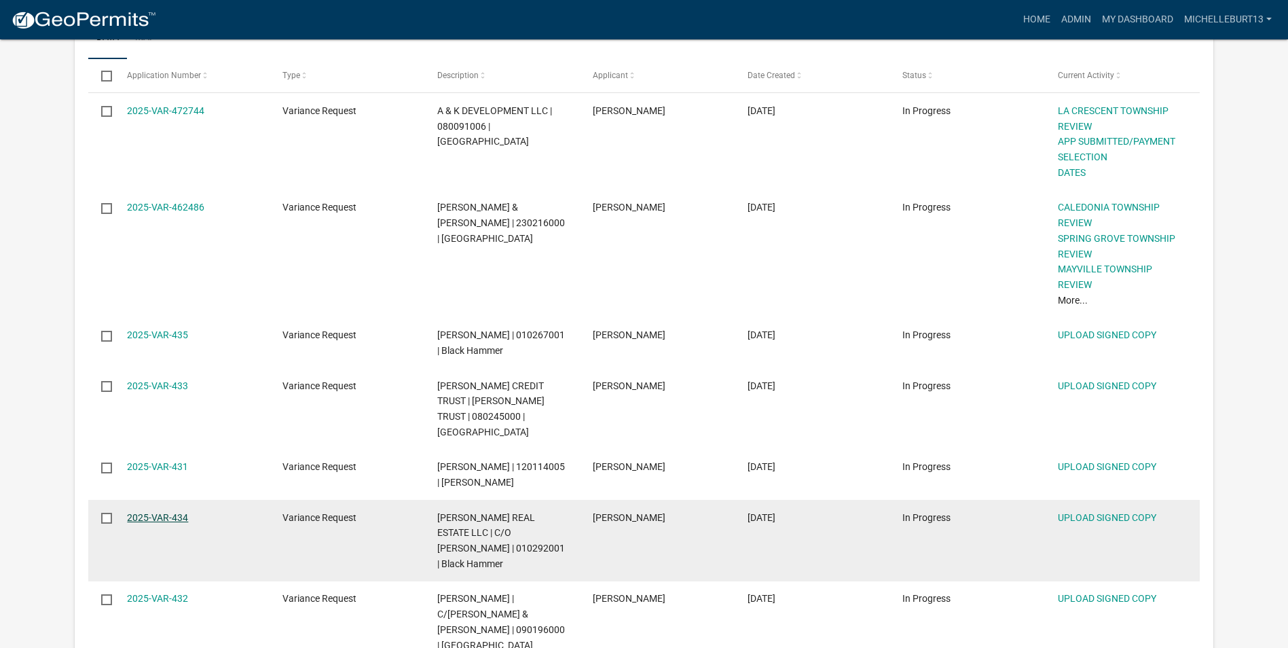
click at [145, 518] on link "2025-VAR-434" at bounding box center [157, 517] width 61 height 11
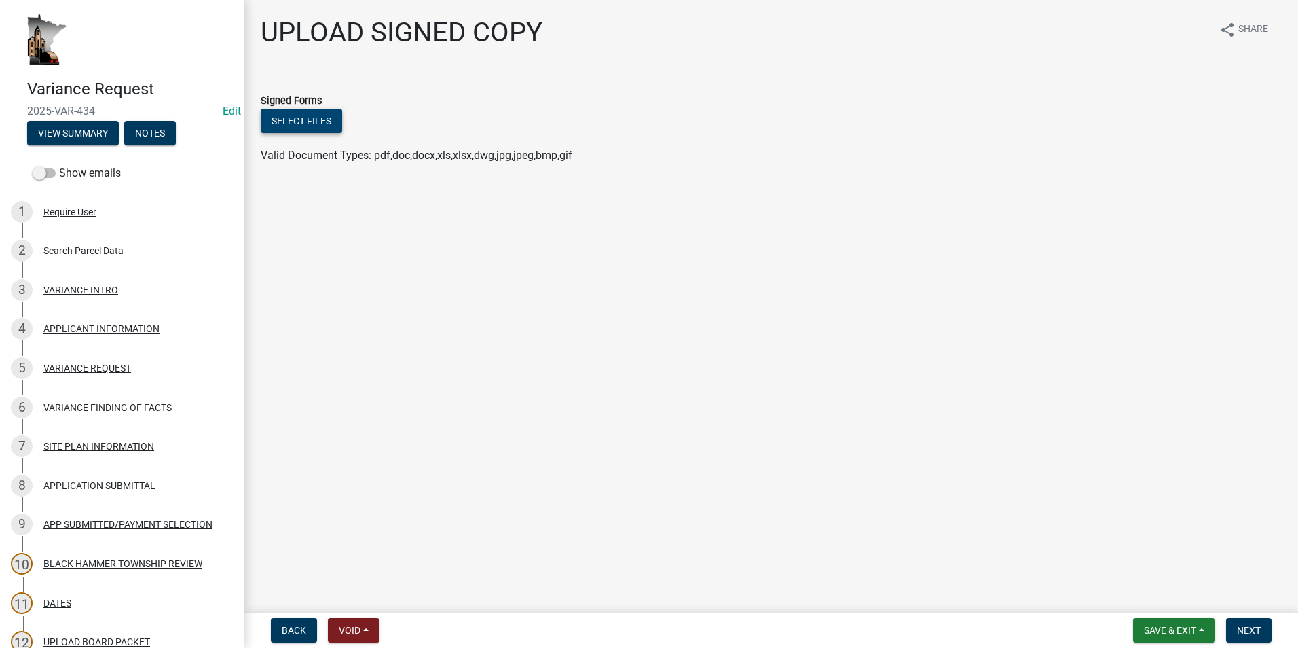
click at [302, 124] on button "Select files" at bounding box center [301, 121] width 81 height 24
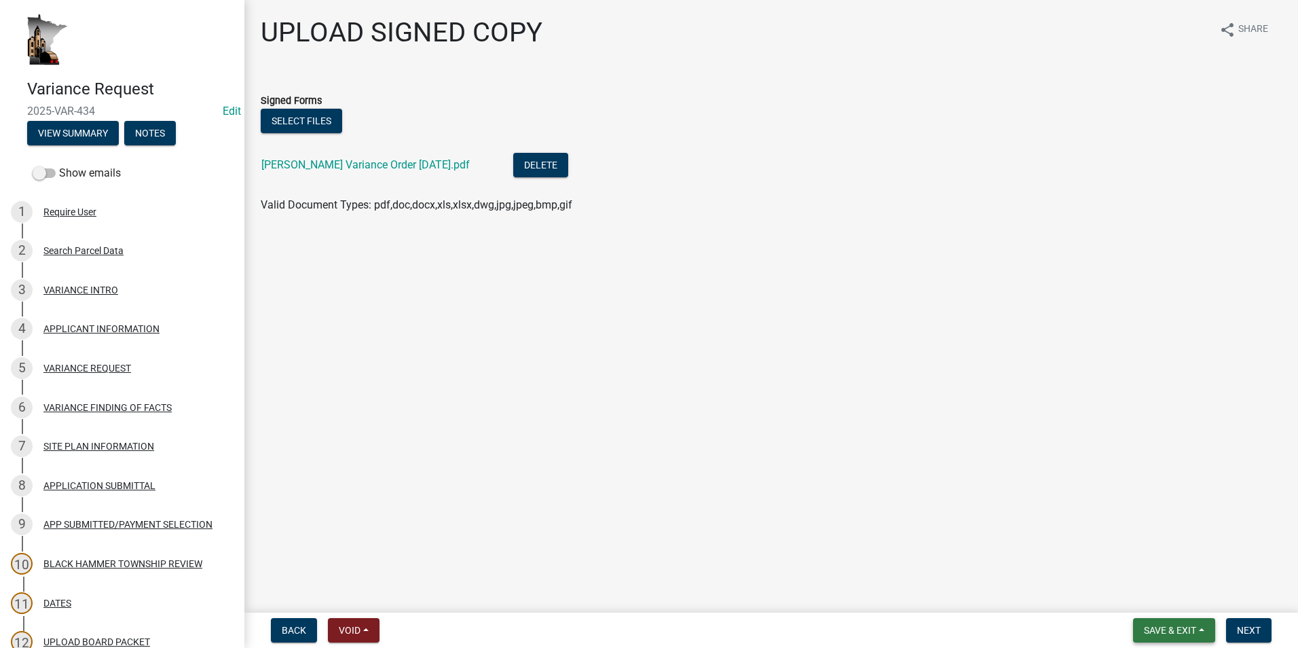
click at [1163, 625] on span "Save & Exit" at bounding box center [1170, 630] width 52 height 11
click at [1147, 589] on button "Save & Exit" at bounding box center [1161, 594] width 109 height 33
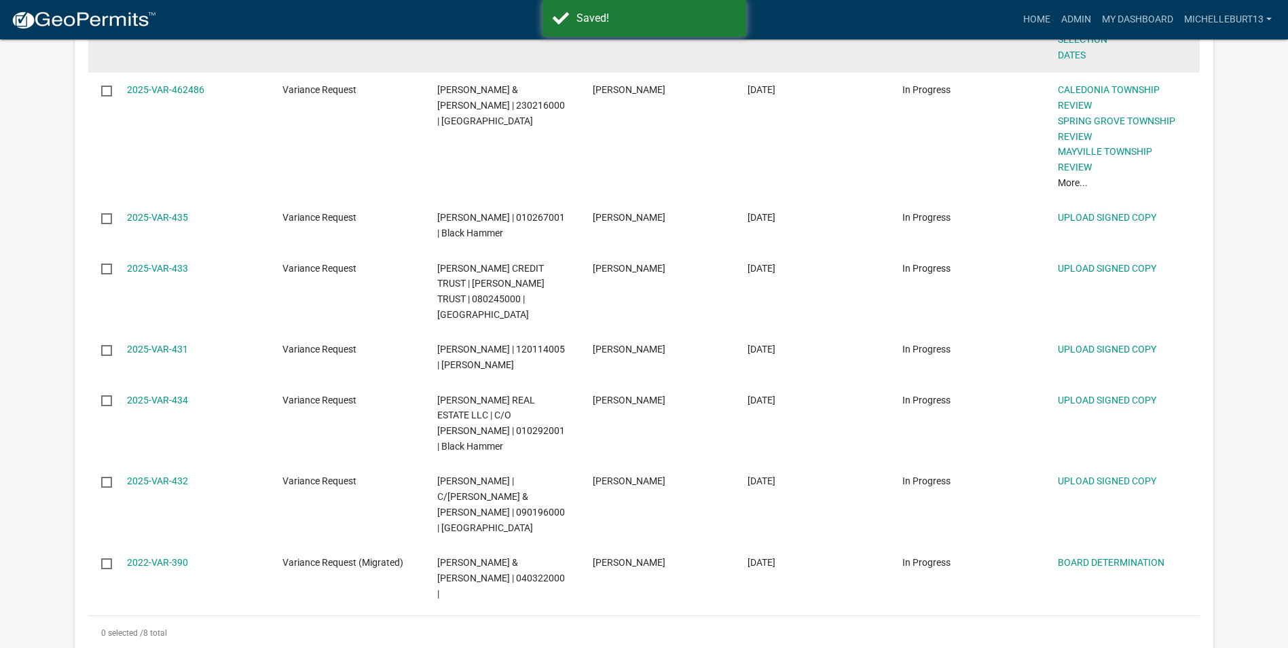
scroll to position [543, 0]
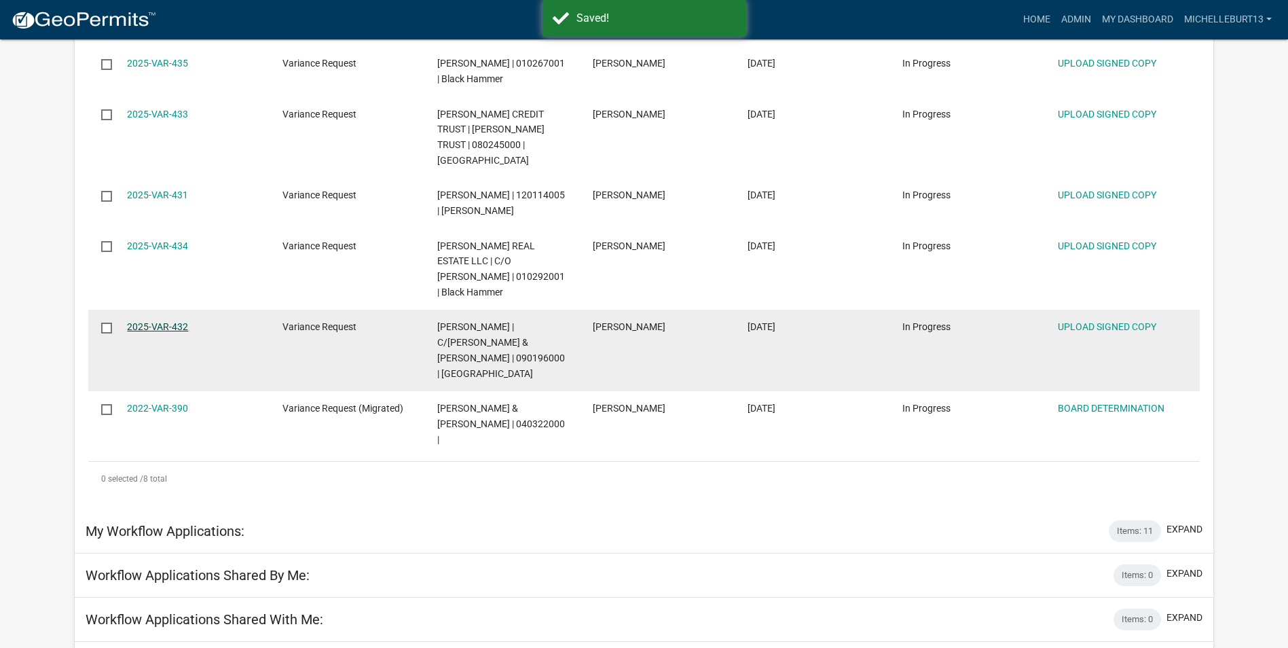
click at [147, 321] on link "2025-VAR-432" at bounding box center [157, 326] width 61 height 11
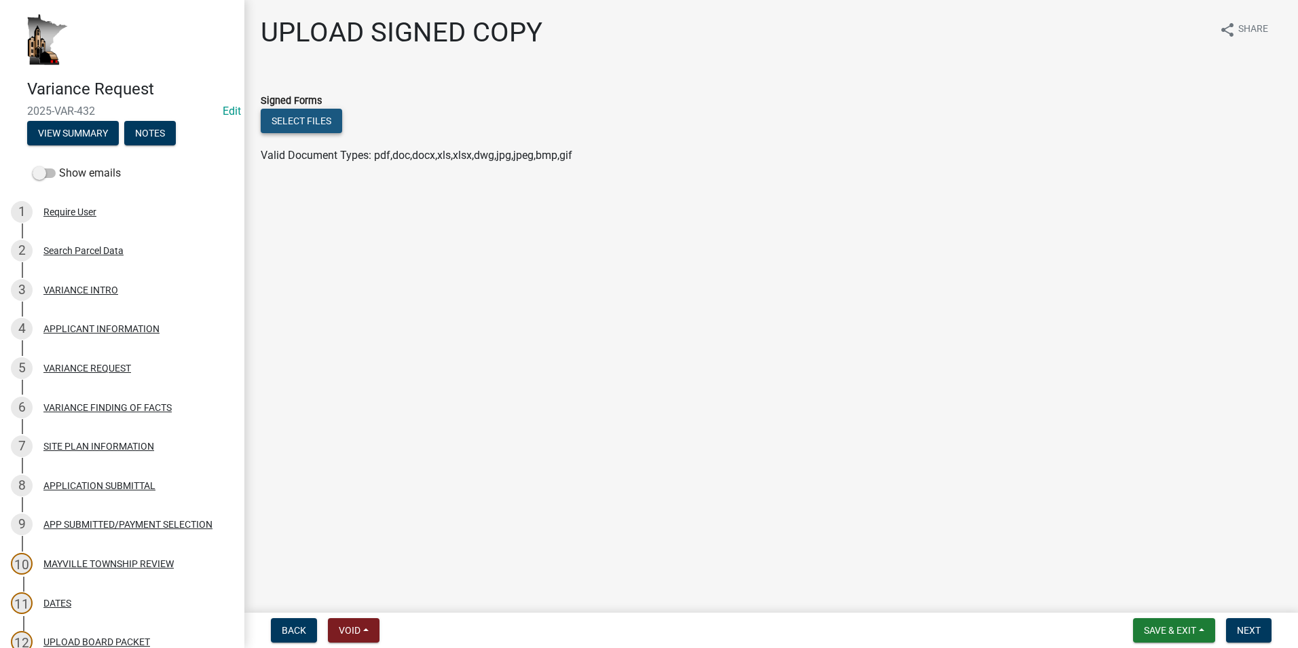
click at [291, 119] on button "Select files" at bounding box center [301, 121] width 81 height 24
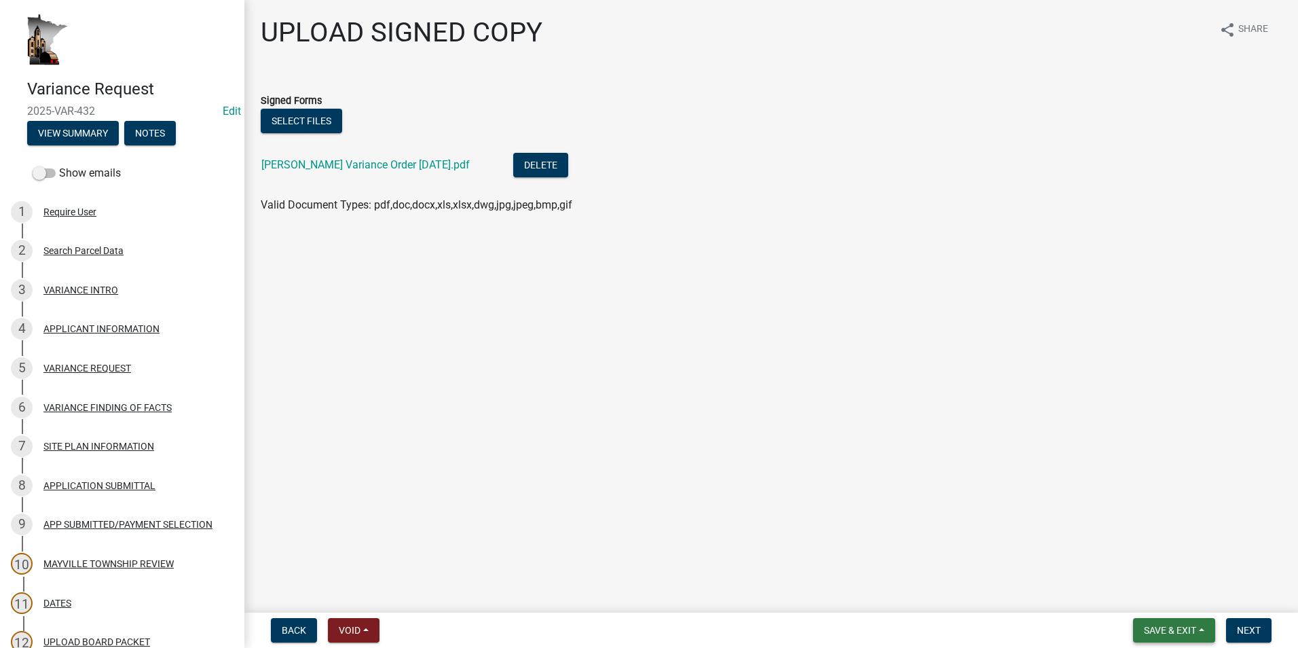
click at [1199, 627] on button "Save & Exit" at bounding box center [1174, 630] width 82 height 24
click at [1134, 566] on button "Save" at bounding box center [1161, 562] width 109 height 33
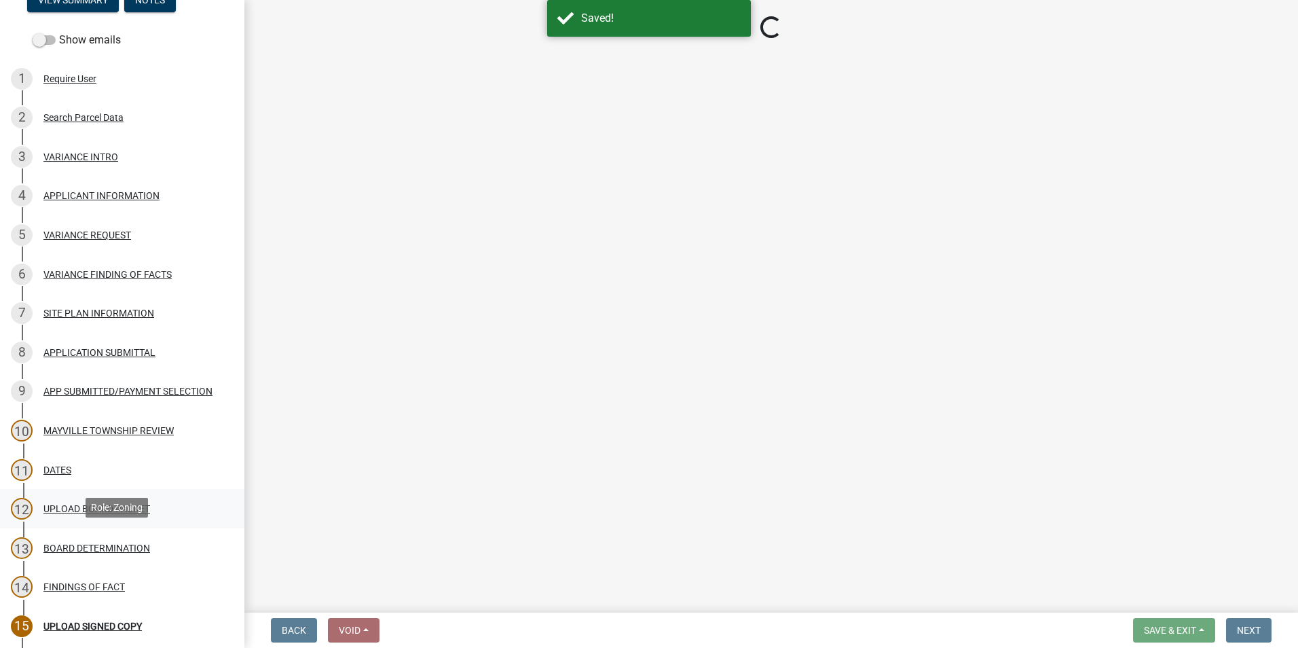
scroll to position [204, 0]
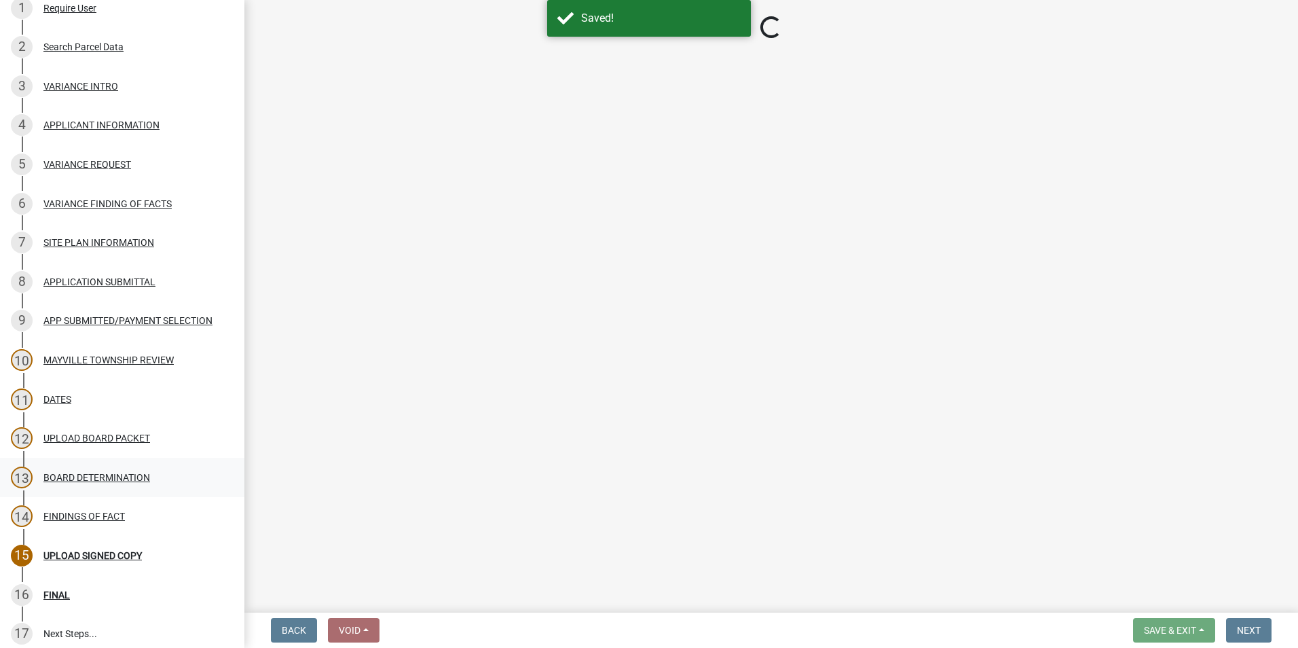
click at [66, 475] on div "BOARD DETERMINATION" at bounding box center [96, 478] width 107 height 10
select select "8600c4e9-4522-463c-8132-b3a41dbb2ac8"
select select "6cf1fc57-99e9-4a5e-b1f3-05f8057e37a5"
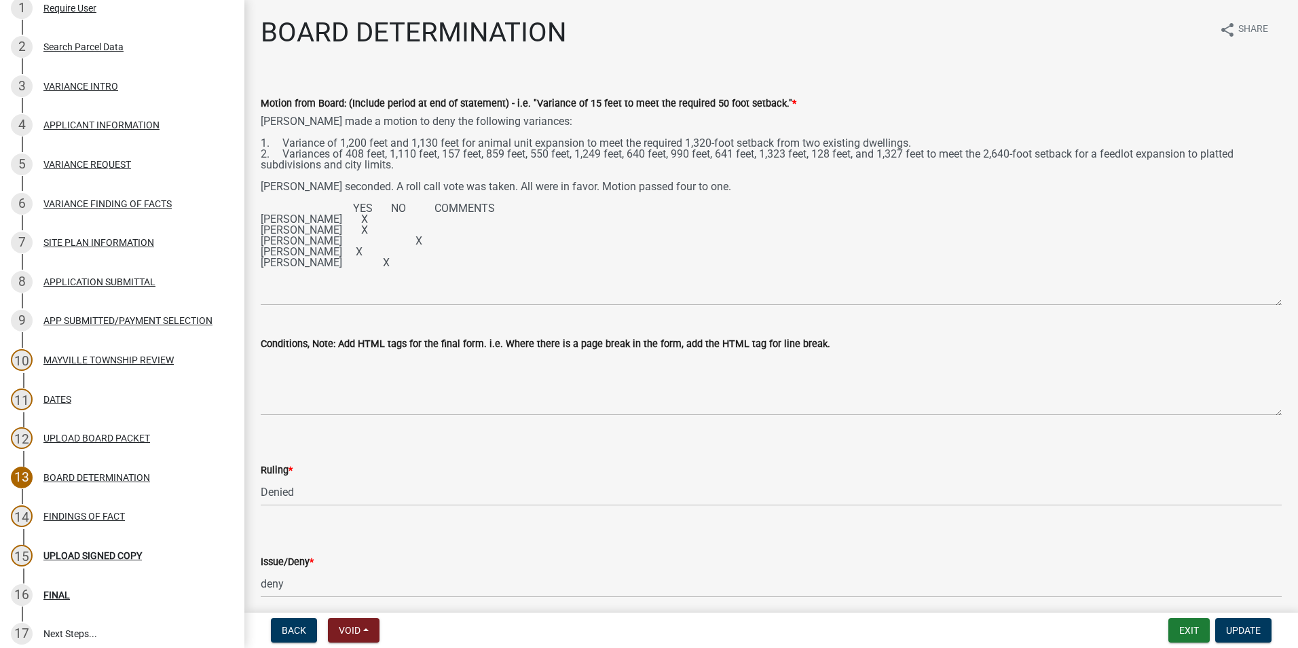
drag, startPoint x: 1268, startPoint y: 173, endPoint x: 1269, endPoint y: 304, distance: 130.4
click at [1269, 304] on textarea "[PERSON_NAME] made a motion to deny the following variances: 1. Variance of 1,2…" at bounding box center [771, 208] width 1021 height 194
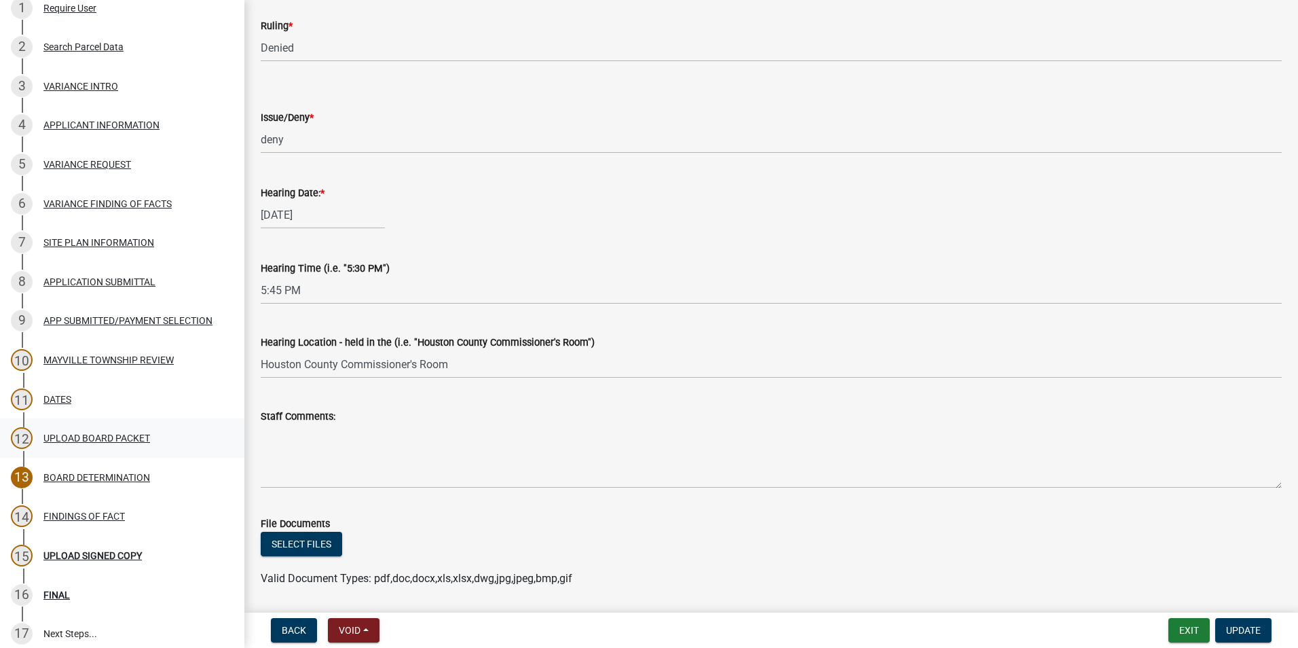
scroll to position [475, 0]
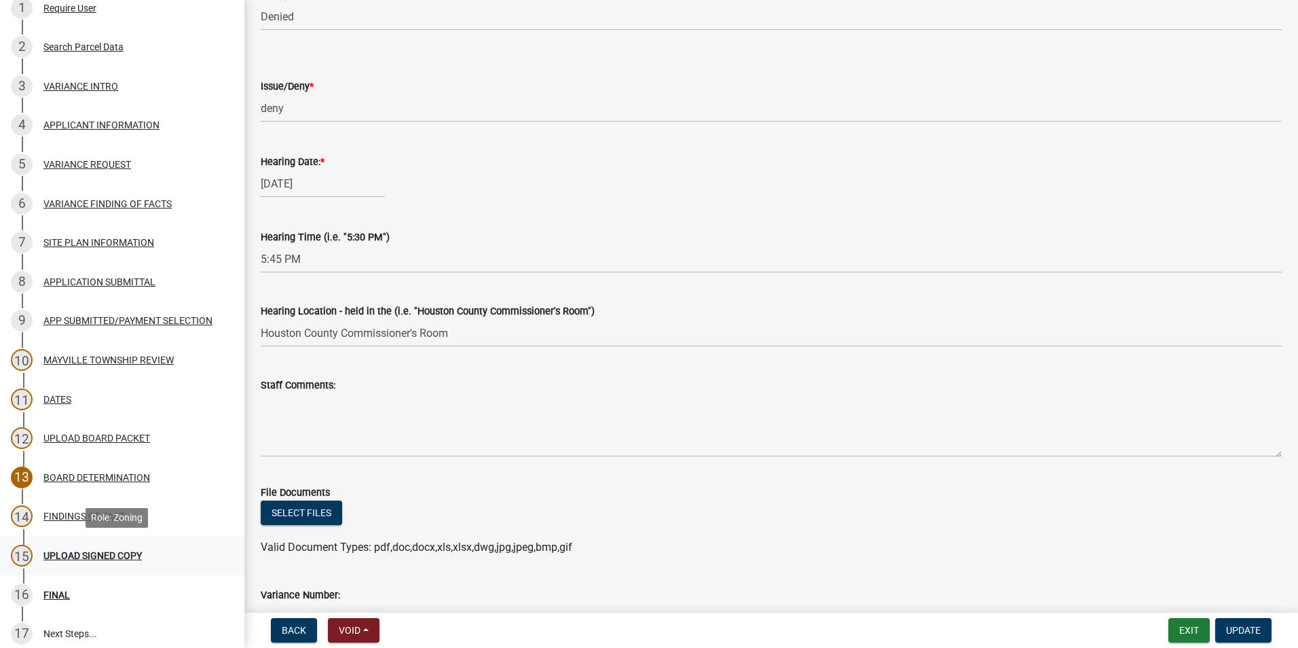
click at [73, 561] on div "15 UPLOAD SIGNED COPY" at bounding box center [117, 556] width 212 height 22
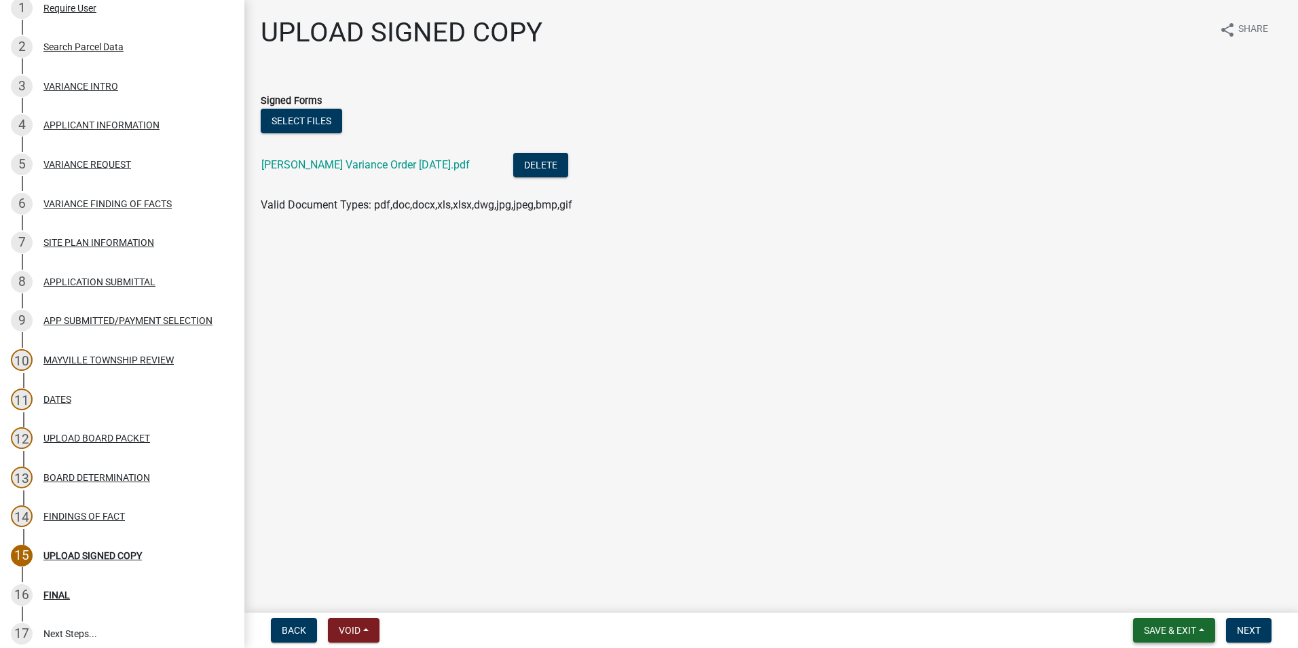
click at [1178, 631] on span "Save & Exit" at bounding box center [1170, 630] width 52 height 11
click at [1157, 585] on button "Save & Exit" at bounding box center [1161, 594] width 109 height 33
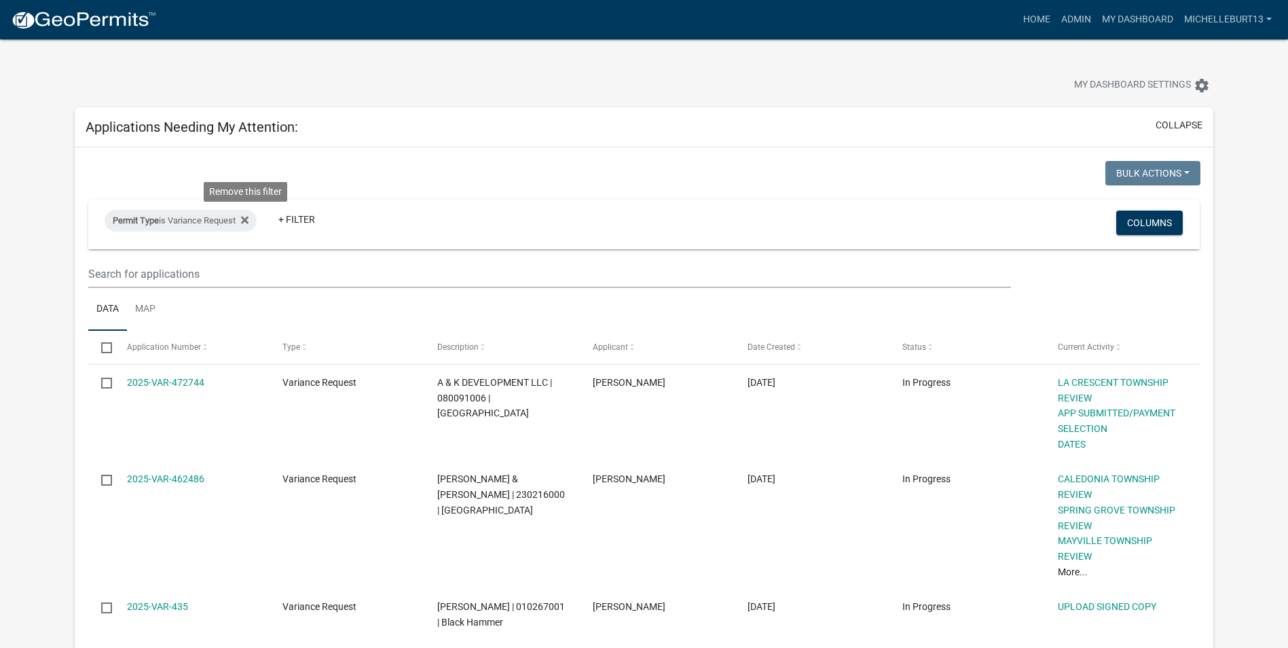
click at [242, 215] on fa-icon at bounding box center [242, 221] width 13 height 22
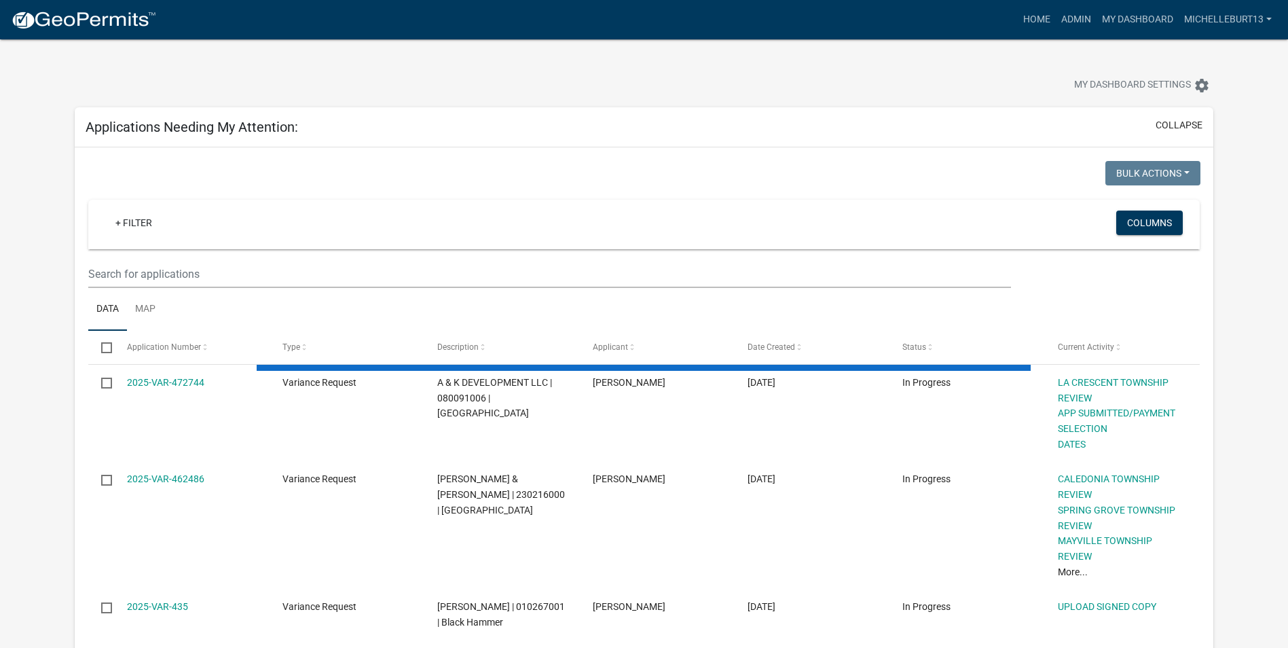
select select "3: 100"
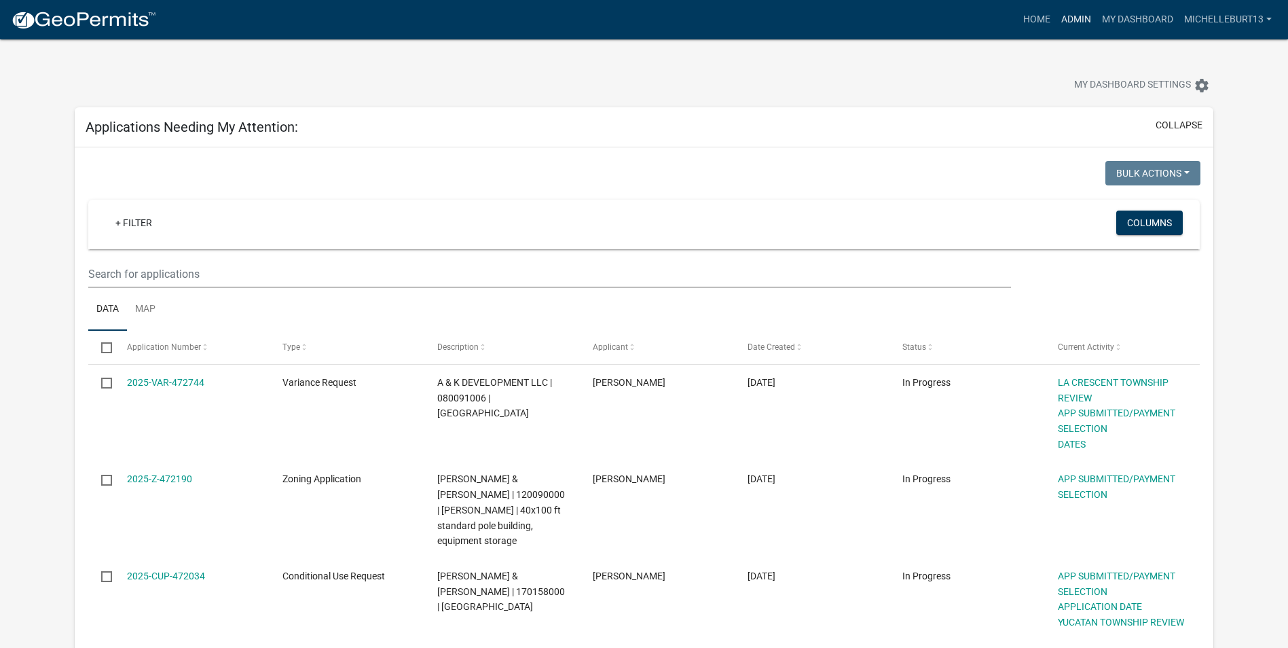
click at [1070, 14] on link "Admin" at bounding box center [1076, 20] width 41 height 26
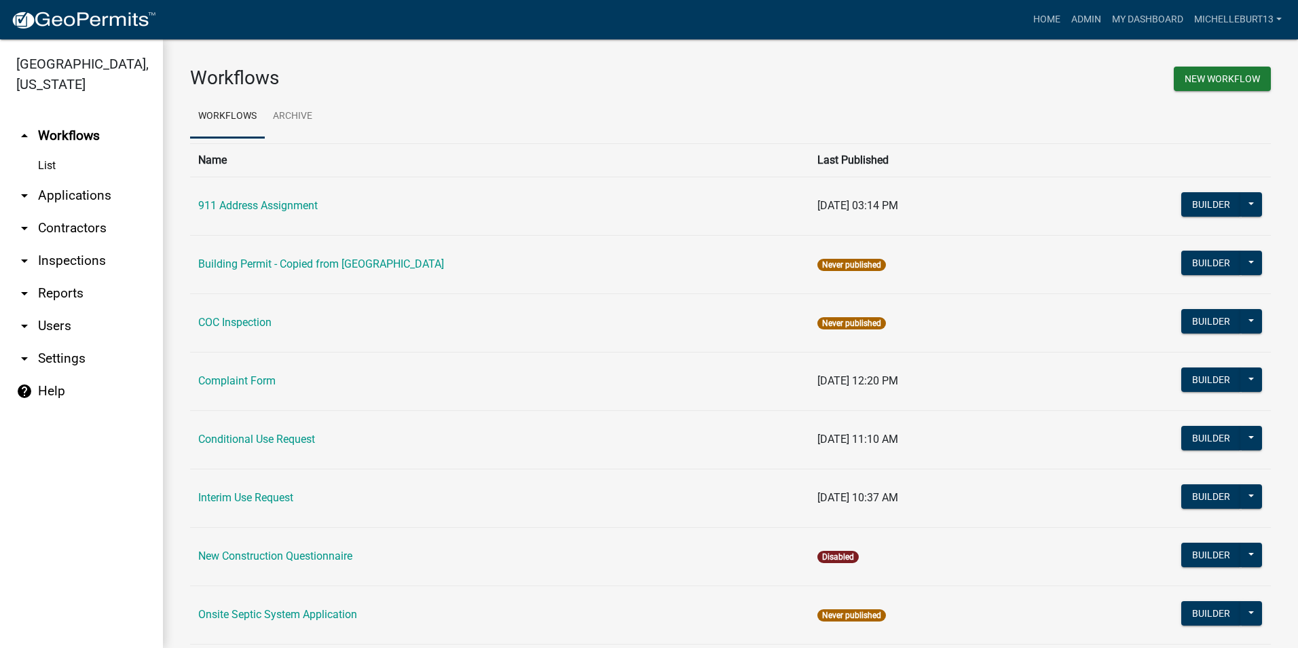
click at [62, 197] on link "arrow_drop_down Applications" at bounding box center [81, 195] width 163 height 33
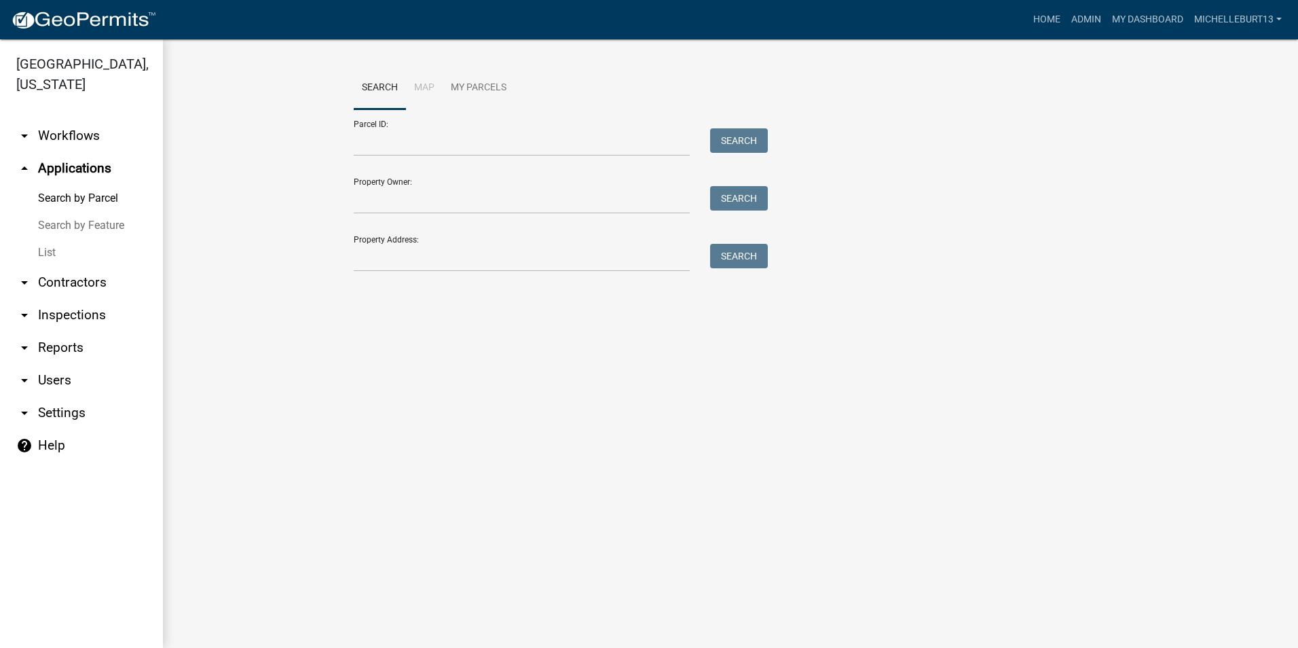
click at [49, 258] on link "List" at bounding box center [81, 252] width 163 height 27
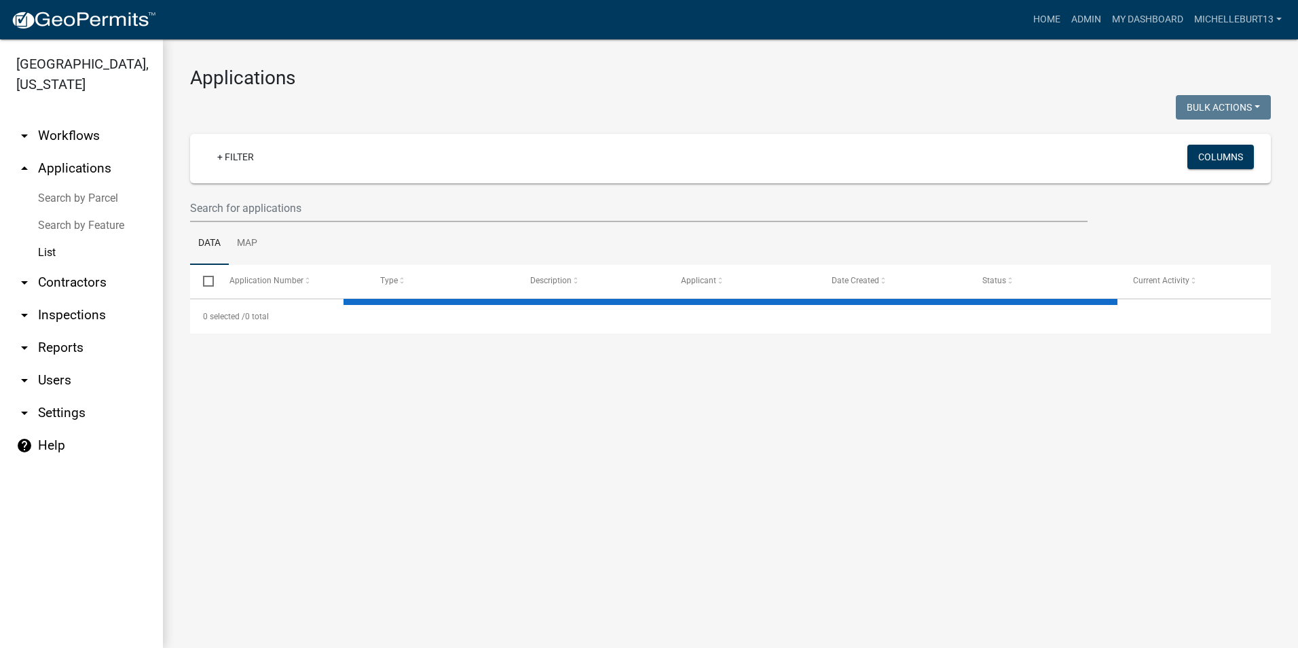
select select "3: 100"
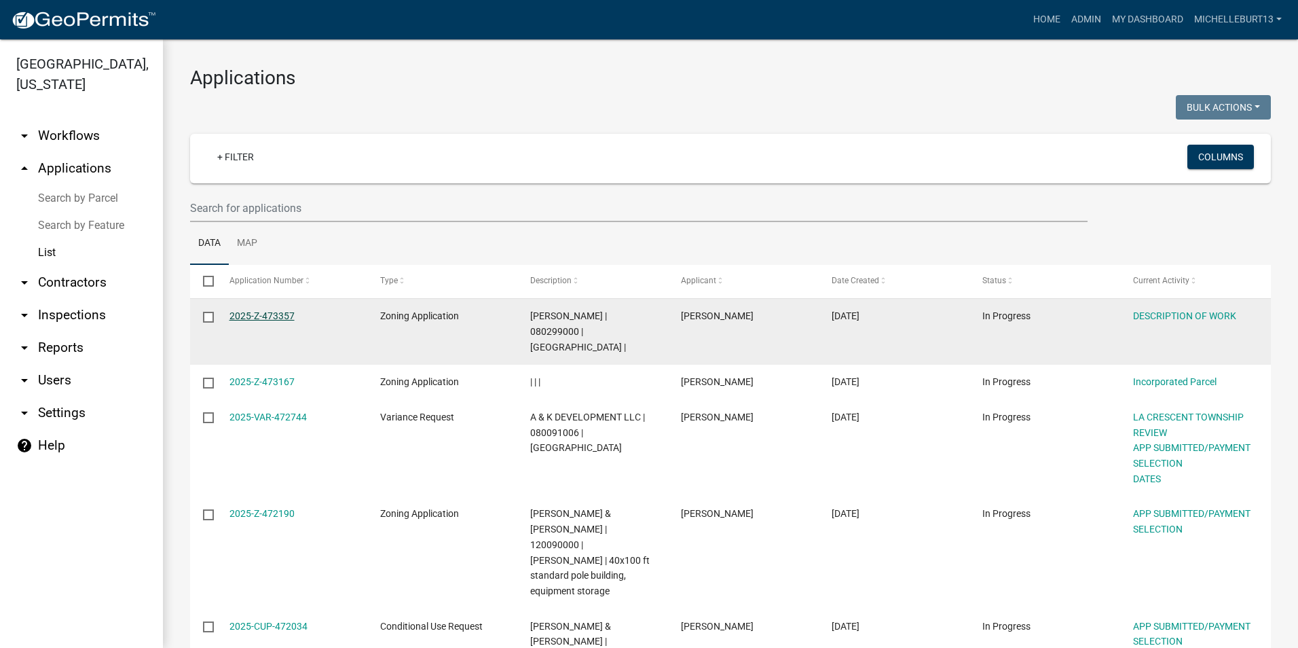
click at [277, 316] on link "2025-Z-473357" at bounding box center [261, 315] width 65 height 11
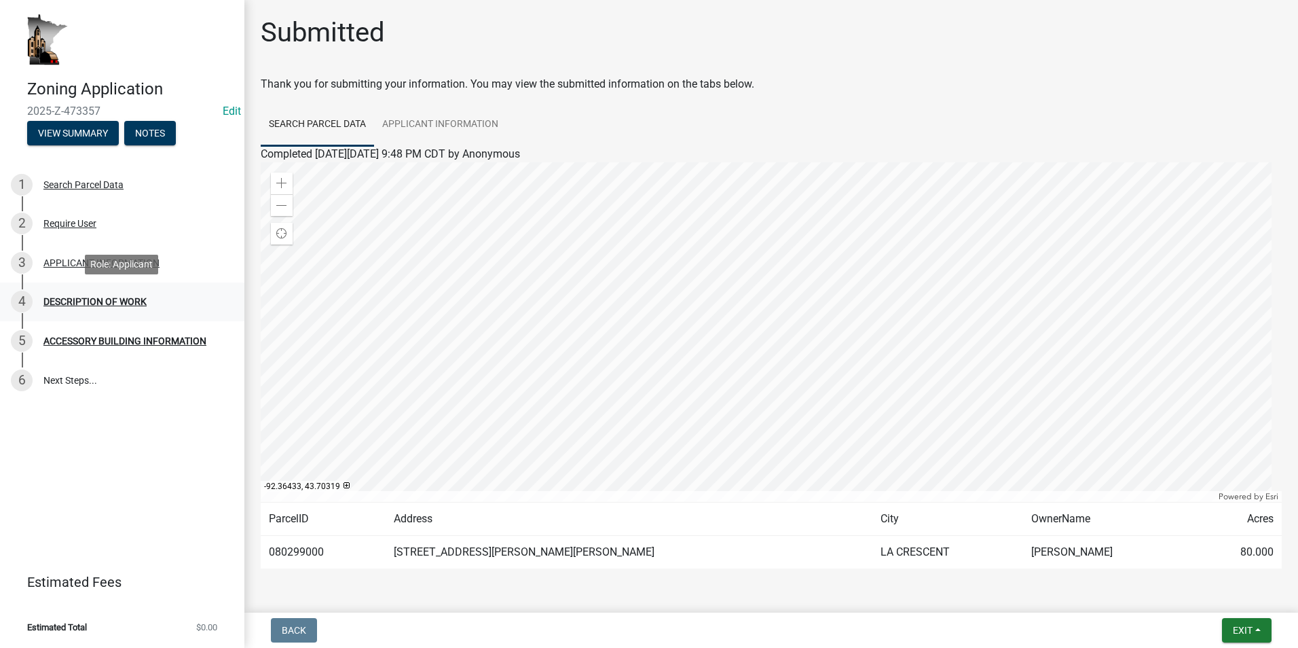
click at [107, 295] on div "4 DESCRIPTION OF WORK" at bounding box center [117, 302] width 212 height 22
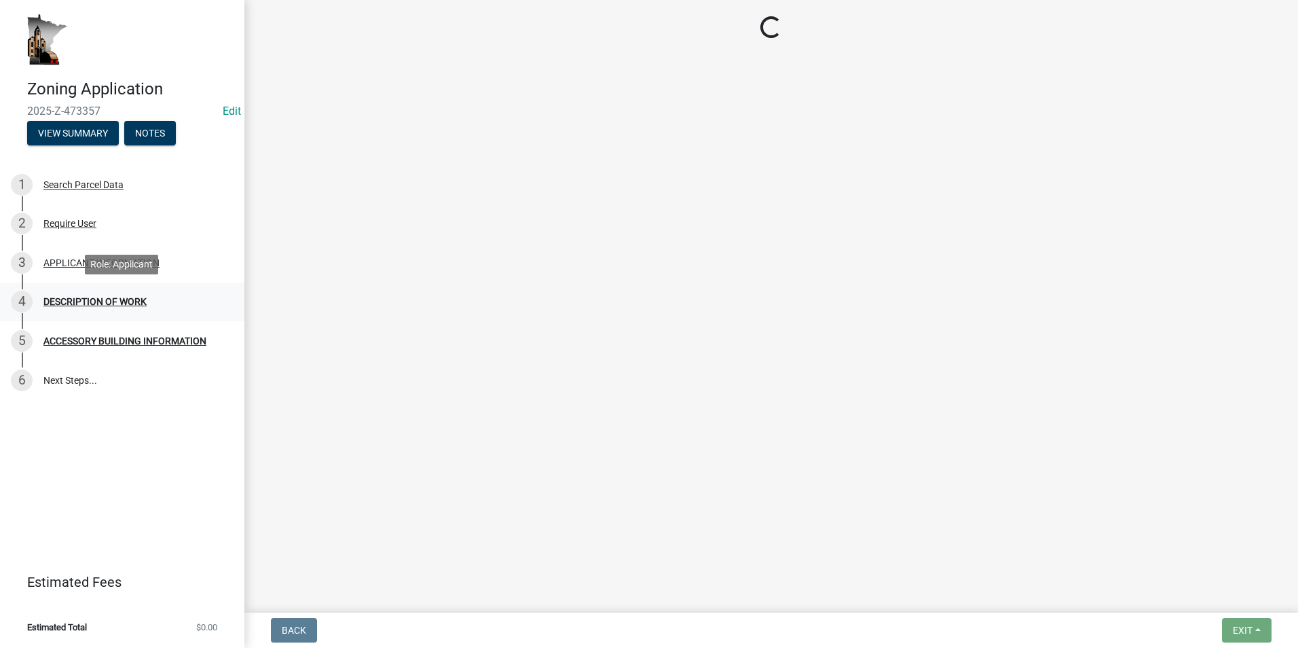
select select "39f6a2ab-0467-4f26-9b22-6b4c409785cf"
select select "8a50126a-ac8f-44d1-8890-2a914b053a60"
select select "b77d4c88-b606-4875-889f-ef493ebc67f8"
select select "07ce3bd5-44c8-48c7-a7da-ecbfde3ea753"
select select "865858fb-cec4-4771-ade1-629df977e661"
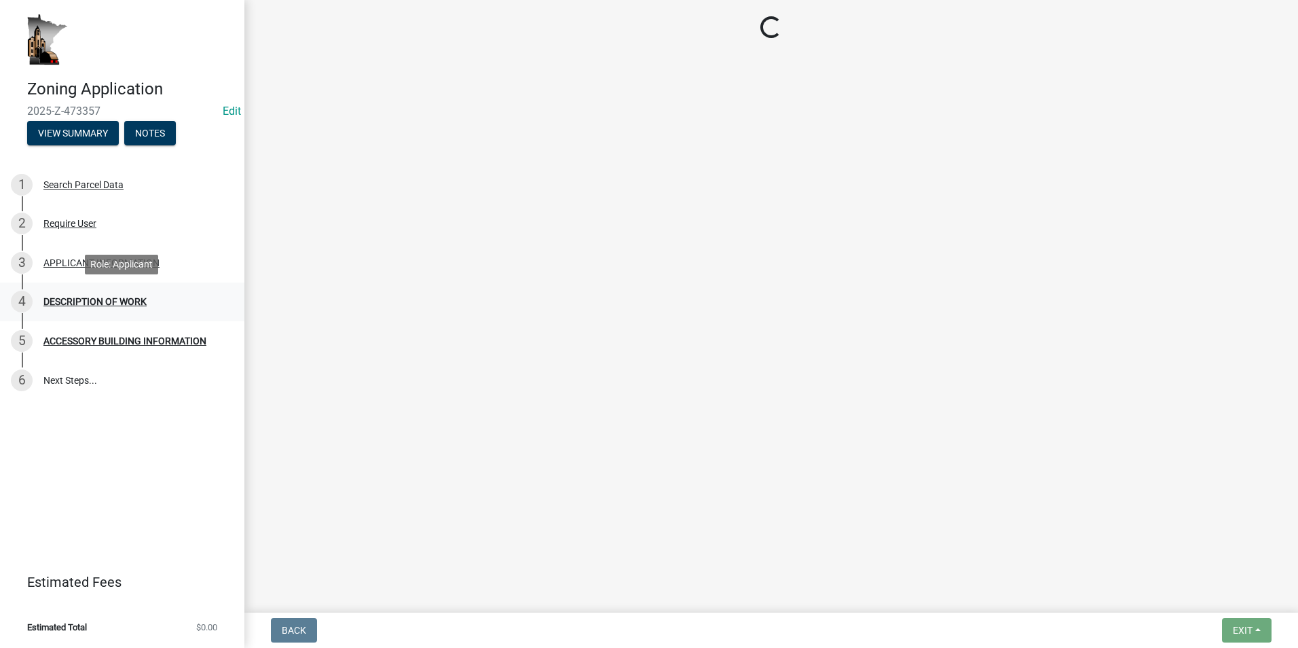
select select "c0af4bca-2ac9-43a4-954a-b6dfd2bb8fae"
select select "79149638-379e-4eb8-8707-a078303474c9"
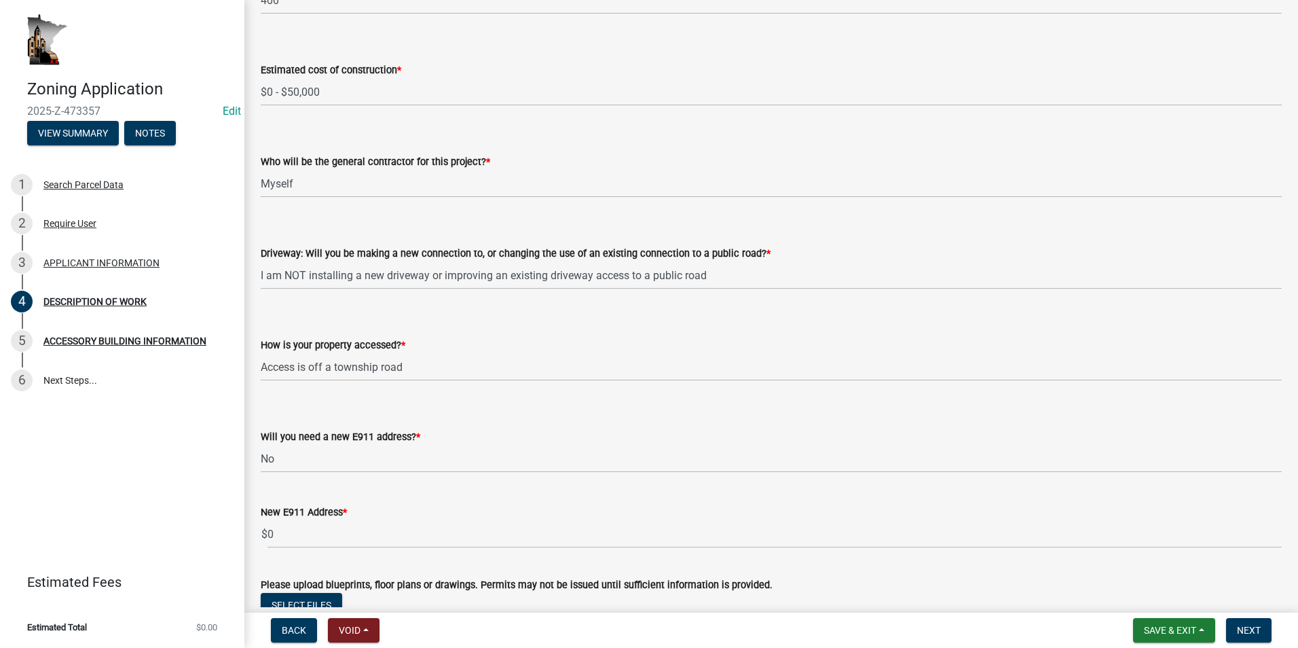
scroll to position [853, 0]
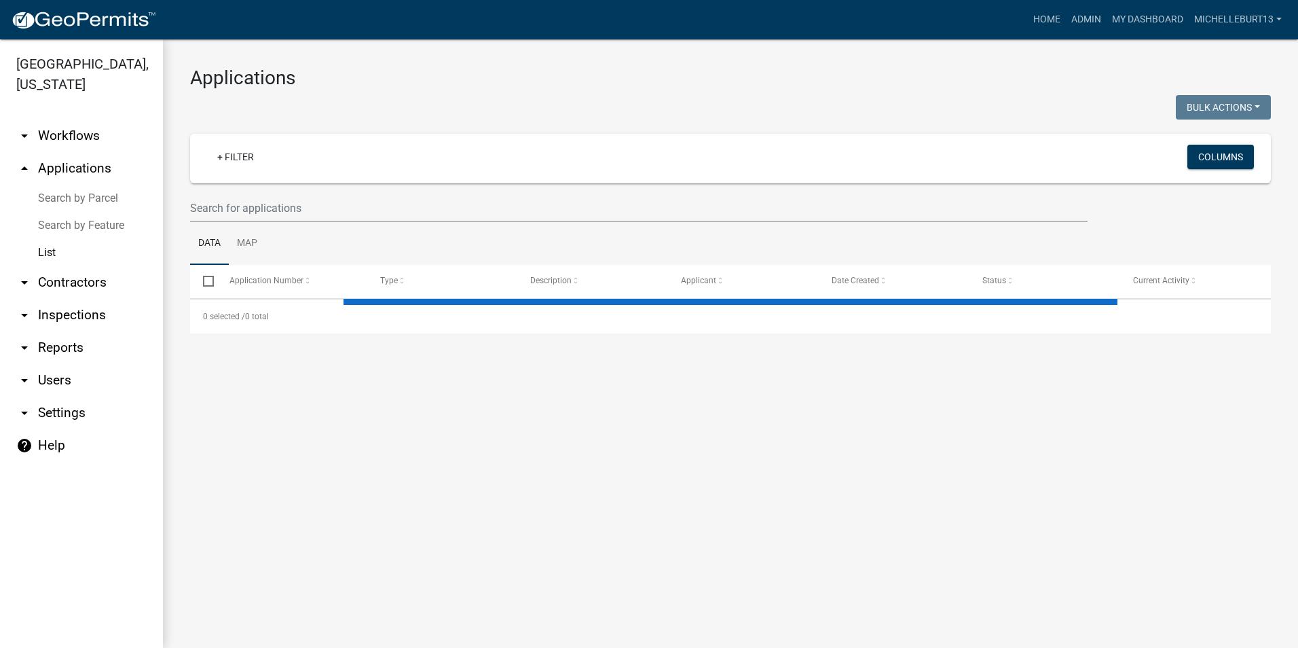
select select "3: 100"
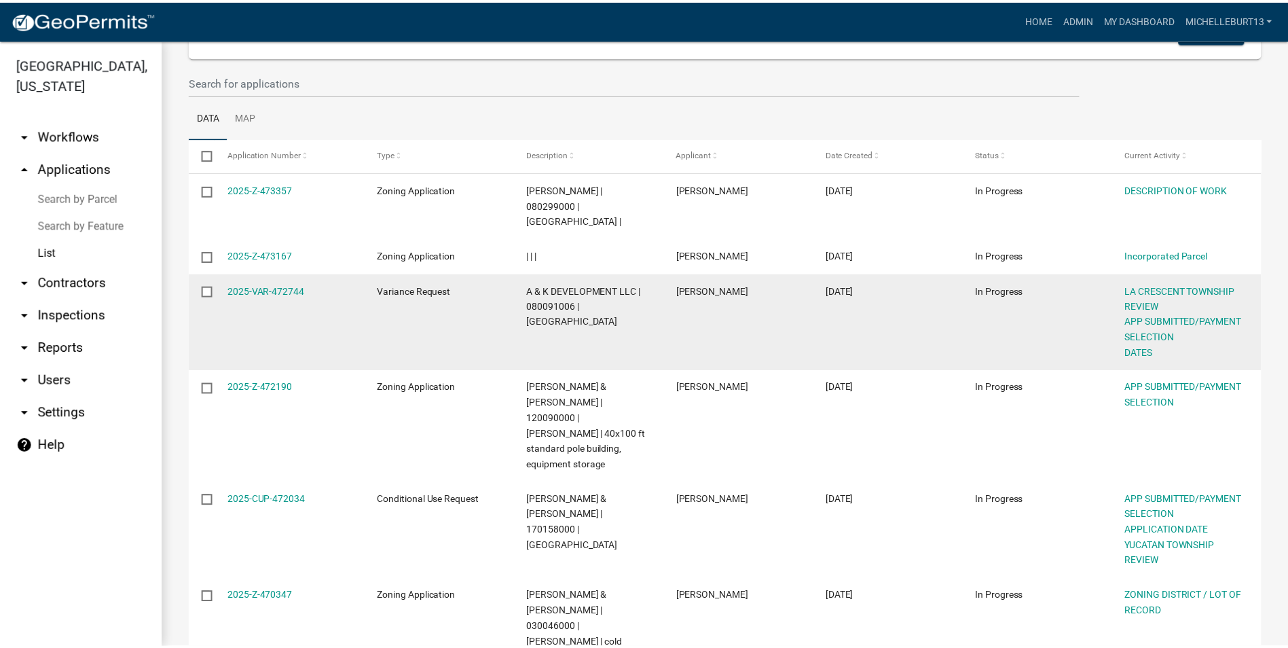
scroll to position [136, 0]
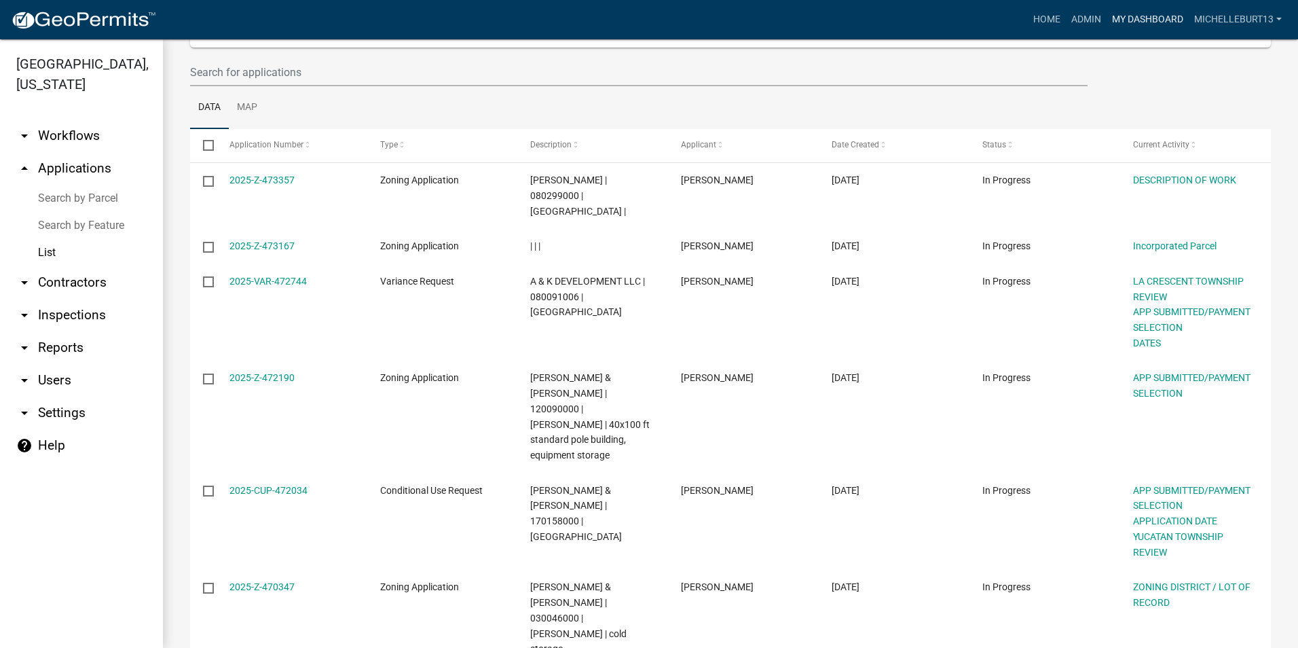
click at [1153, 18] on link "My Dashboard" at bounding box center [1148, 20] width 82 height 26
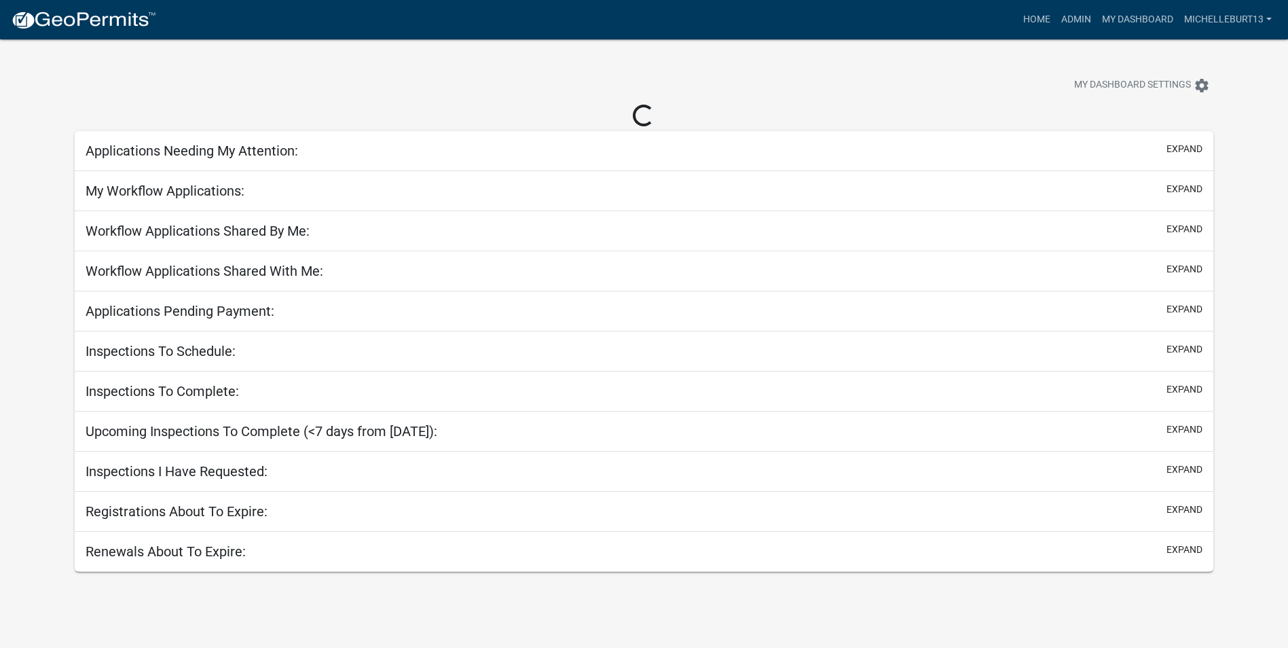
select select "3: 100"
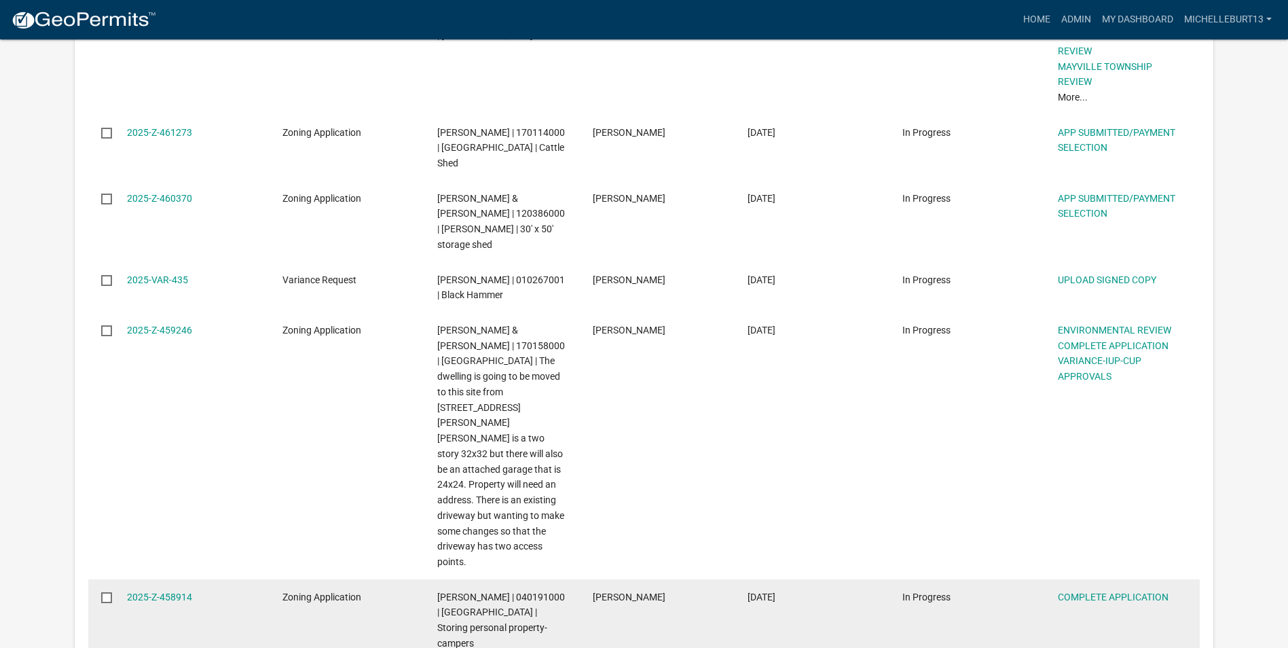
scroll to position [1765, 0]
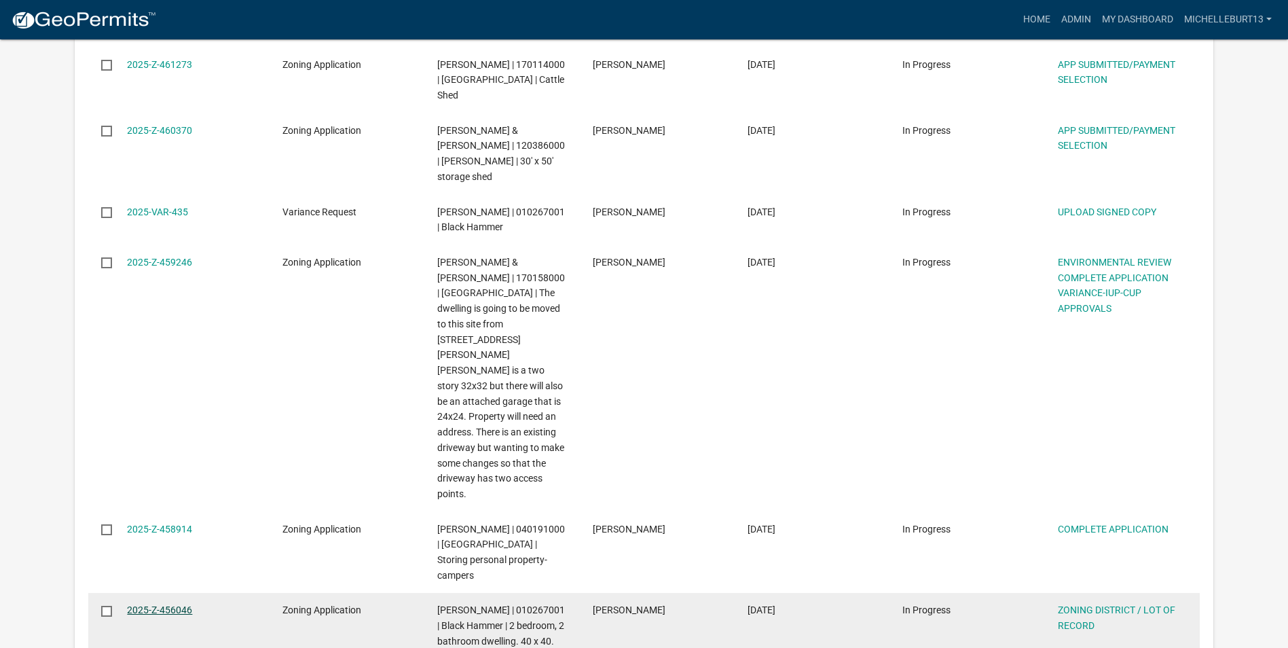
click at [143, 604] on link "2025-Z-456046" at bounding box center [159, 609] width 65 height 11
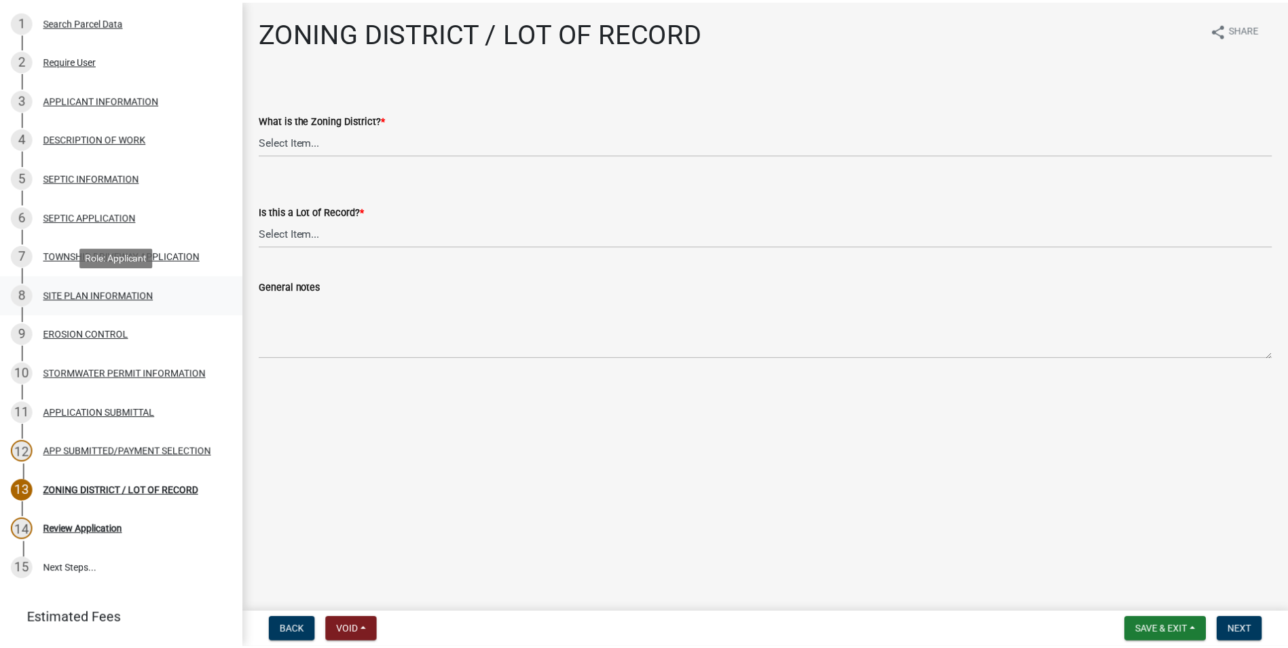
scroll to position [272, 0]
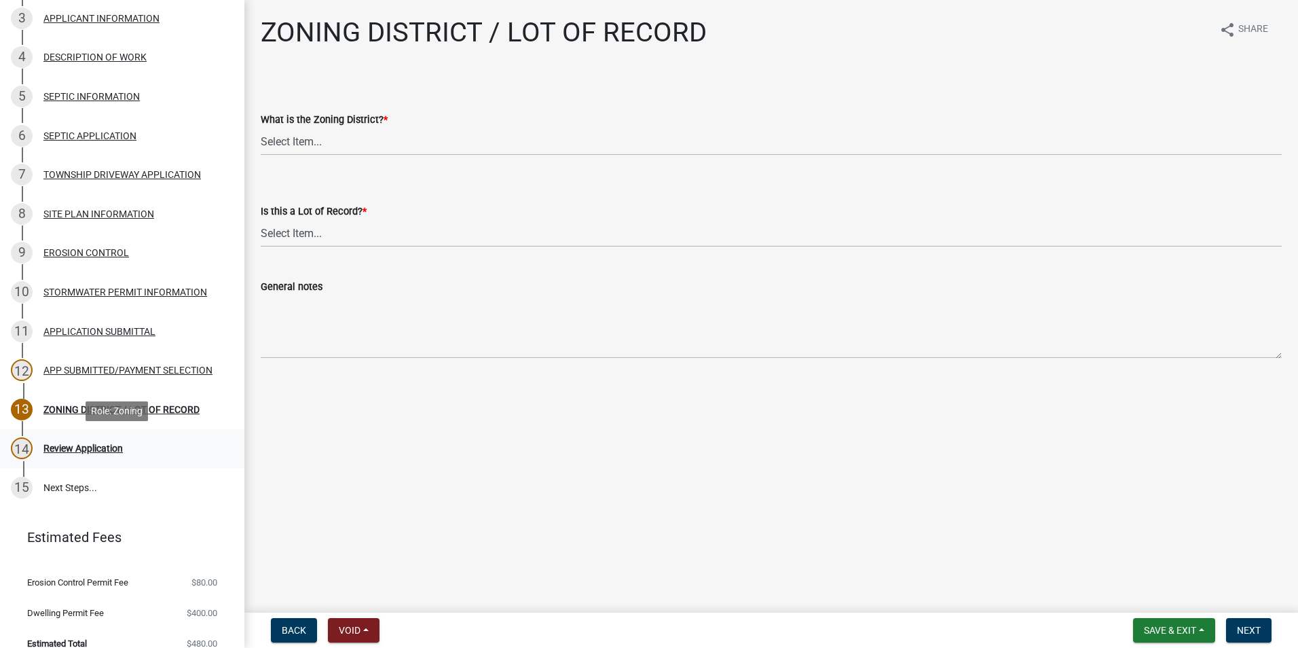
click at [99, 445] on div "Review Application" at bounding box center [82, 448] width 79 height 10
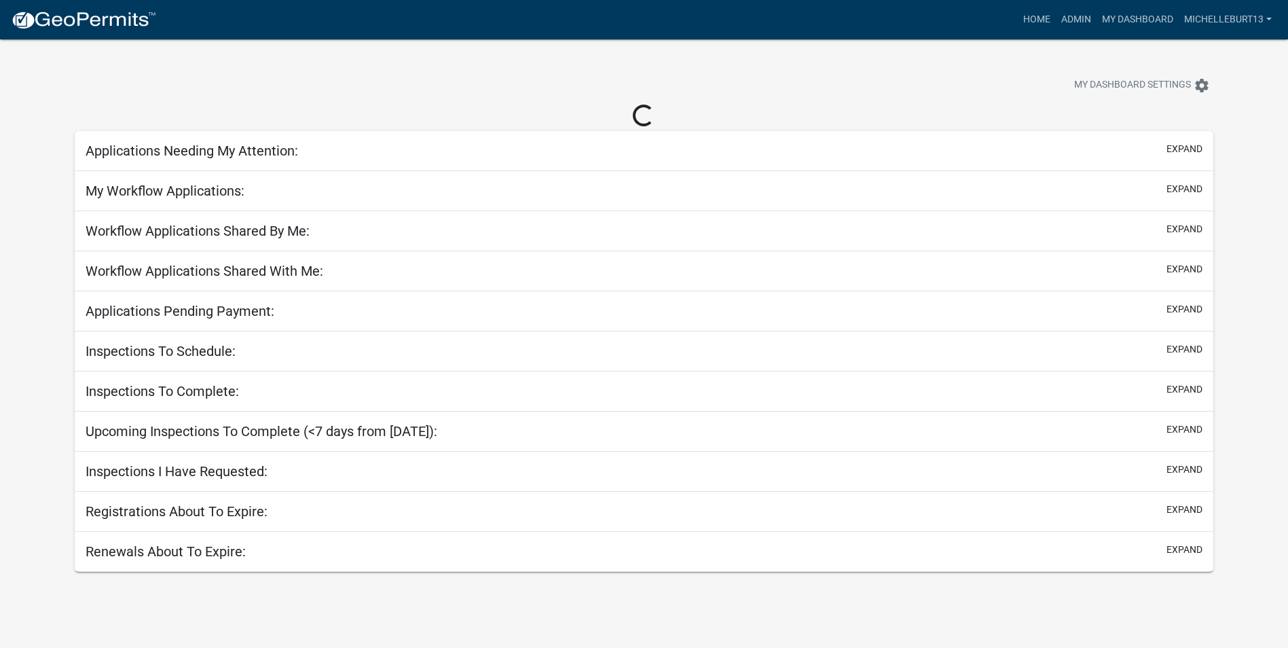
select select "3: 100"
